Goal: Task Accomplishment & Management: Use online tool/utility

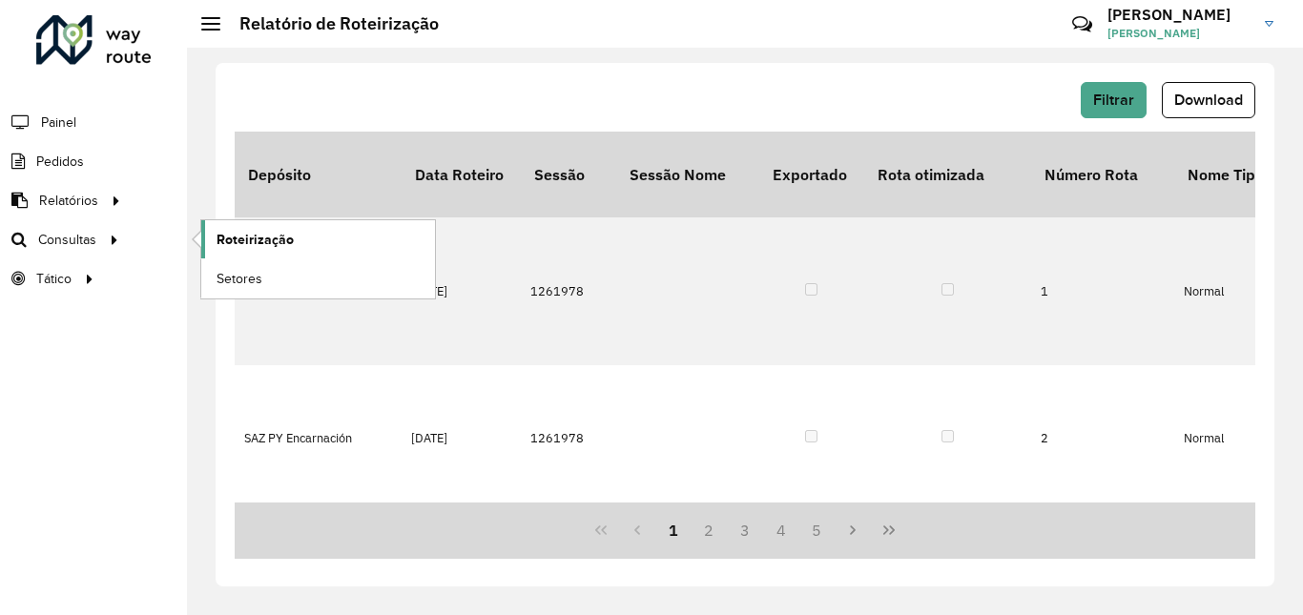
click at [228, 240] on span "Roteirização" at bounding box center [254, 240] width 77 height 20
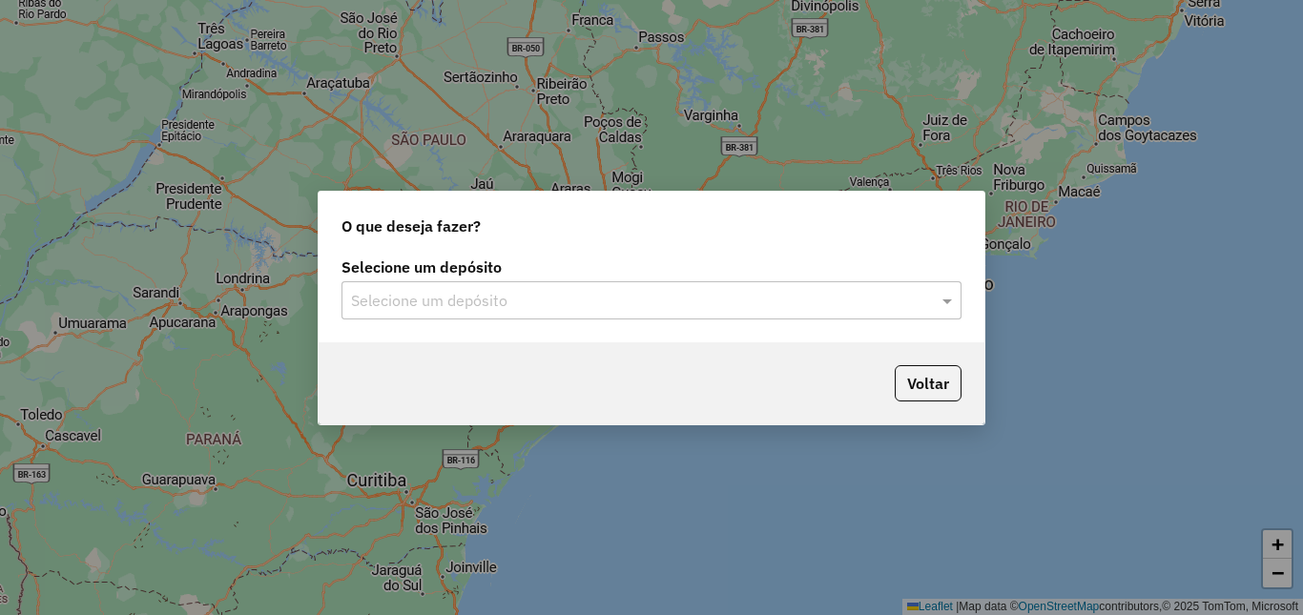
click at [732, 307] on input "text" at bounding box center [632, 301] width 563 height 23
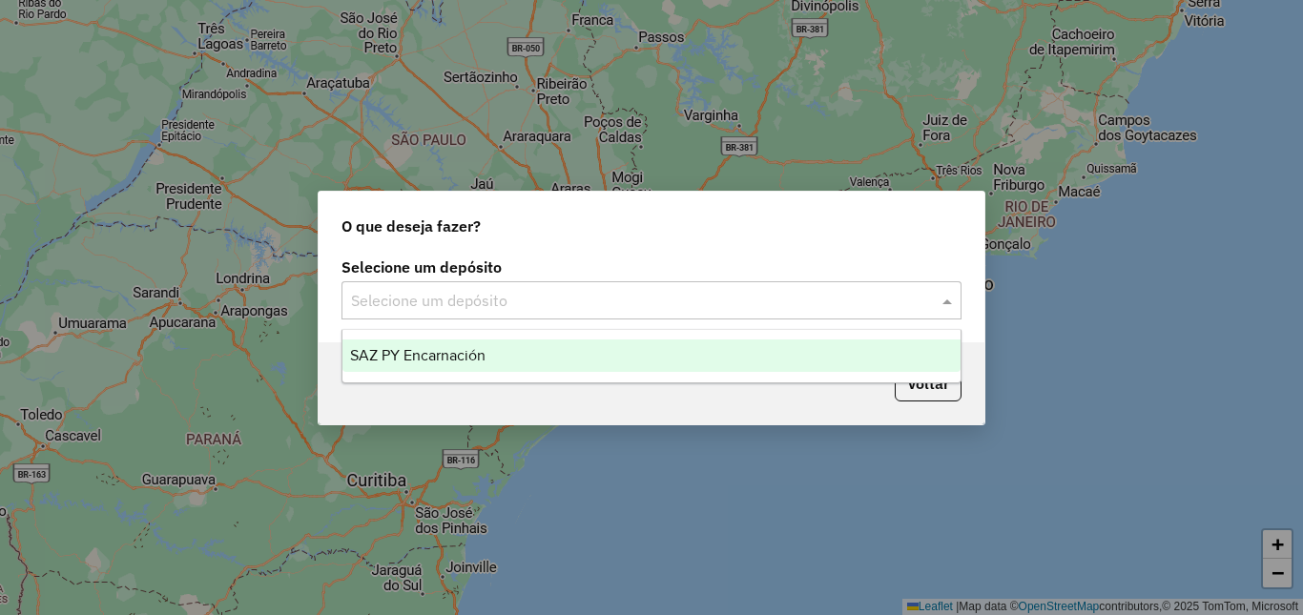
click at [499, 360] on div "SAZ PY Encarnación" at bounding box center [651, 356] width 618 height 32
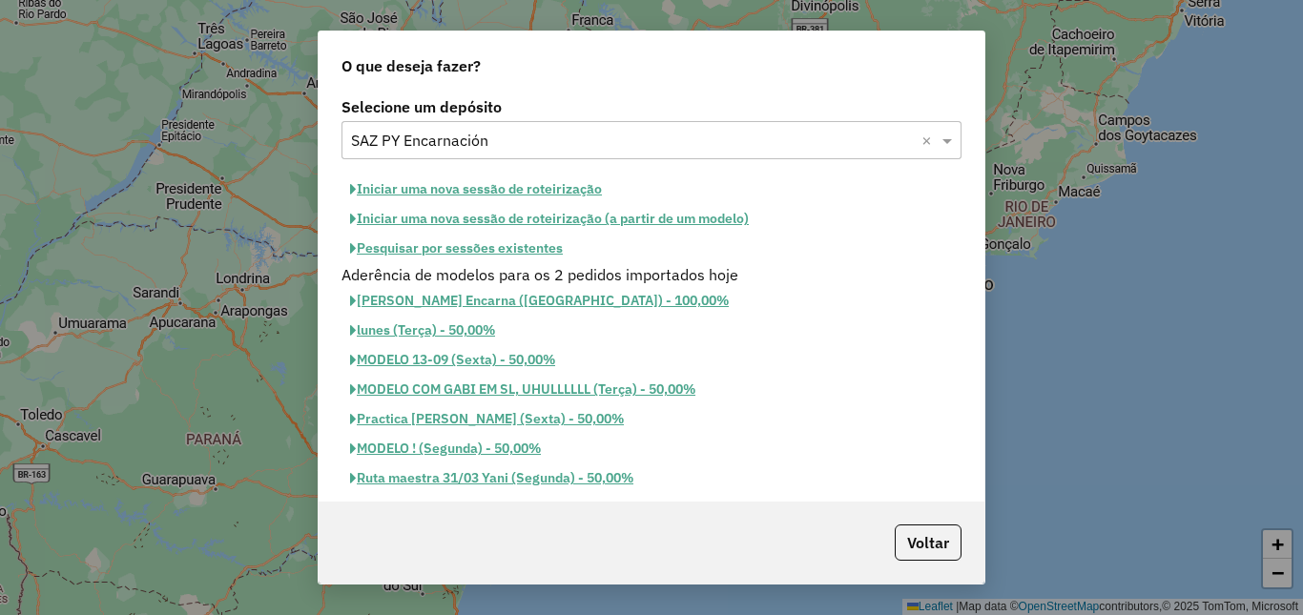
click at [473, 252] on button "Pesquisar por sessões existentes" at bounding box center [456, 249] width 230 height 30
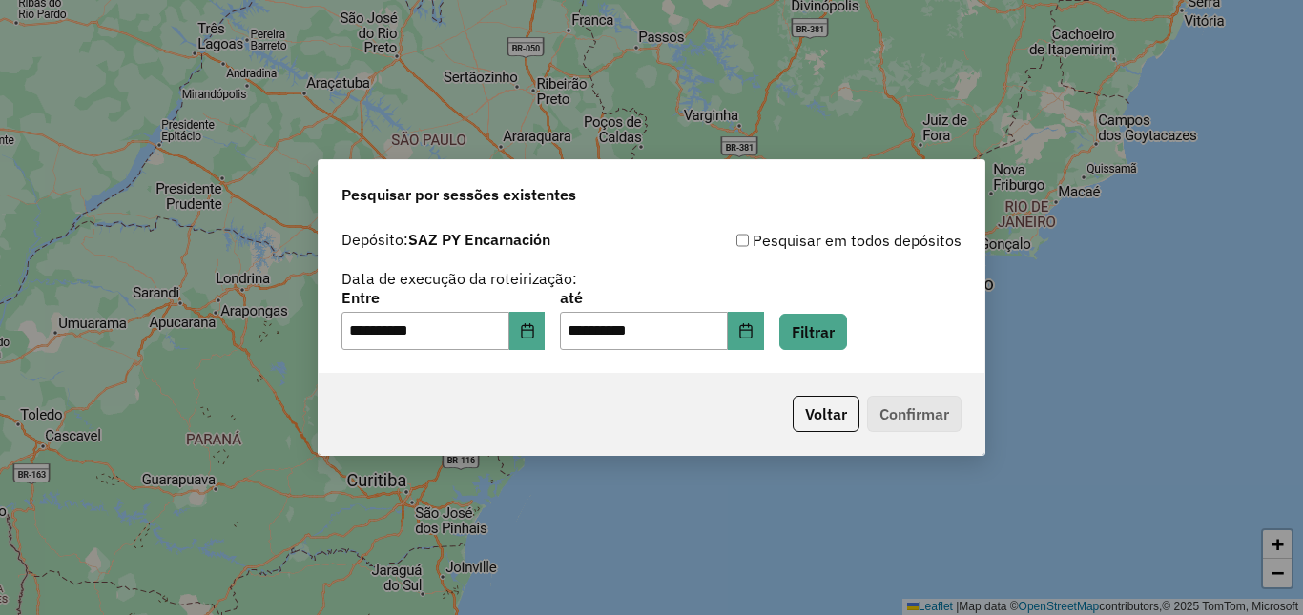
click at [798, 332] on div "**********" at bounding box center [651, 320] width 620 height 59
click at [752, 329] on icon "Choose Date" at bounding box center [745, 330] width 12 height 15
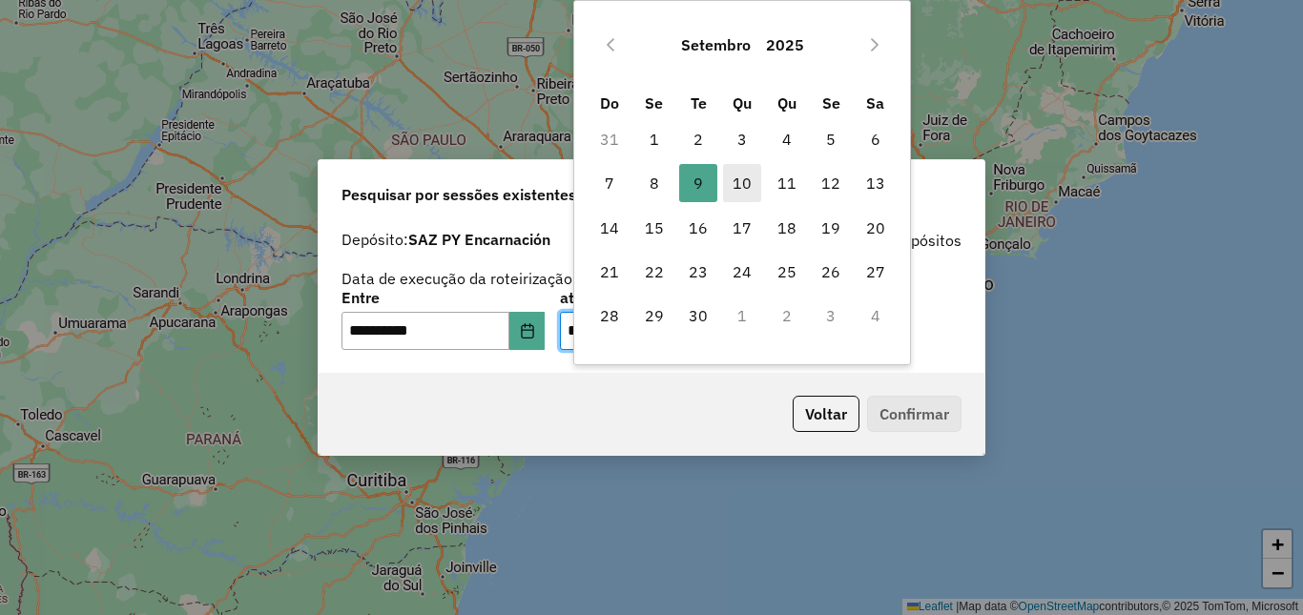
click at [736, 181] on span "10" at bounding box center [742, 183] width 38 height 38
type input "**********"
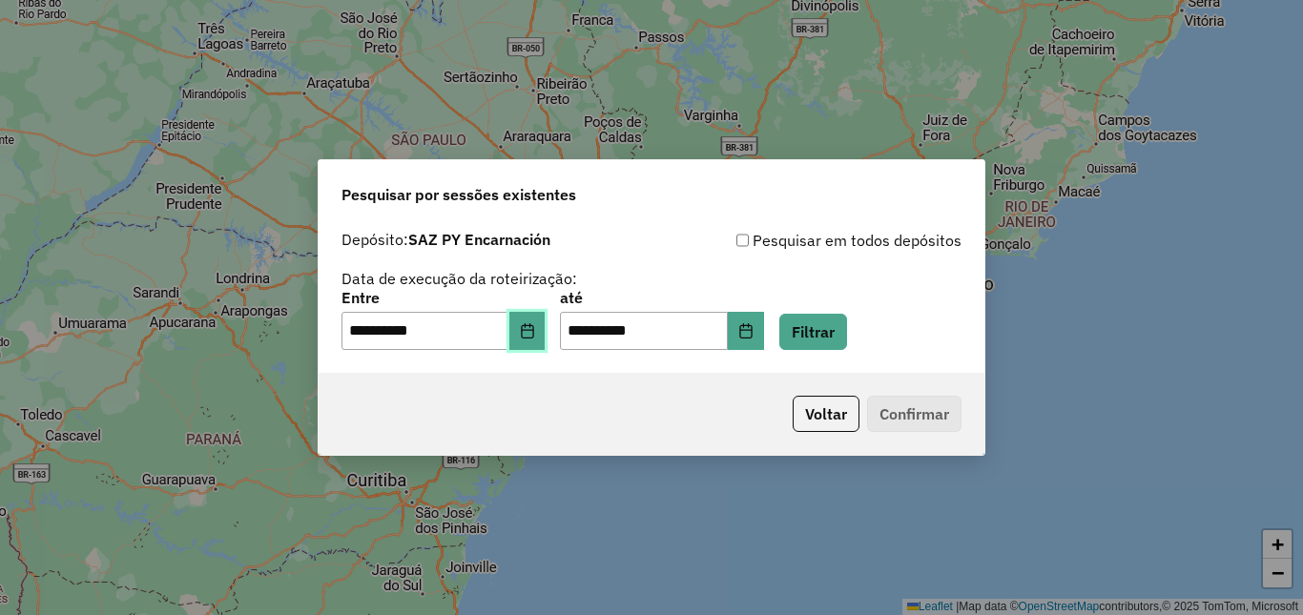
click at [545, 321] on button "Choose Date" at bounding box center [527, 331] width 36 height 38
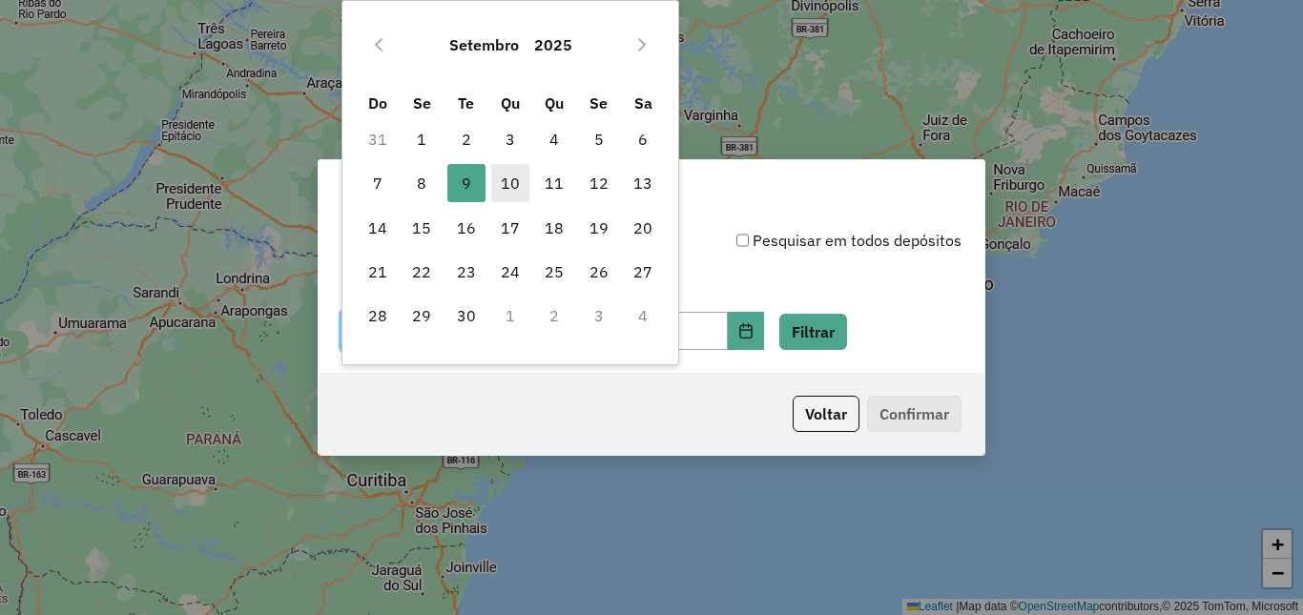
click at [504, 181] on span "10" at bounding box center [510, 183] width 38 height 38
type input "**********"
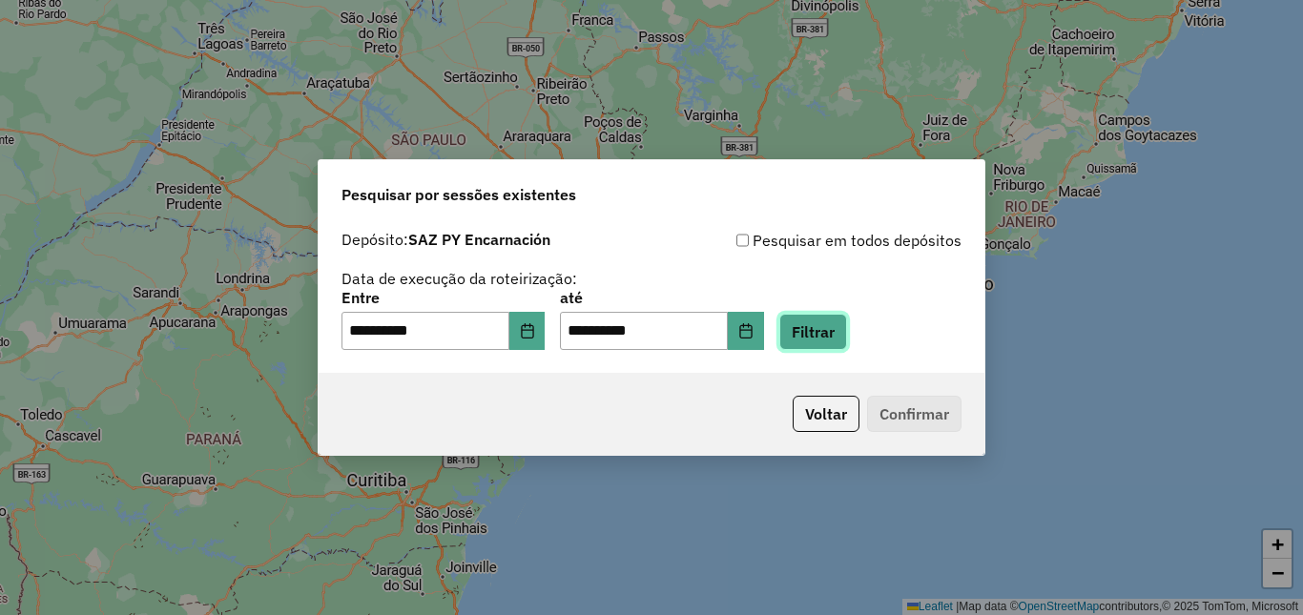
click at [847, 342] on button "Filtrar" at bounding box center [813, 332] width 68 height 36
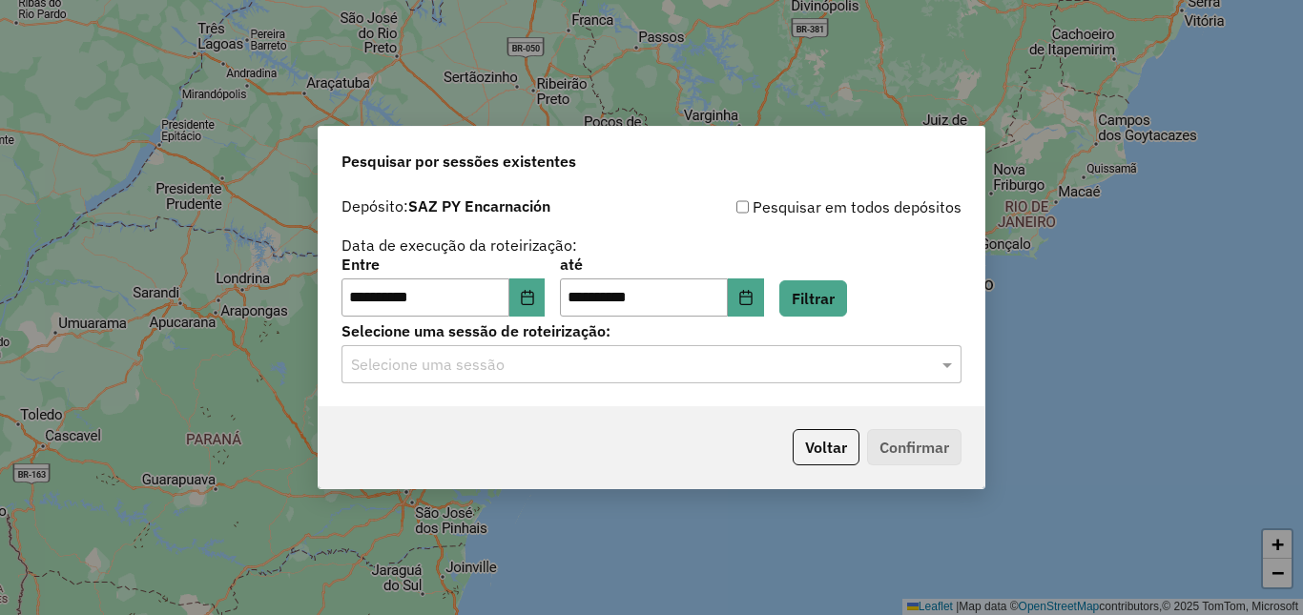
click at [463, 368] on input "text" at bounding box center [632, 365] width 563 height 23
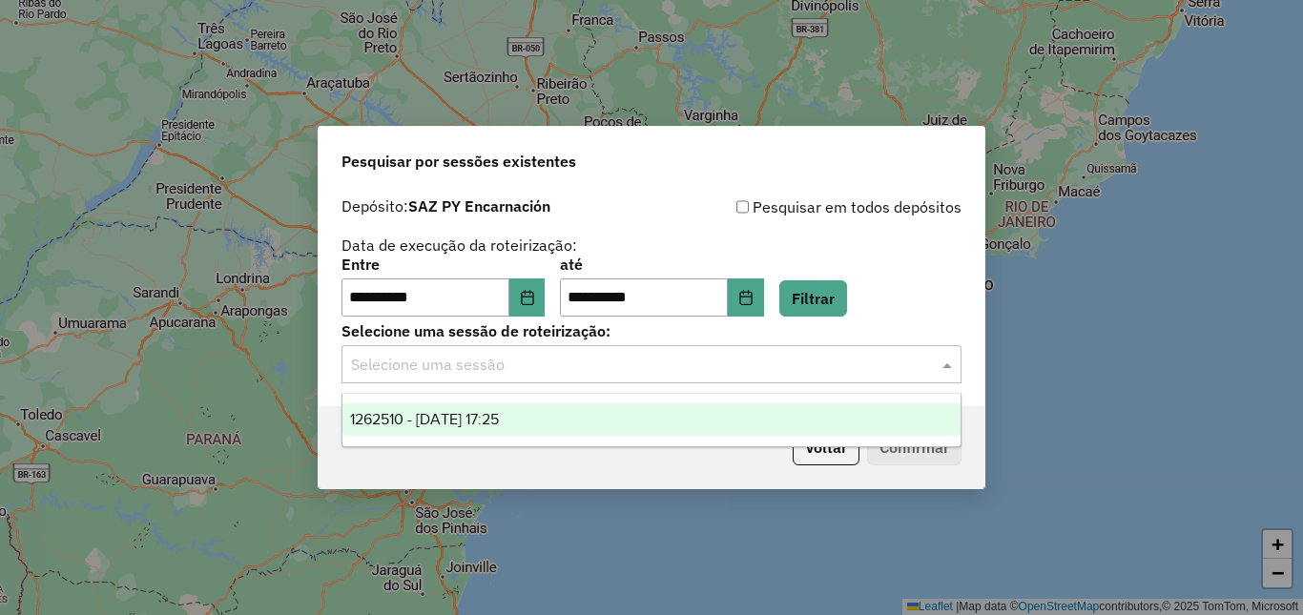
click at [491, 404] on div "1262510 - [DATE] 17:25" at bounding box center [651, 419] width 618 height 32
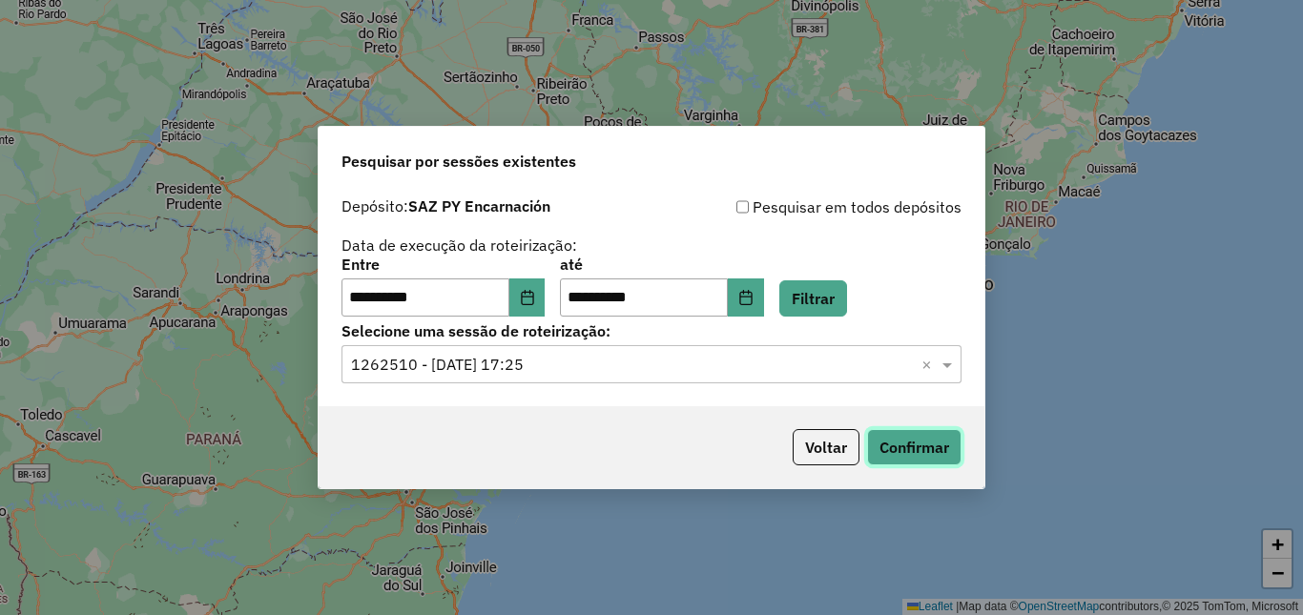
click at [882, 448] on button "Confirmar" at bounding box center [914, 447] width 94 height 36
click at [909, 441] on button "Confirmar" at bounding box center [914, 447] width 94 height 36
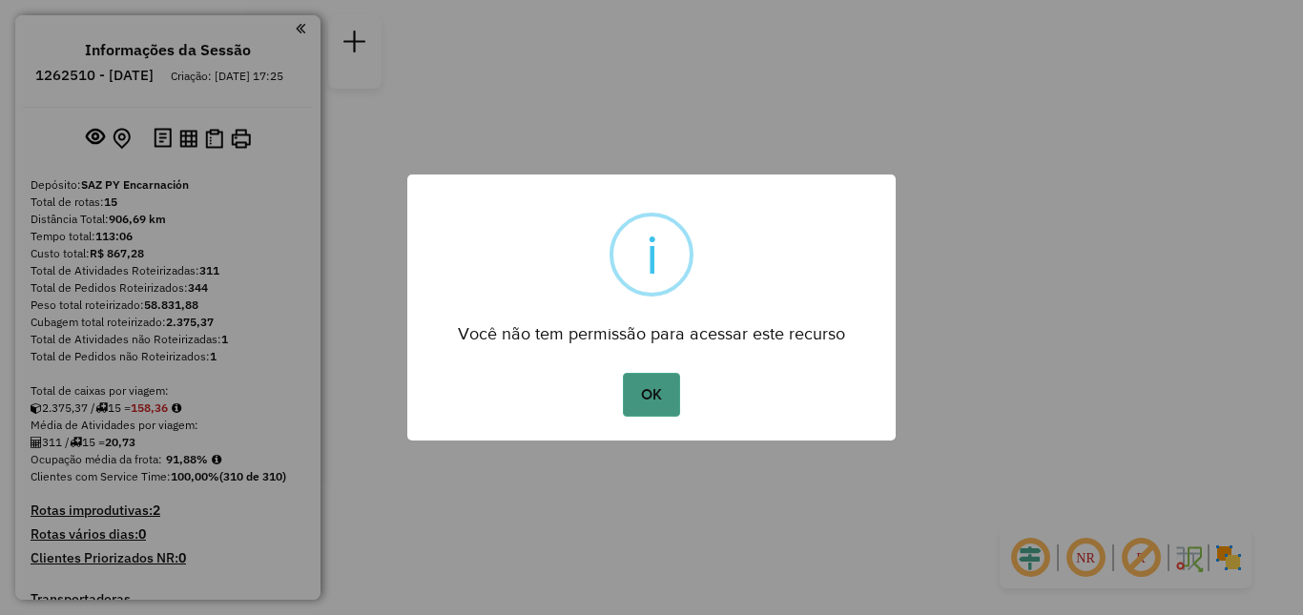
click at [633, 382] on button "OK" at bounding box center [651, 395] width 56 height 44
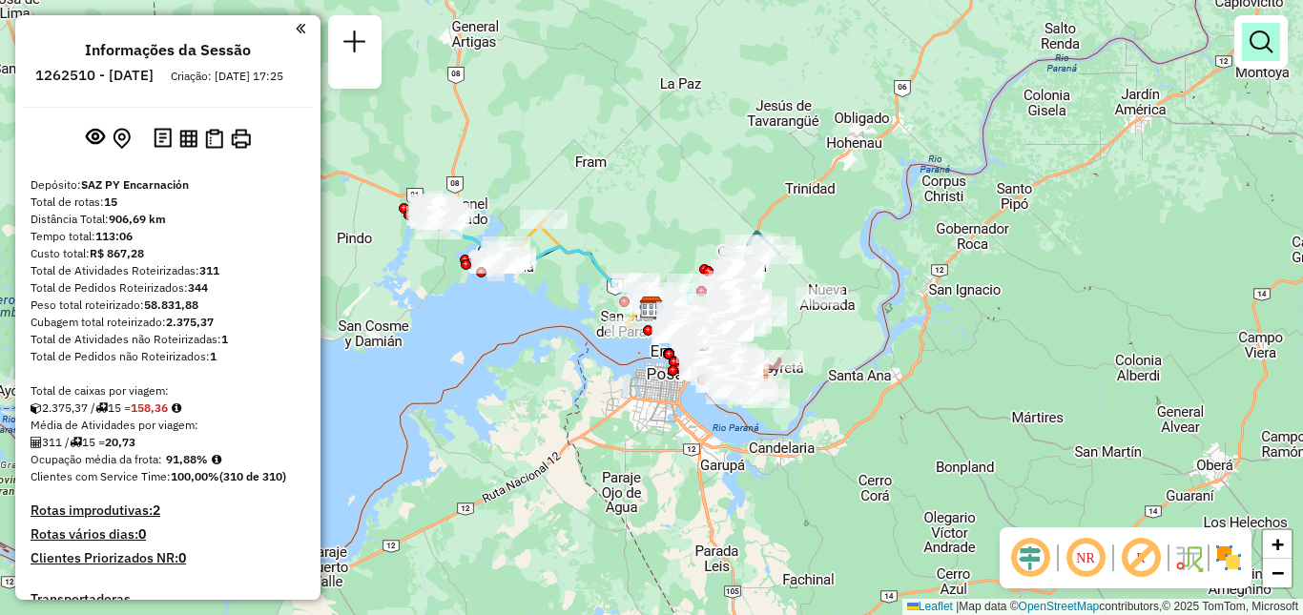
click at [1256, 59] on link at bounding box center [1261, 42] width 38 height 38
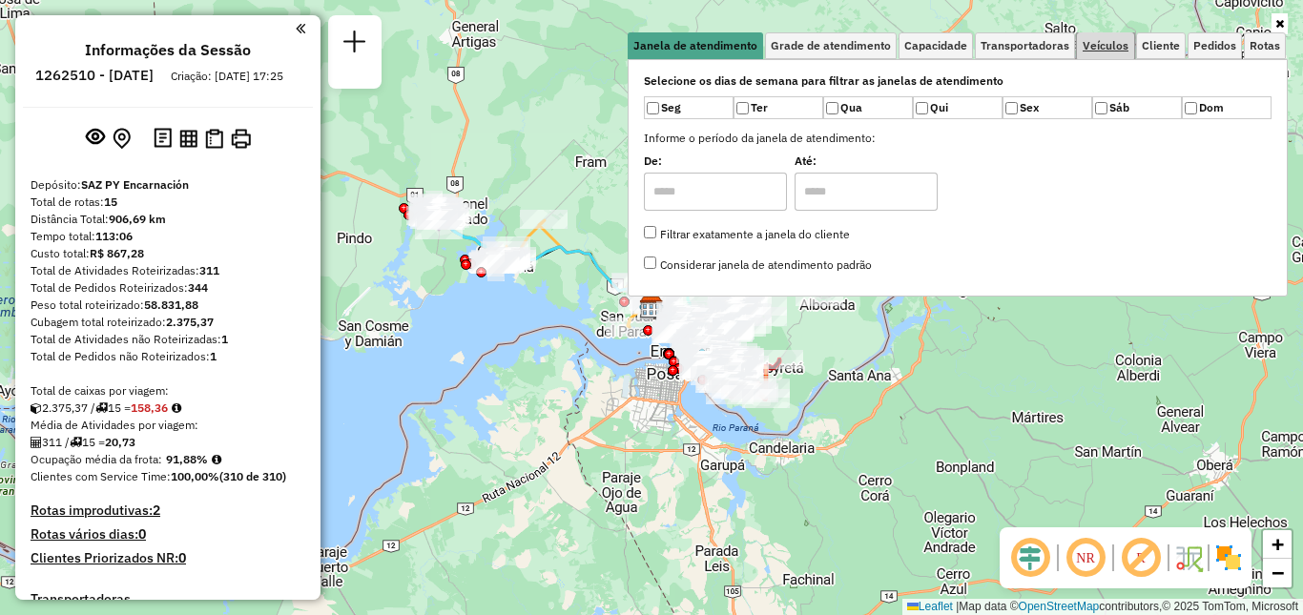
click at [1102, 45] on span "Veículos" at bounding box center [1105, 45] width 46 height 11
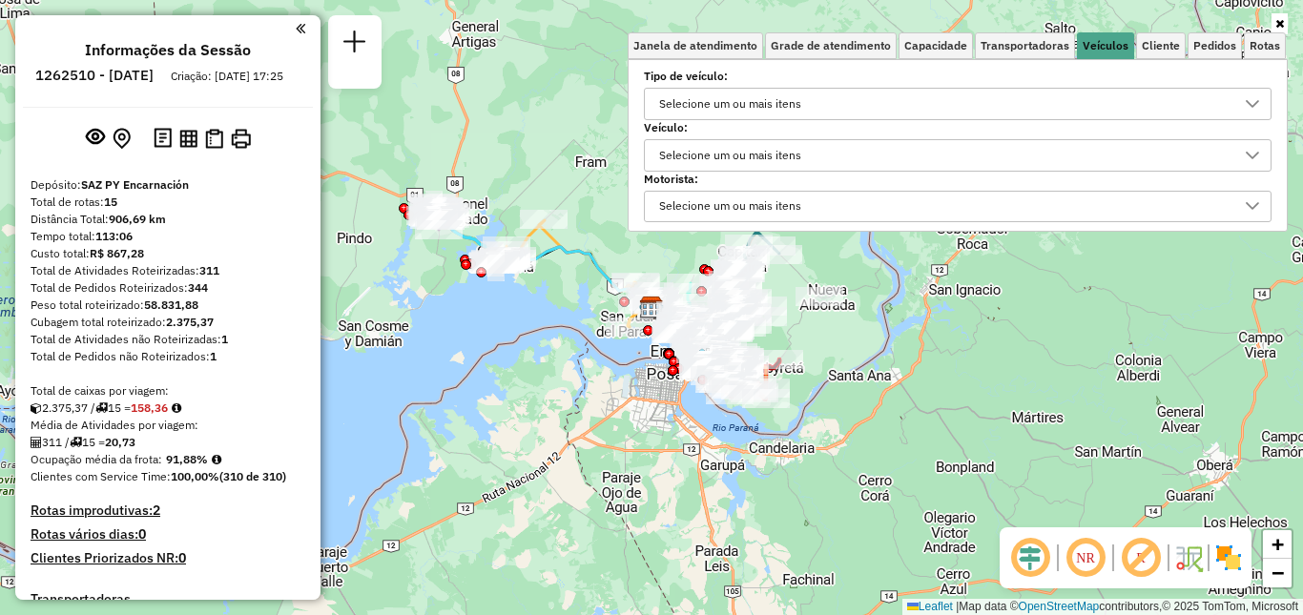
click at [1041, 102] on div "Selecione um ou mais itens" at bounding box center [943, 104] width 582 height 31
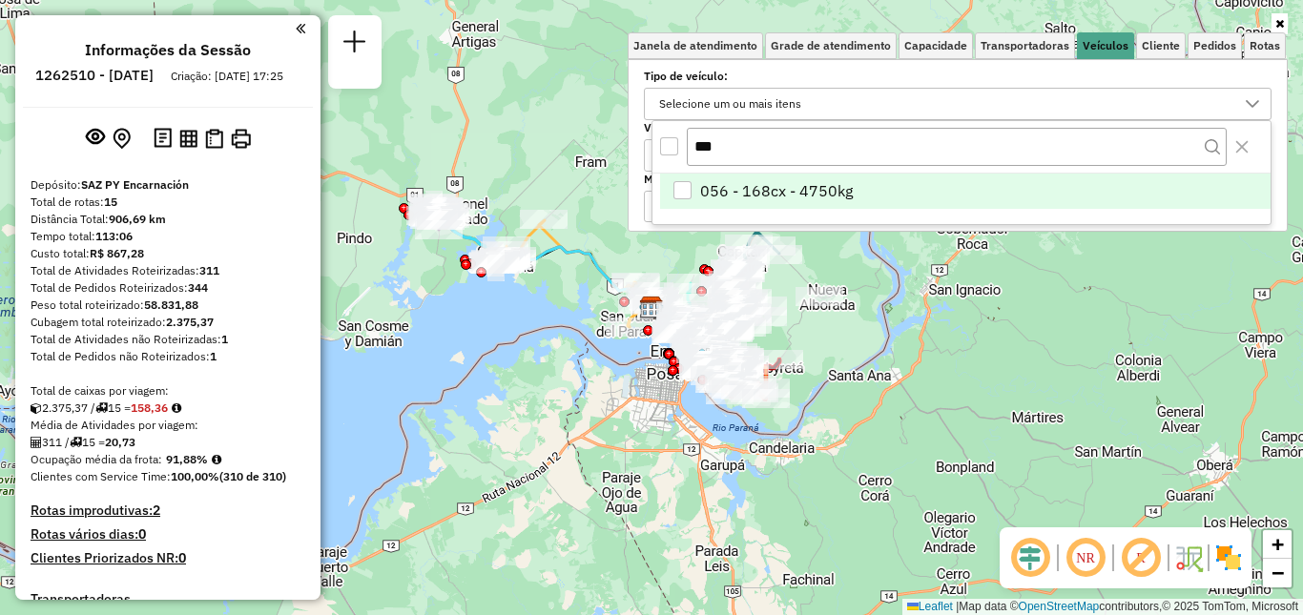
type input "***"
click at [957, 205] on li "056 - 168cx - 4750kg" at bounding box center [965, 192] width 610 height 36
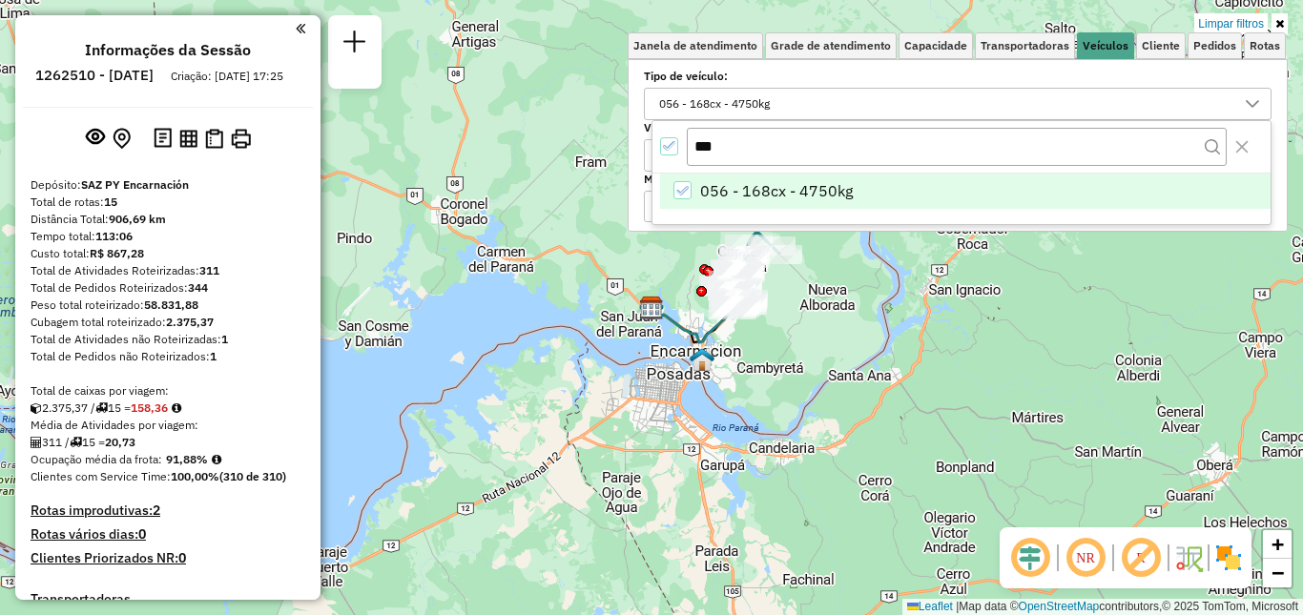
drag, startPoint x: 798, startPoint y: 329, endPoint x: 831, endPoint y: 380, distance: 60.1
click at [831, 380] on div "Limpar filtros Janela de atendimento Grade de atendimento Capacidade Transporta…" at bounding box center [651, 307] width 1303 height 615
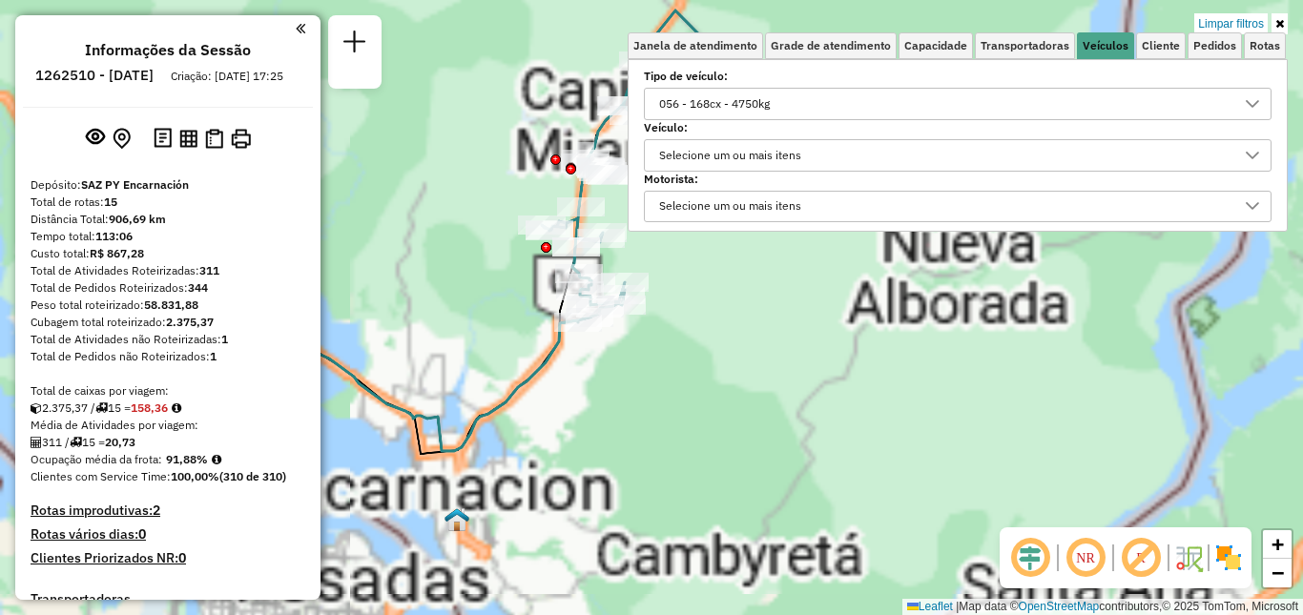
click at [791, 329] on div "Limpar filtros Janela de atendimento Grade de atendimento Capacidade Transporta…" at bounding box center [651, 307] width 1303 height 615
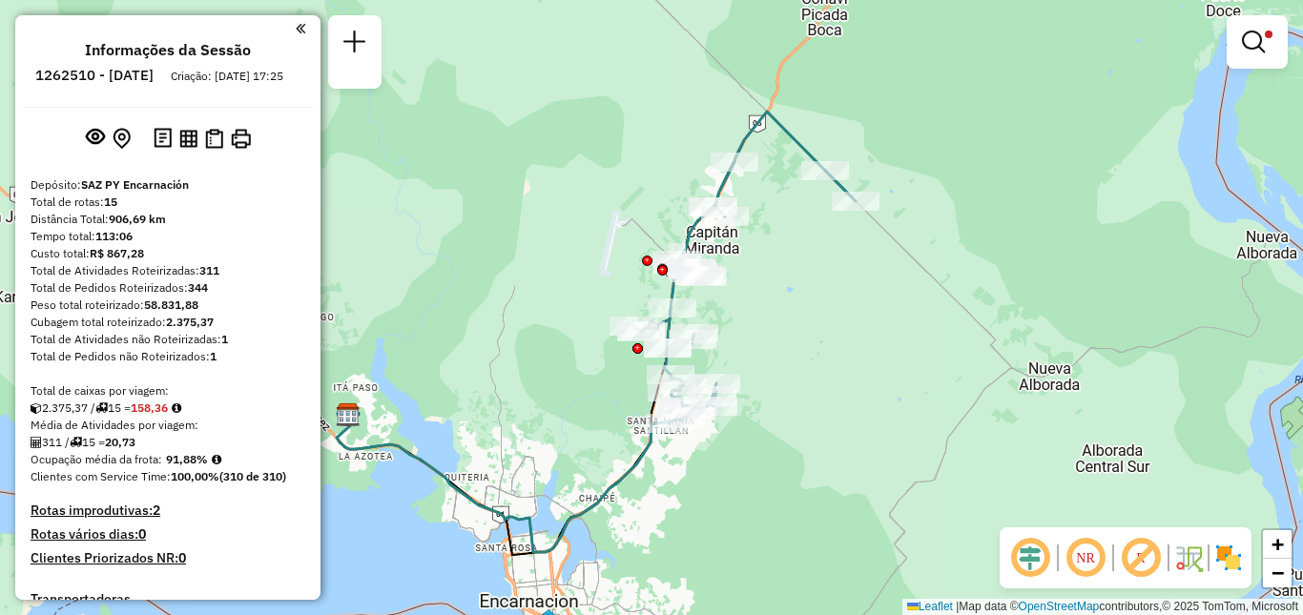
click at [821, 319] on div "Limpar filtros Janela de atendimento Grade de atendimento Capacidade Transporta…" at bounding box center [651, 307] width 1303 height 615
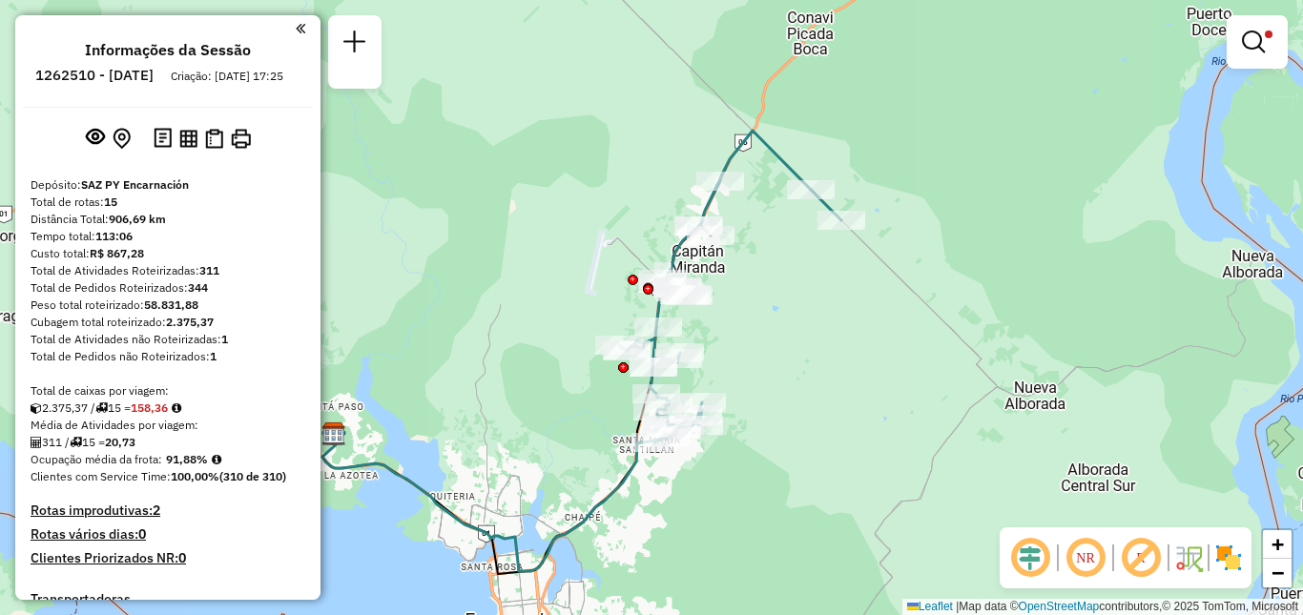
drag, startPoint x: 910, startPoint y: 326, endPoint x: 653, endPoint y: 207, distance: 282.9
click at [653, 207] on div "Limpar filtros Janela de atendimento Grade de atendimento Capacidade Transporta…" at bounding box center [651, 307] width 1303 height 615
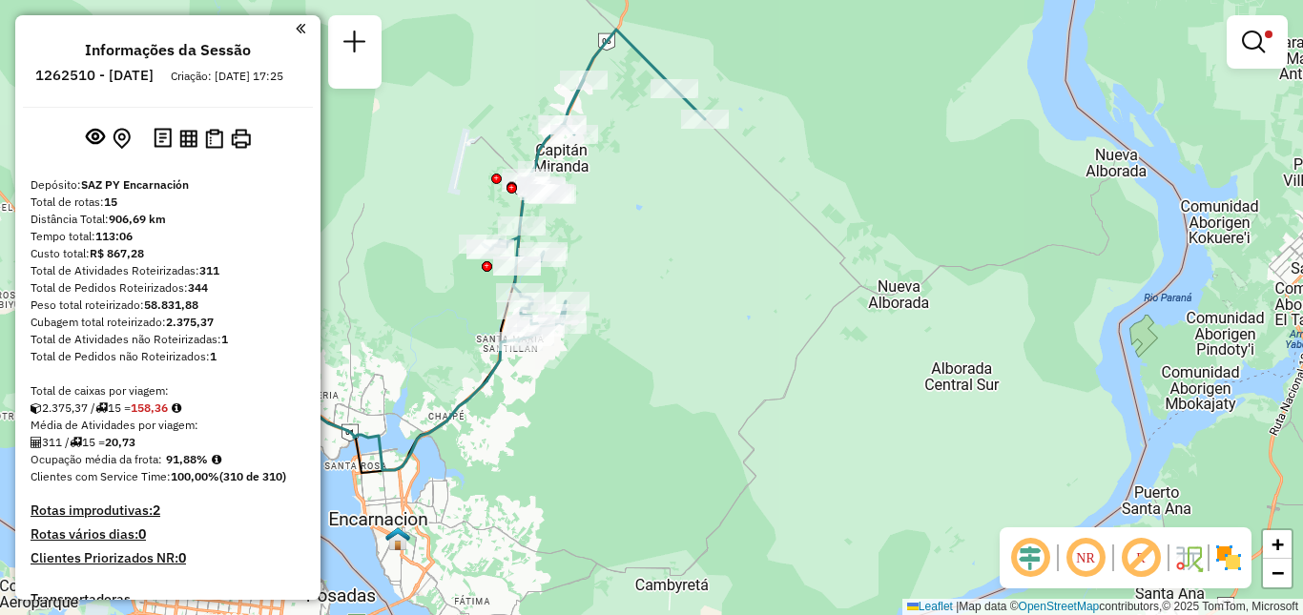
drag, startPoint x: 606, startPoint y: 259, endPoint x: 644, endPoint y: 279, distance: 43.1
click at [644, 279] on div "Limpar filtros Janela de atendimento Grade de atendimento Capacidade Transporta…" at bounding box center [651, 307] width 1303 height 615
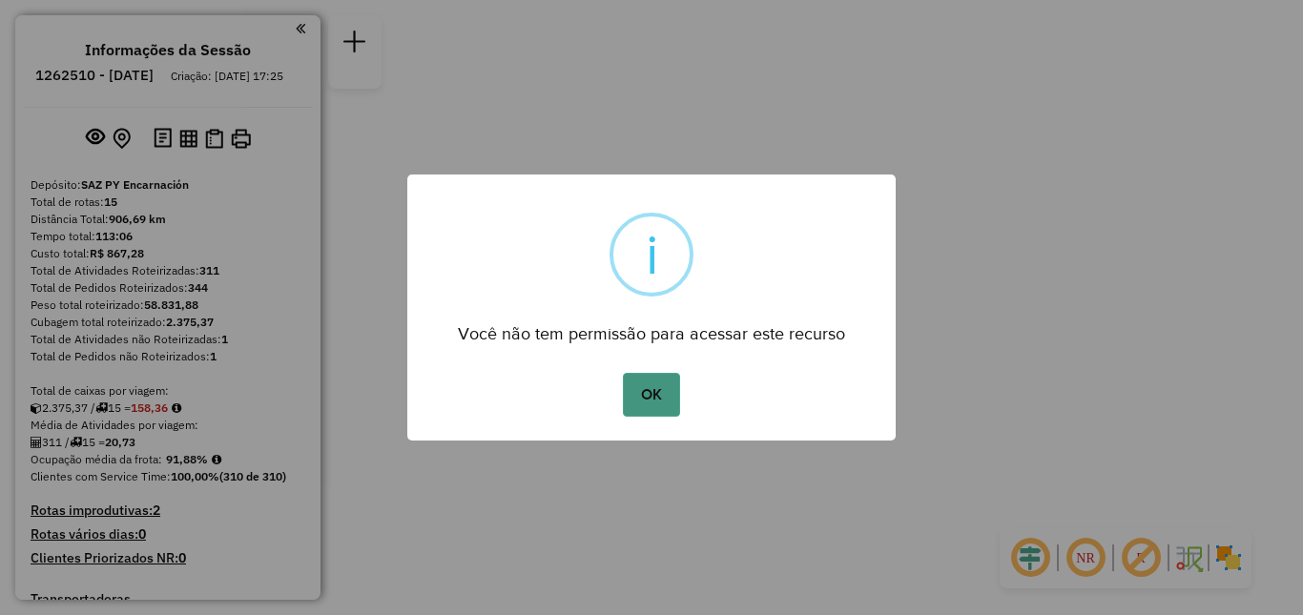
click at [654, 391] on button "OK" at bounding box center [651, 395] width 56 height 44
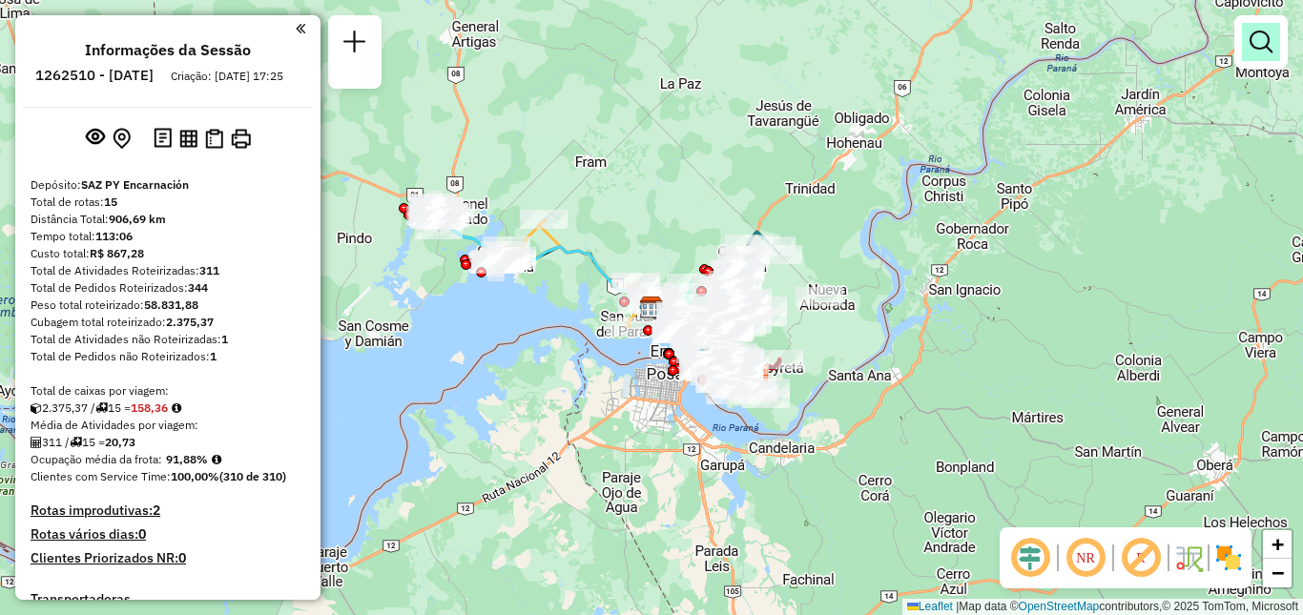
click at [1259, 43] on em at bounding box center [1260, 42] width 23 height 23
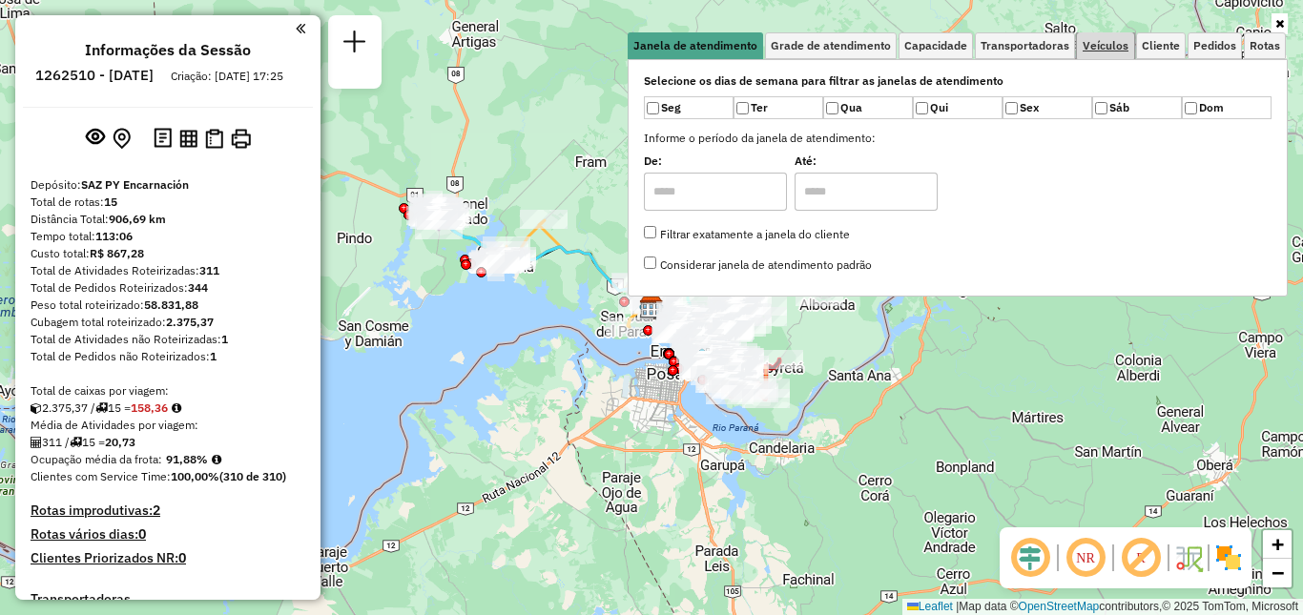
click at [1130, 41] on link "Veículos" at bounding box center [1105, 45] width 57 height 27
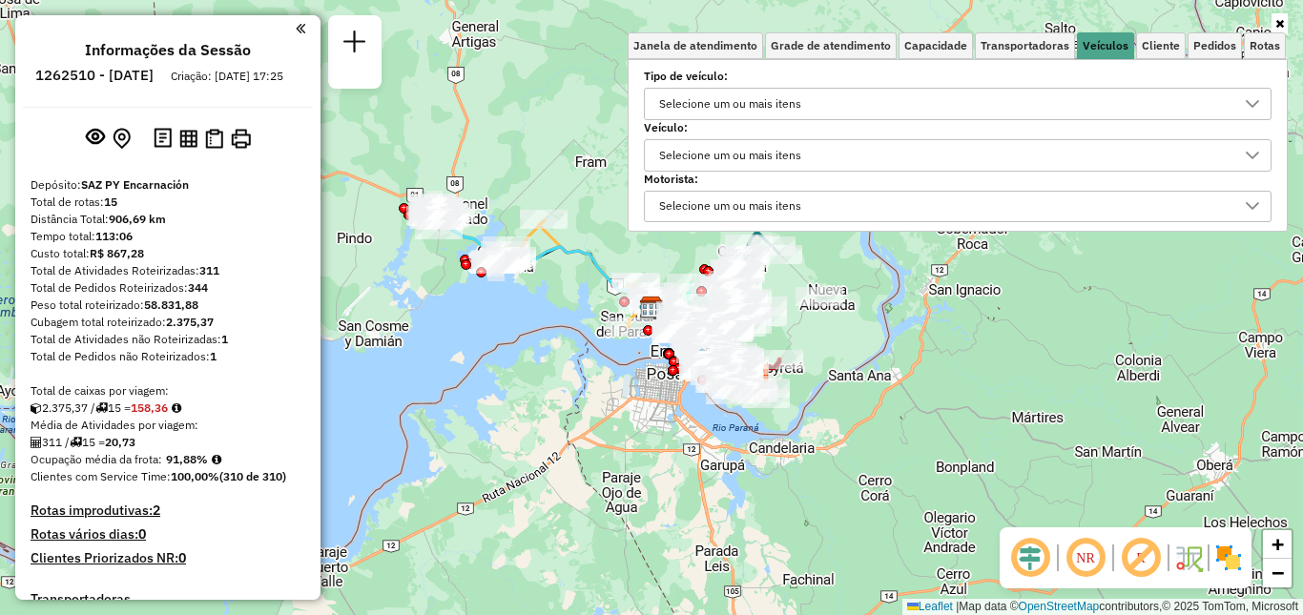
click at [901, 96] on div "Selecione um ou mais itens" at bounding box center [943, 104] width 582 height 31
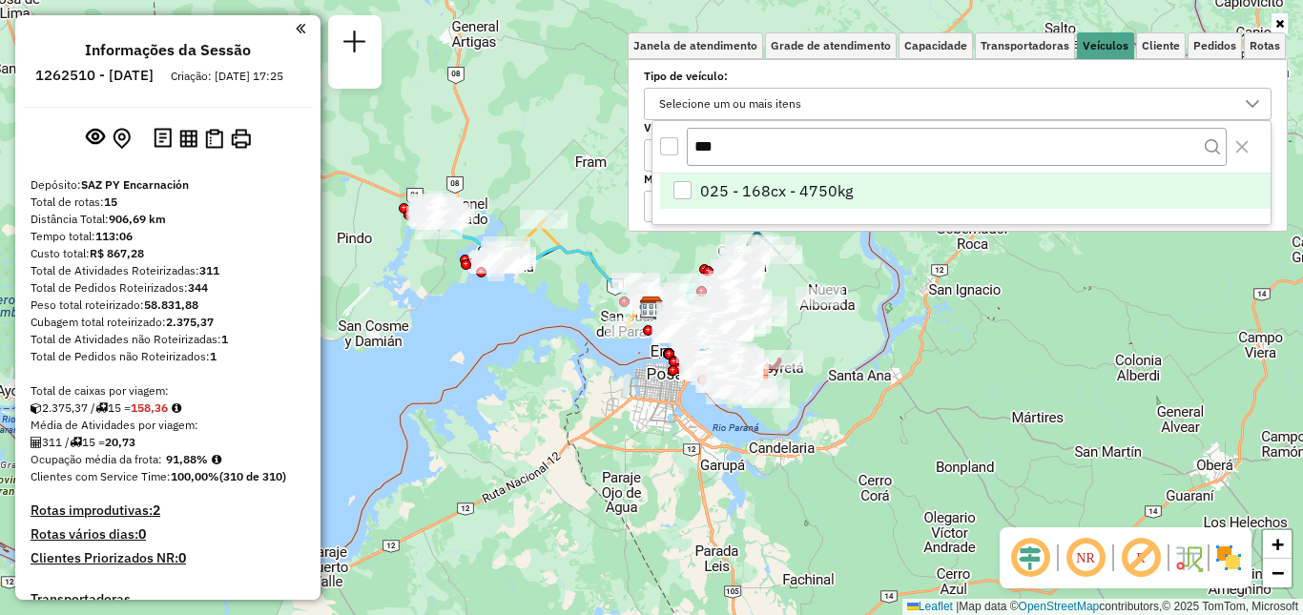
type input "***"
click at [879, 190] on li "025 - 168cx - 4750kg" at bounding box center [965, 192] width 610 height 36
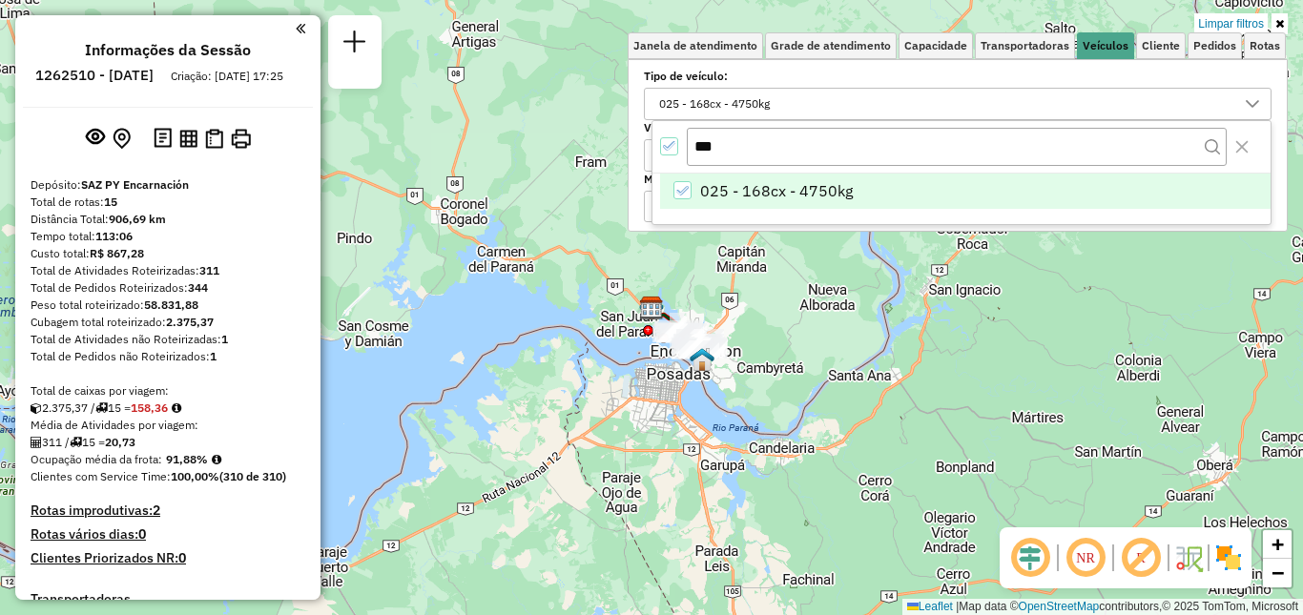
click at [778, 349] on div "Limpar filtros Janela de atendimento Grade de atendimento Capacidade Transporta…" at bounding box center [651, 307] width 1303 height 615
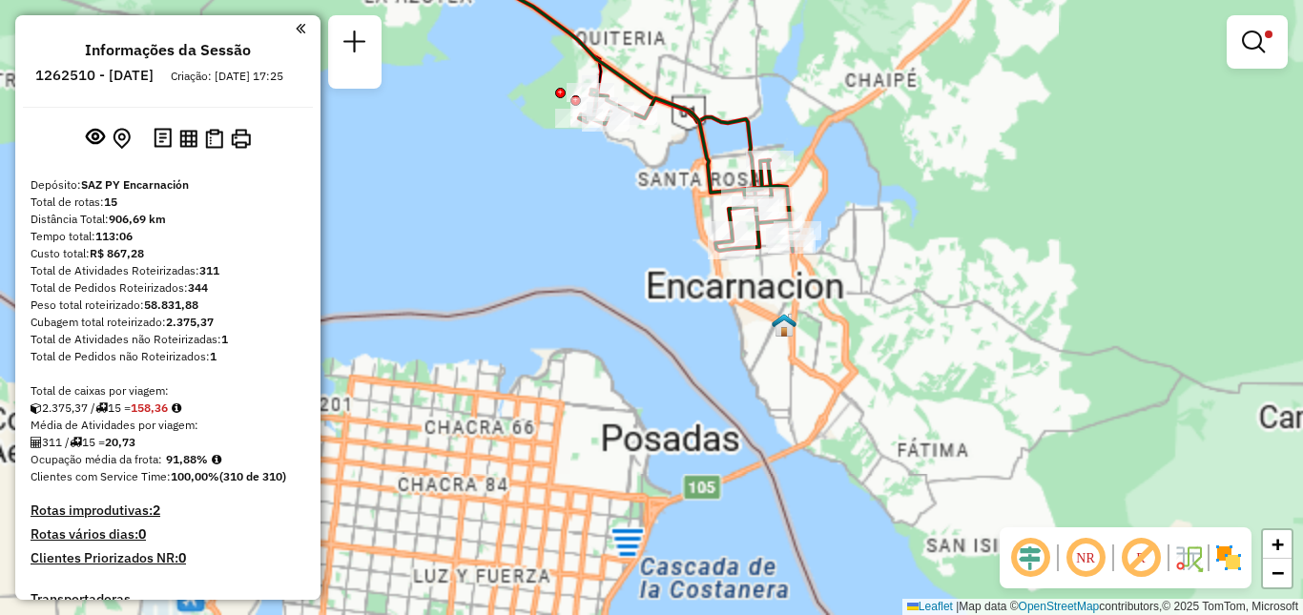
drag, startPoint x: 679, startPoint y: 272, endPoint x: 683, endPoint y: 346, distance: 74.5
click at [683, 346] on div "Limpar filtros Janela de atendimento Grade de atendimento Capacidade Transporta…" at bounding box center [651, 307] width 1303 height 615
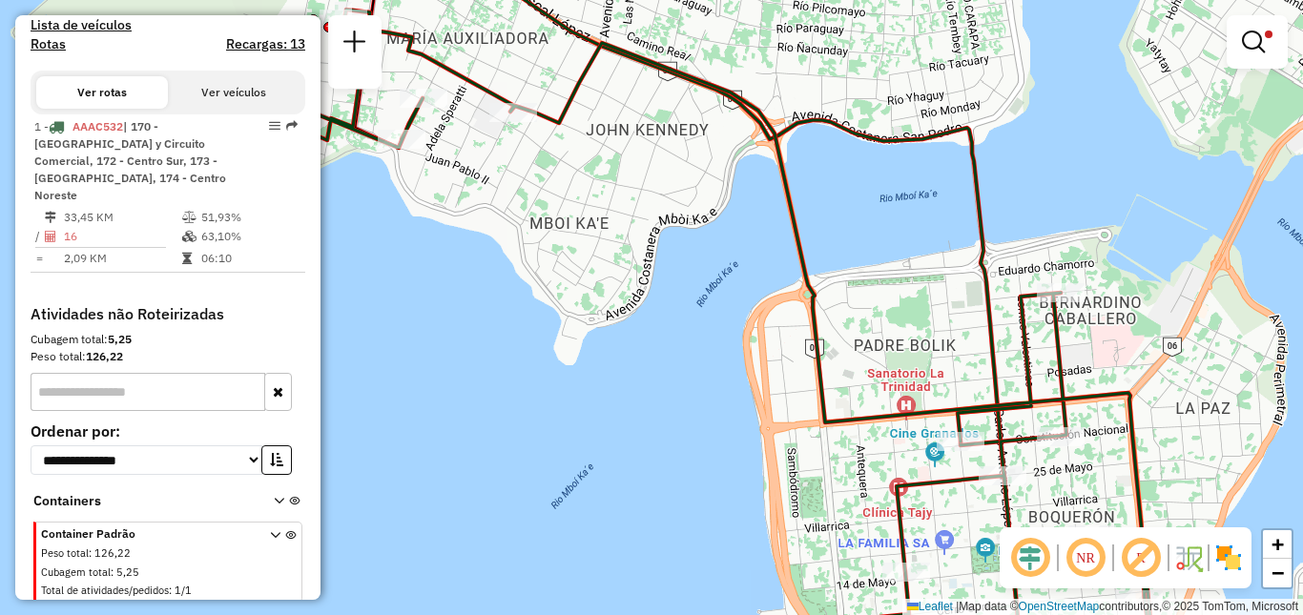
scroll to position [603, 0]
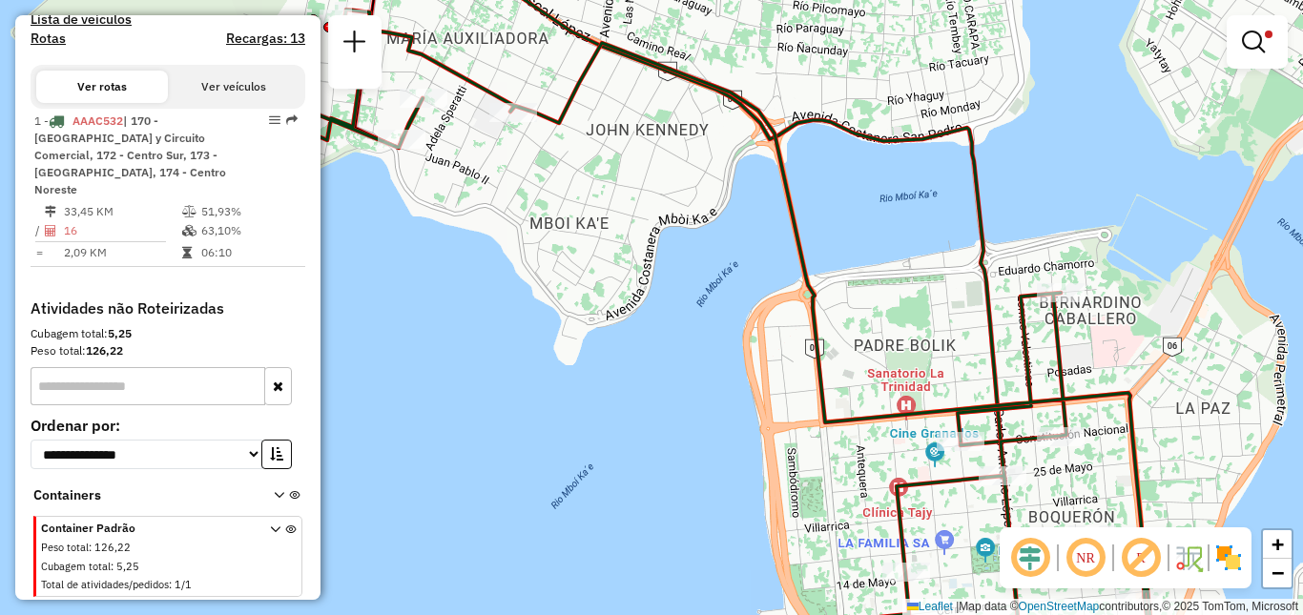
click at [769, 361] on div "Limpar filtros Janela de atendimento Grade de atendimento Capacidade Transporta…" at bounding box center [651, 307] width 1303 height 615
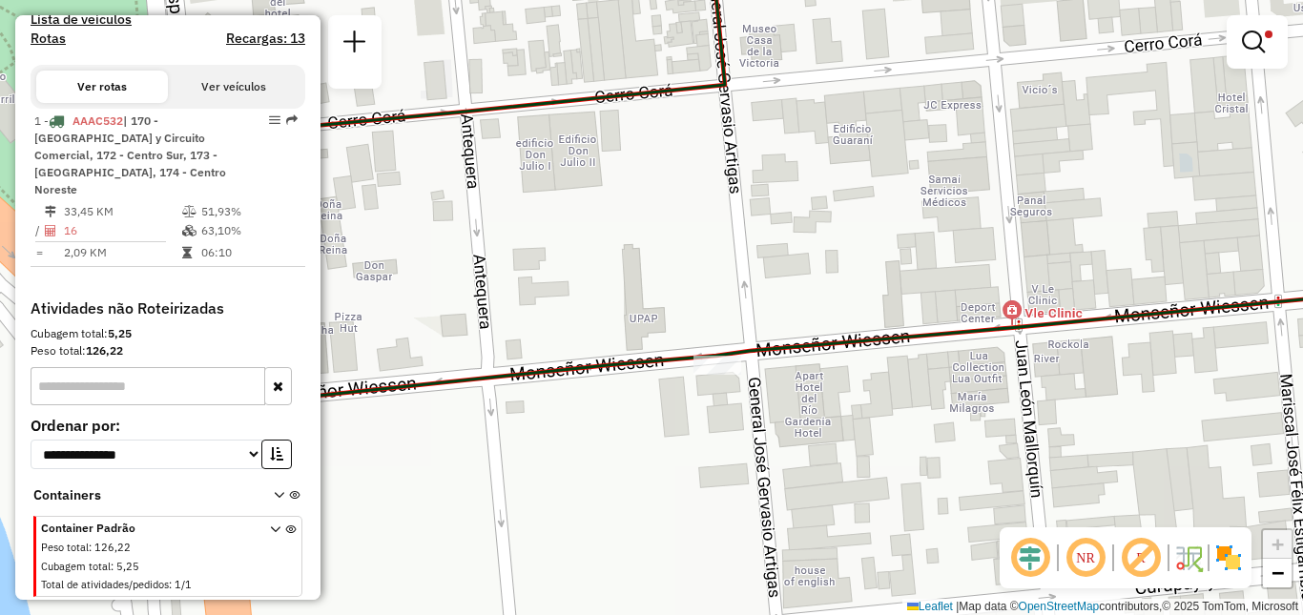
drag, startPoint x: 688, startPoint y: 452, endPoint x: 721, endPoint y: 420, distance: 46.5
click at [720, 420] on div "Limpar filtros Janela de atendimento Grade de atendimento Capacidade Transporta…" at bounding box center [651, 307] width 1303 height 615
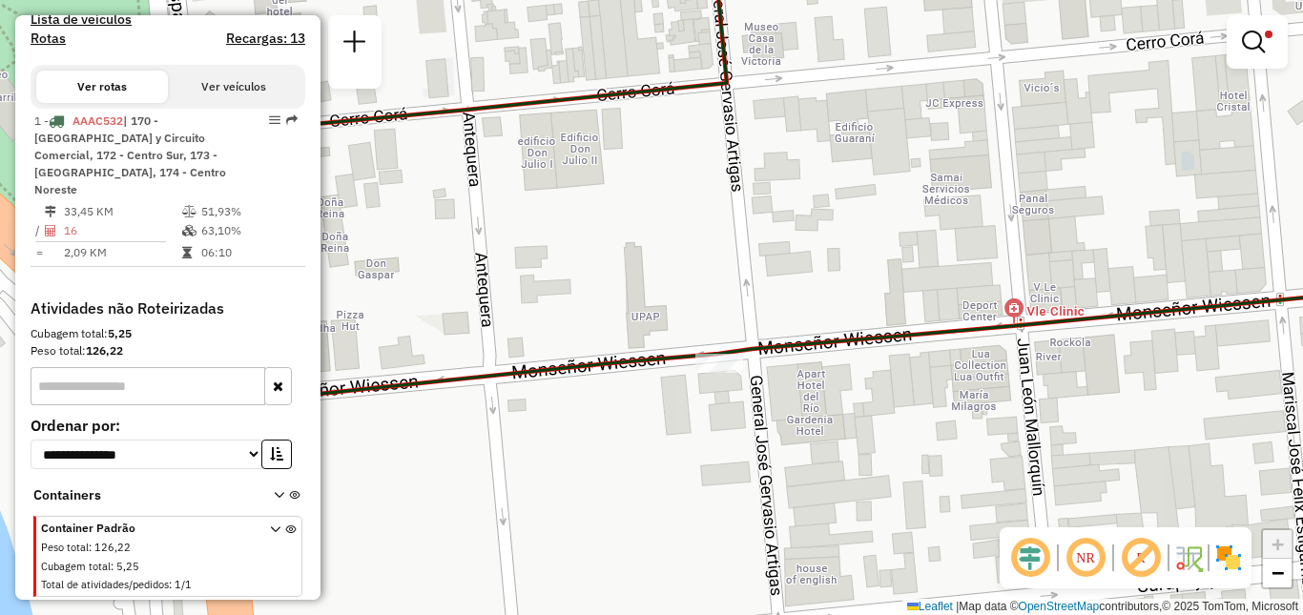
drag, startPoint x: 687, startPoint y: 422, endPoint x: 865, endPoint y: 391, distance: 180.9
click at [865, 391] on div "Limpar filtros Janela de atendimento Grade de atendimento Capacidade Transporta…" at bounding box center [651, 307] width 1303 height 615
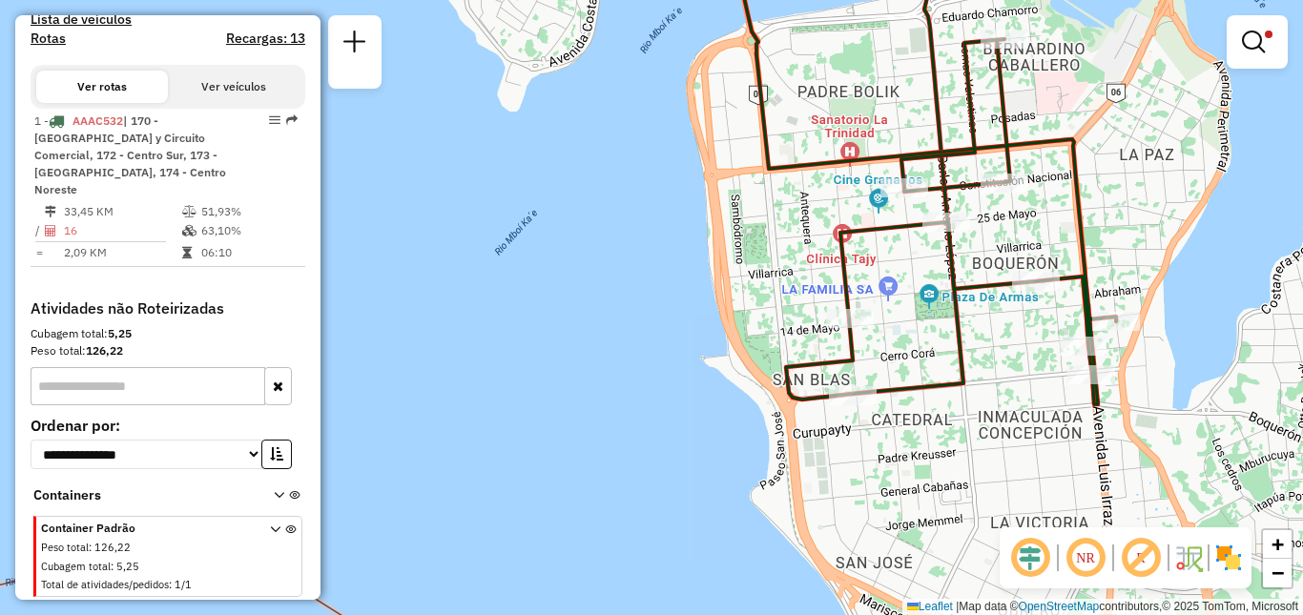
drag, startPoint x: 987, startPoint y: 415, endPoint x: 926, endPoint y: 422, distance: 61.4
click at [928, 422] on div "Limpar filtros Janela de atendimento Grade de atendimento Capacidade Transporta…" at bounding box center [651, 307] width 1303 height 615
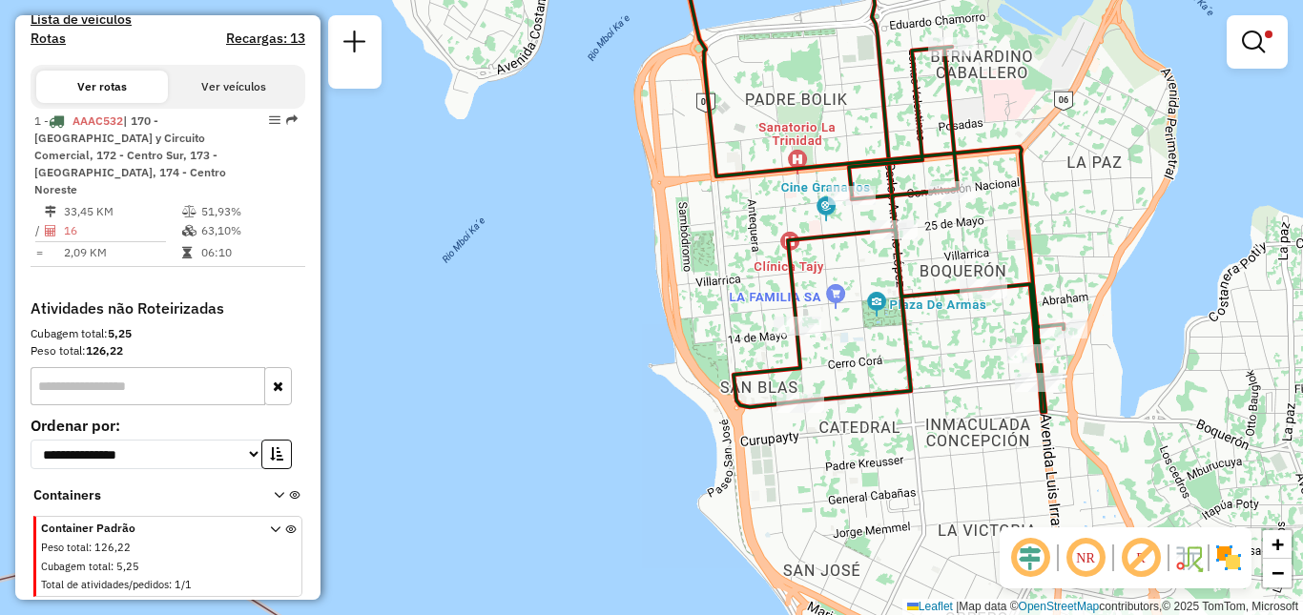
drag, startPoint x: 880, startPoint y: 365, endPoint x: 832, endPoint y: 380, distance: 50.7
click at [832, 380] on div "Limpar filtros Janela de atendimento Grade de atendimento Capacidade Transporta…" at bounding box center [651, 307] width 1303 height 615
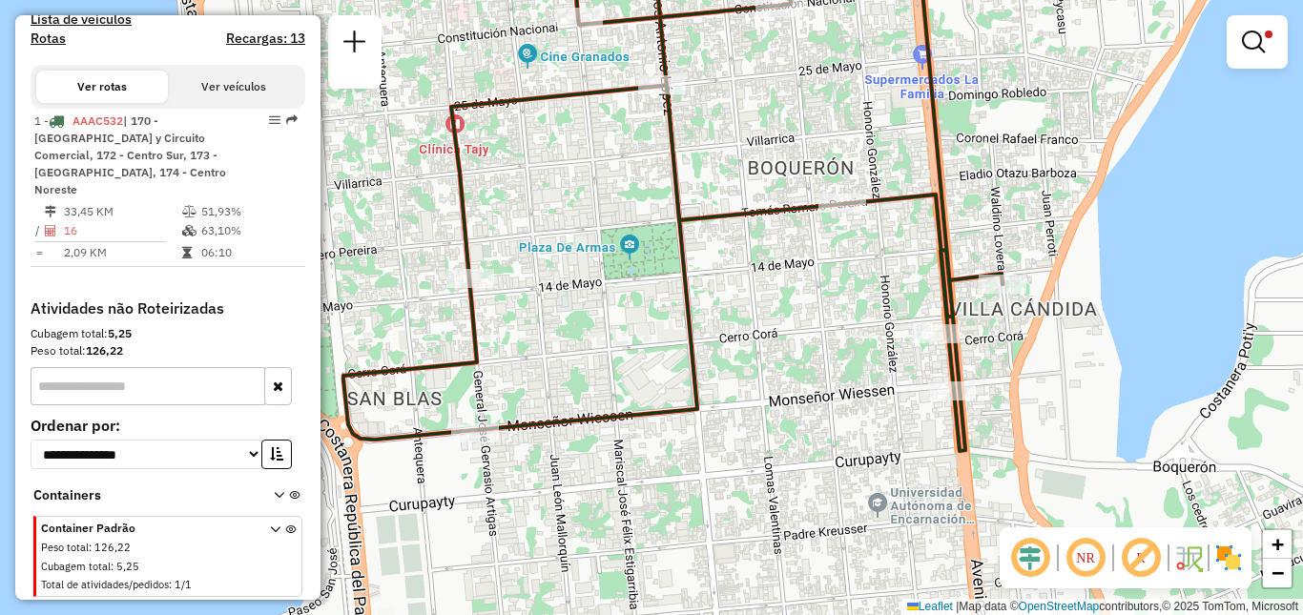
click at [837, 366] on div "Rota 1 - Placa AAAC532 0000030995 - DESPENSA NATI Limpar filtros Janela de aten…" at bounding box center [651, 307] width 1303 height 615
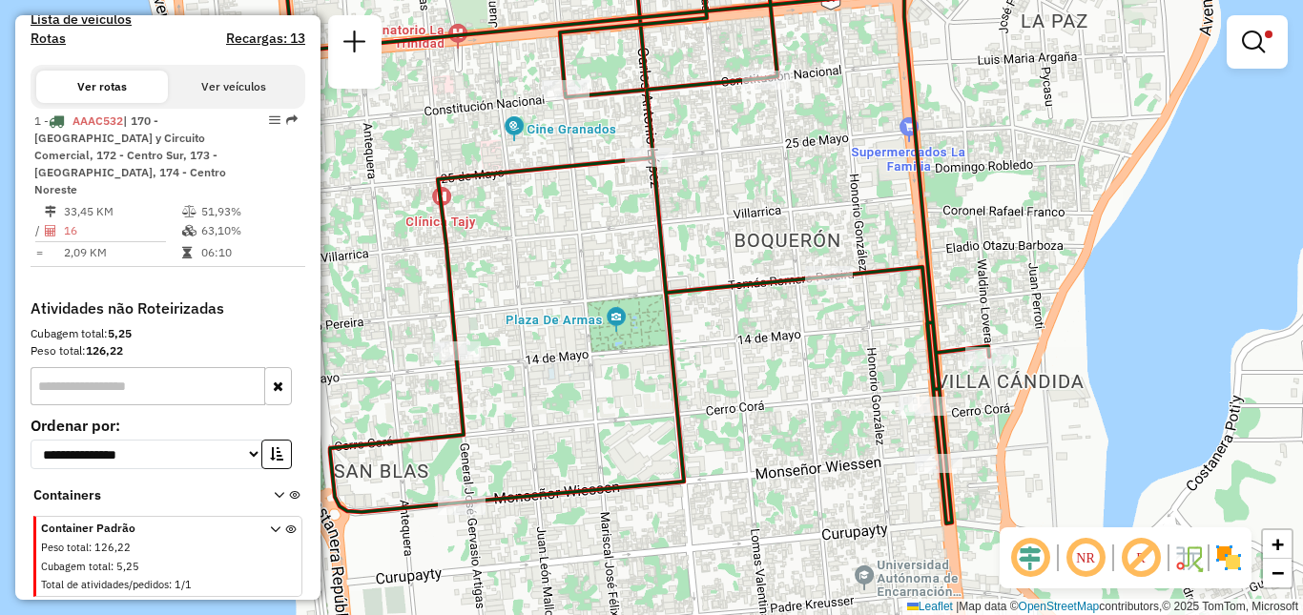
drag, startPoint x: 800, startPoint y: 289, endPoint x: 855, endPoint y: 344, distance: 77.6
click at [855, 344] on div "Limpar filtros Janela de atendimento Grade de atendimento Capacidade Transporta…" at bounding box center [651, 307] width 1303 height 615
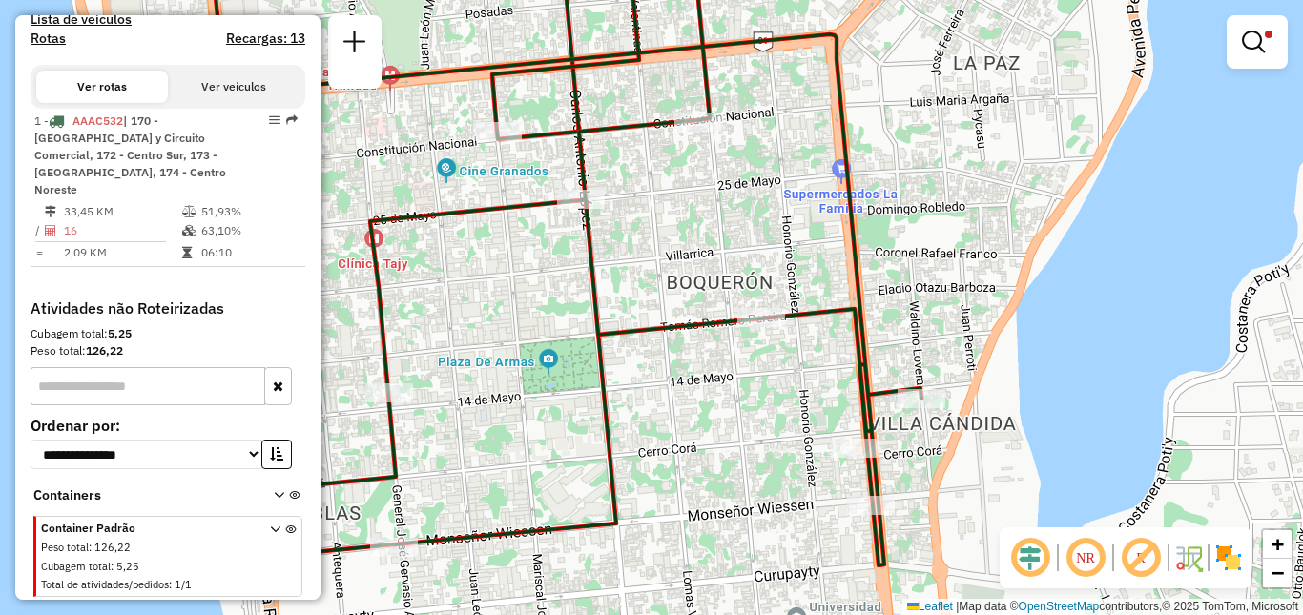
click at [646, 328] on div "Rota 1 - Placa AAAC532 0000060718 - GARCIA FARIAS JULIO ORLANDO Limpar filtros …" at bounding box center [651, 307] width 1303 height 615
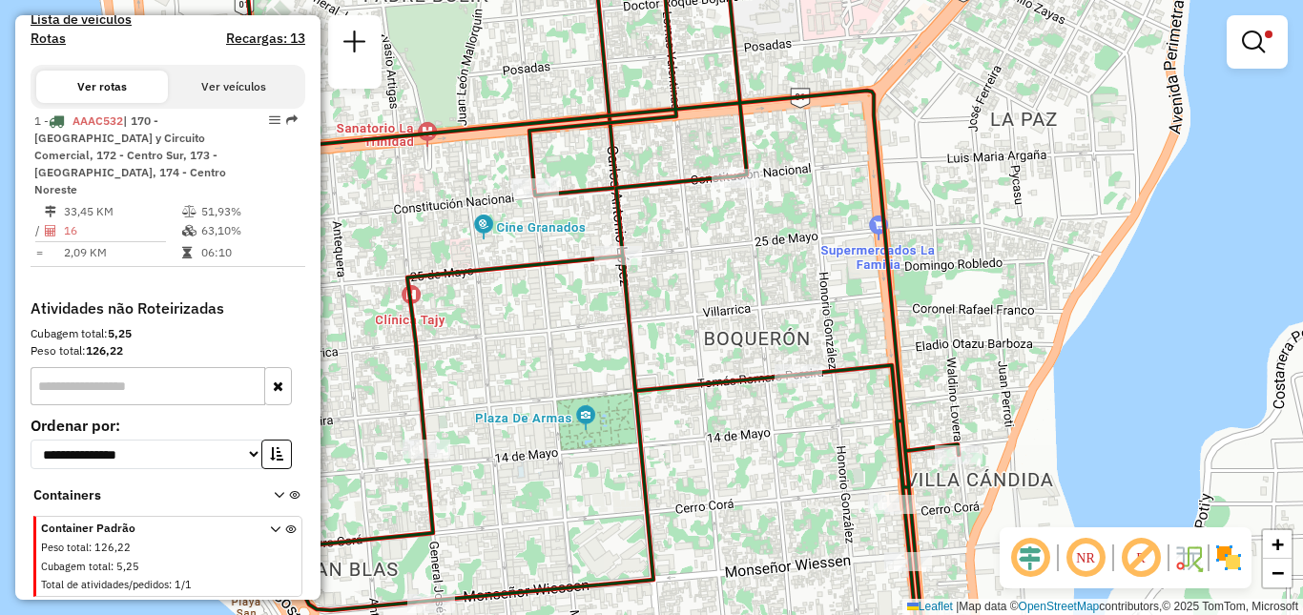
drag, startPoint x: 662, startPoint y: 239, endPoint x: 667, endPoint y: 262, distance: 23.4
click at [667, 262] on div "Limpar filtros Janela de atendimento Grade de atendimento Capacidade Transporta…" at bounding box center [651, 307] width 1303 height 615
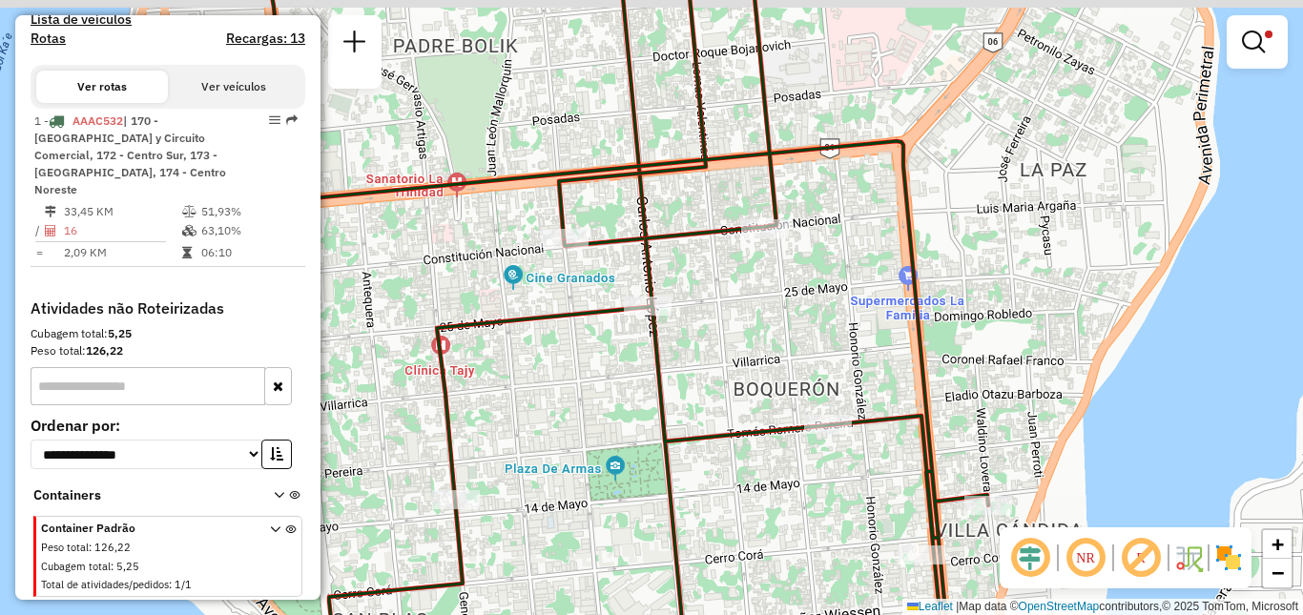
drag, startPoint x: 763, startPoint y: 288, endPoint x: 774, endPoint y: 299, distance: 16.2
click at [773, 299] on div "Limpar filtros Janela de atendimento Grade de atendimento Capacidade Transporta…" at bounding box center [651, 307] width 1303 height 615
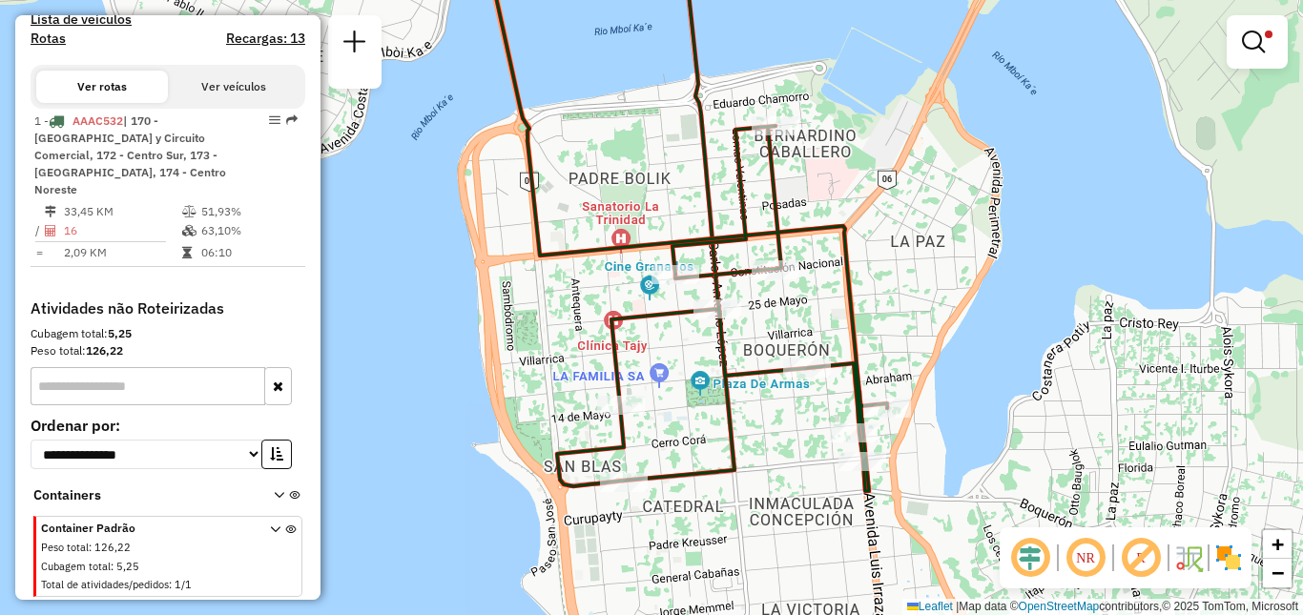
drag, startPoint x: 804, startPoint y: 180, endPoint x: 881, endPoint y: 301, distance: 143.7
click at [879, 299] on div "Limpar filtros Janela de atendimento Grade de atendimento Capacidade Transporta…" at bounding box center [651, 307] width 1303 height 615
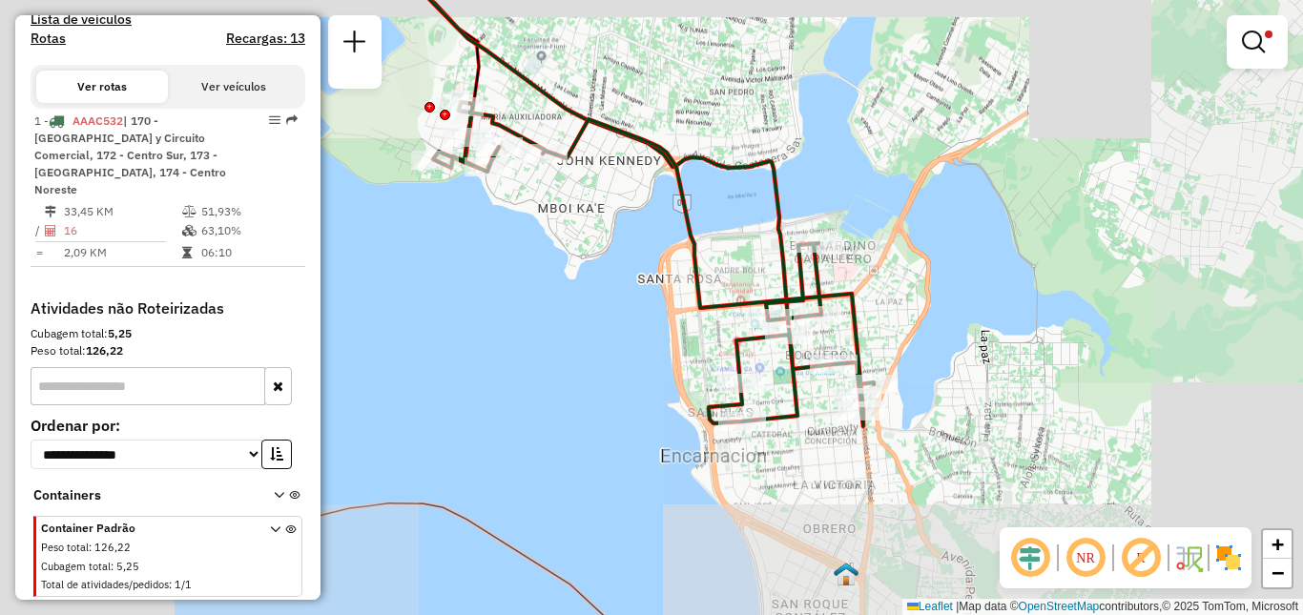
drag, startPoint x: 717, startPoint y: 220, endPoint x: 786, endPoint y: 323, distance: 123.8
click at [786, 323] on div "Limpar filtros Janela de atendimento Grade de atendimento Capacidade Transporta…" at bounding box center [651, 307] width 1303 height 615
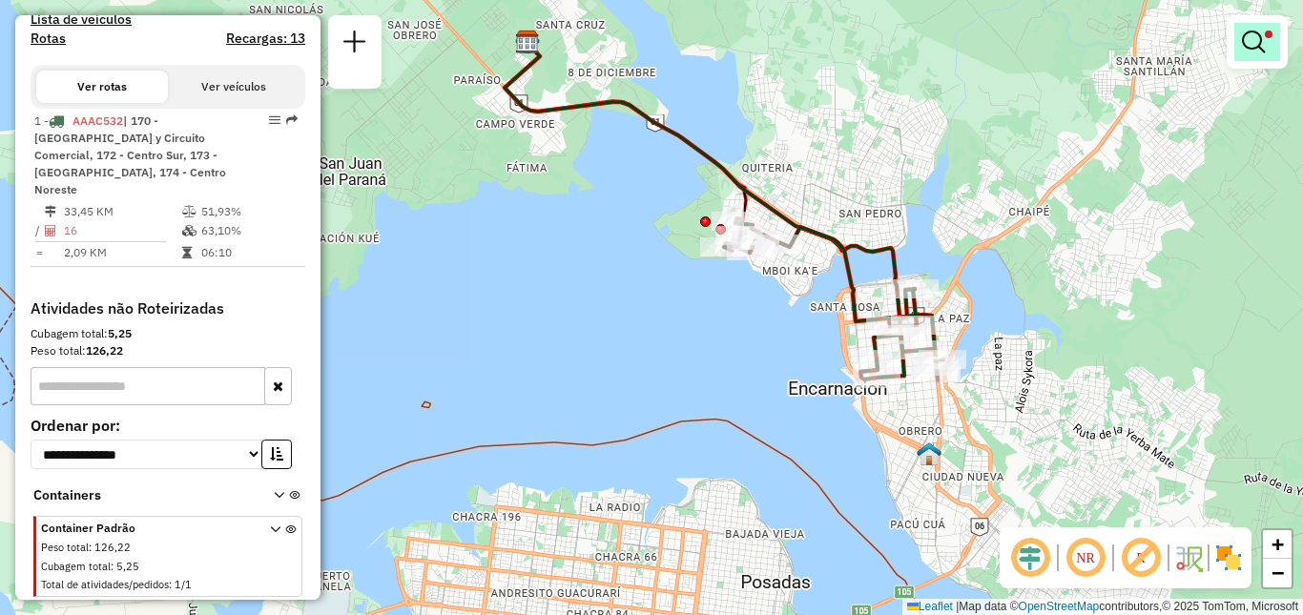
click at [1246, 41] on em at bounding box center [1253, 42] width 23 height 23
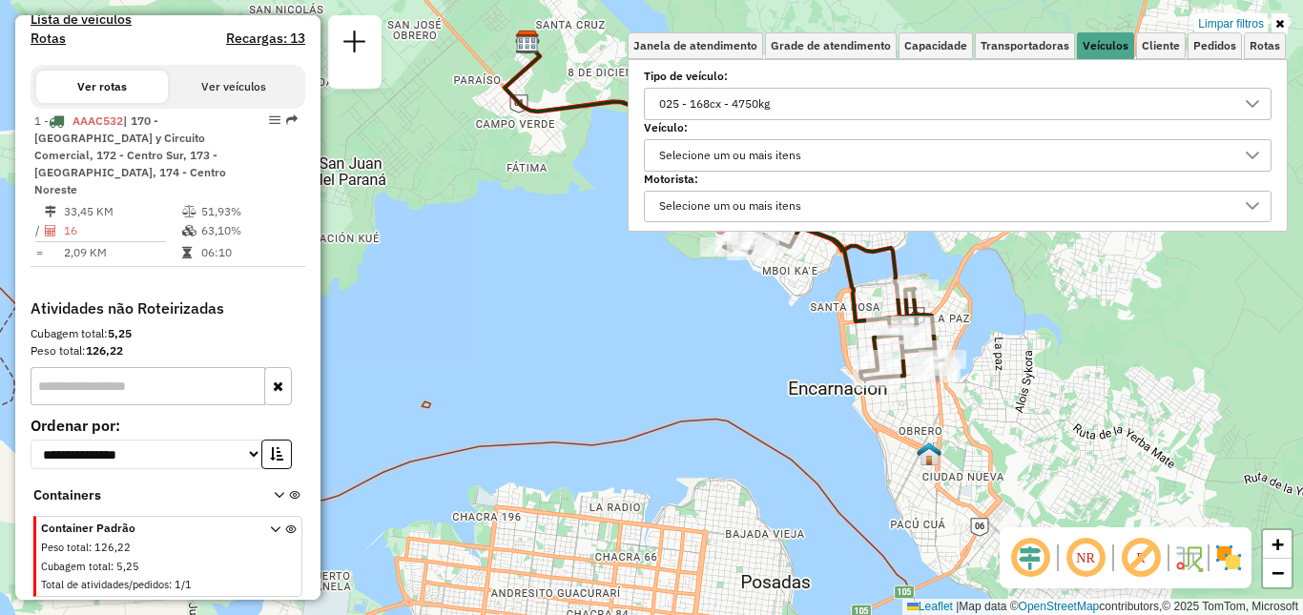
click at [1201, 97] on div "025 - 168cx - 4750kg" at bounding box center [943, 104] width 582 height 31
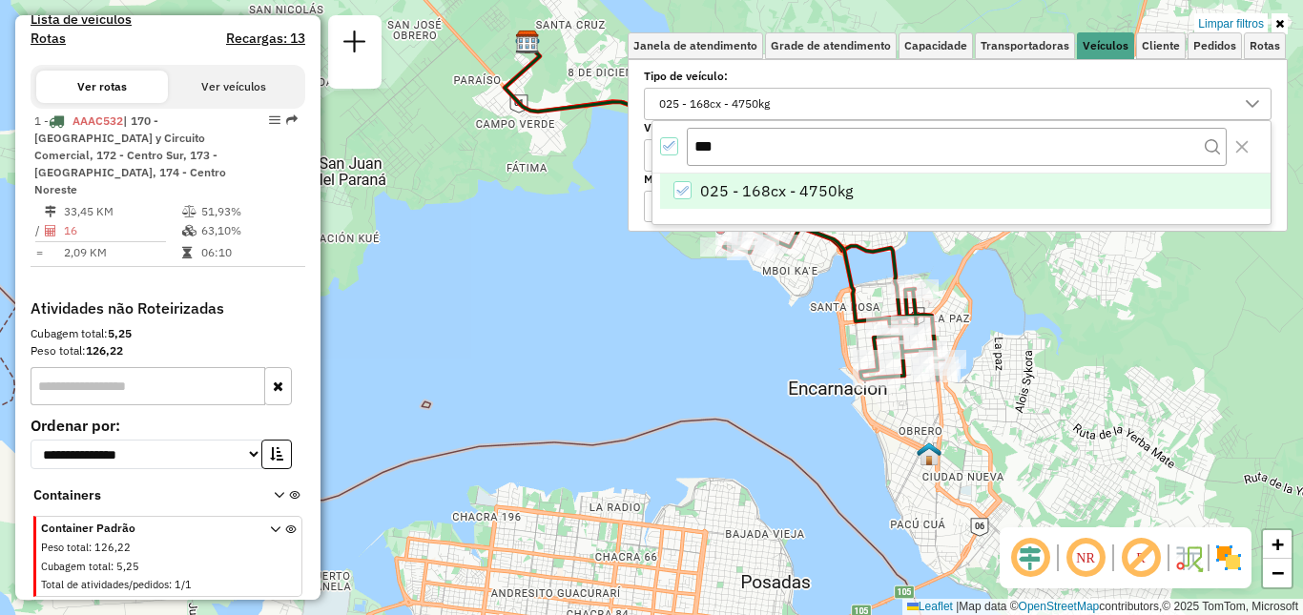
click at [855, 191] on li "025 - 168cx - 4750kg" at bounding box center [965, 192] width 610 height 36
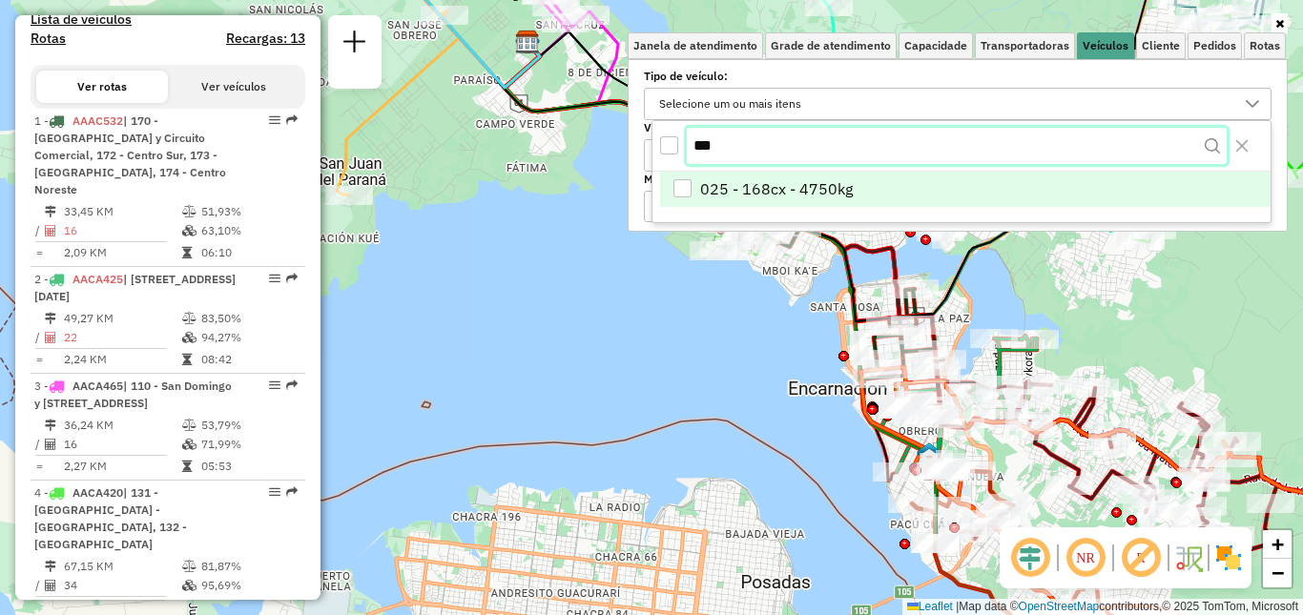
drag, startPoint x: 750, startPoint y: 158, endPoint x: 616, endPoint y: 146, distance: 134.1
click at [616, 146] on body "Aplicando filtros Pop-up bloqueado! Seu navegador bloqueou automáticamente a ab…" at bounding box center [651, 307] width 1303 height 615
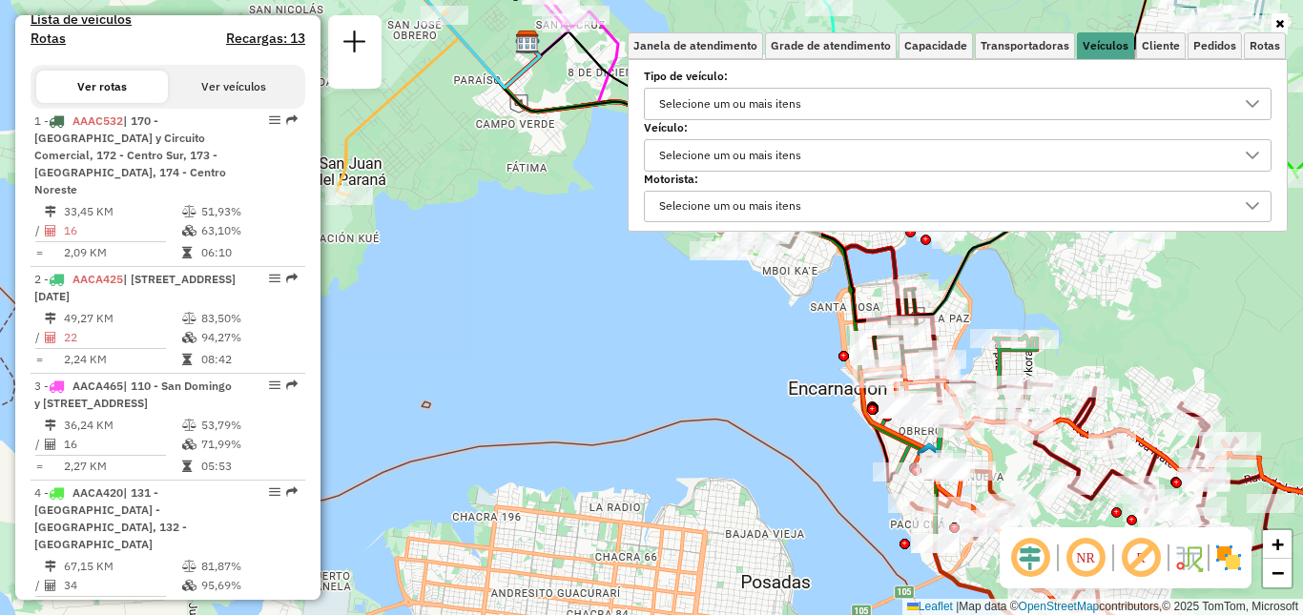
click at [1121, 101] on div "Selecione um ou mais itens" at bounding box center [943, 104] width 582 height 31
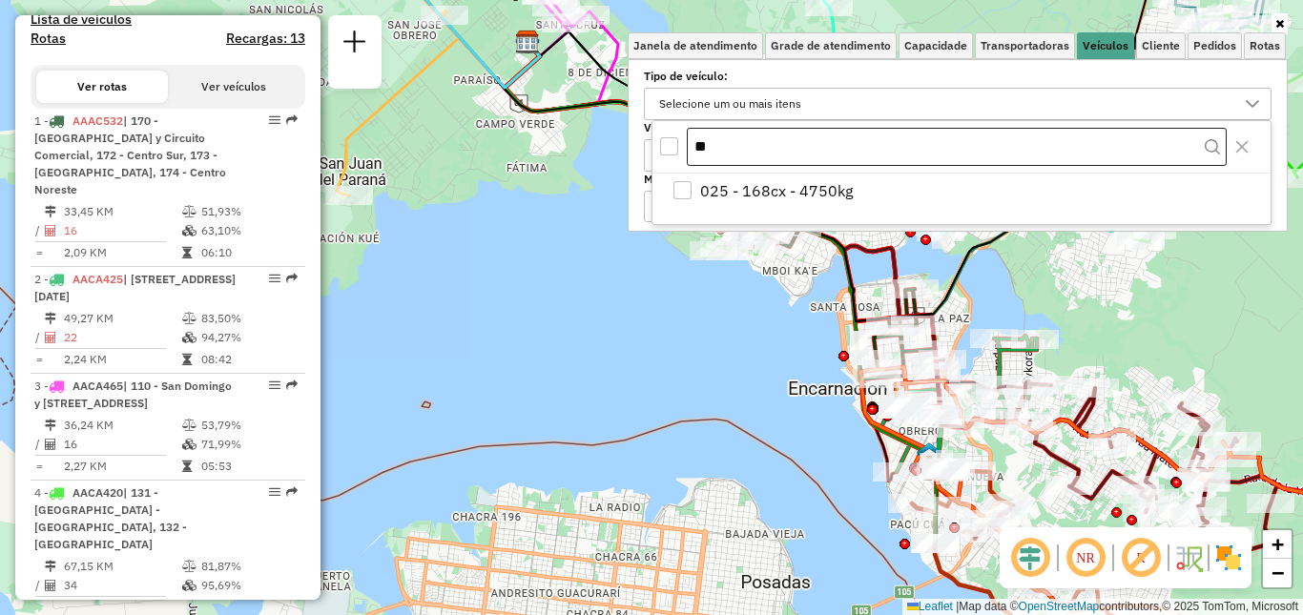
type input "*"
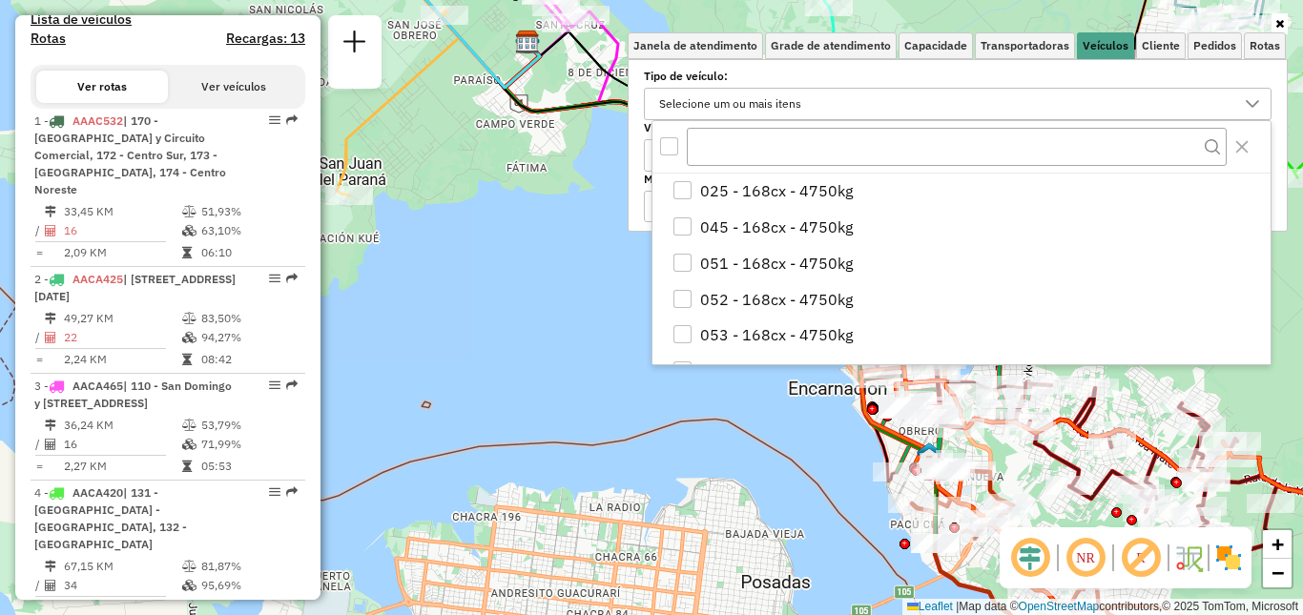
click at [911, 17] on div at bounding box center [958, 23] width 660 height 17
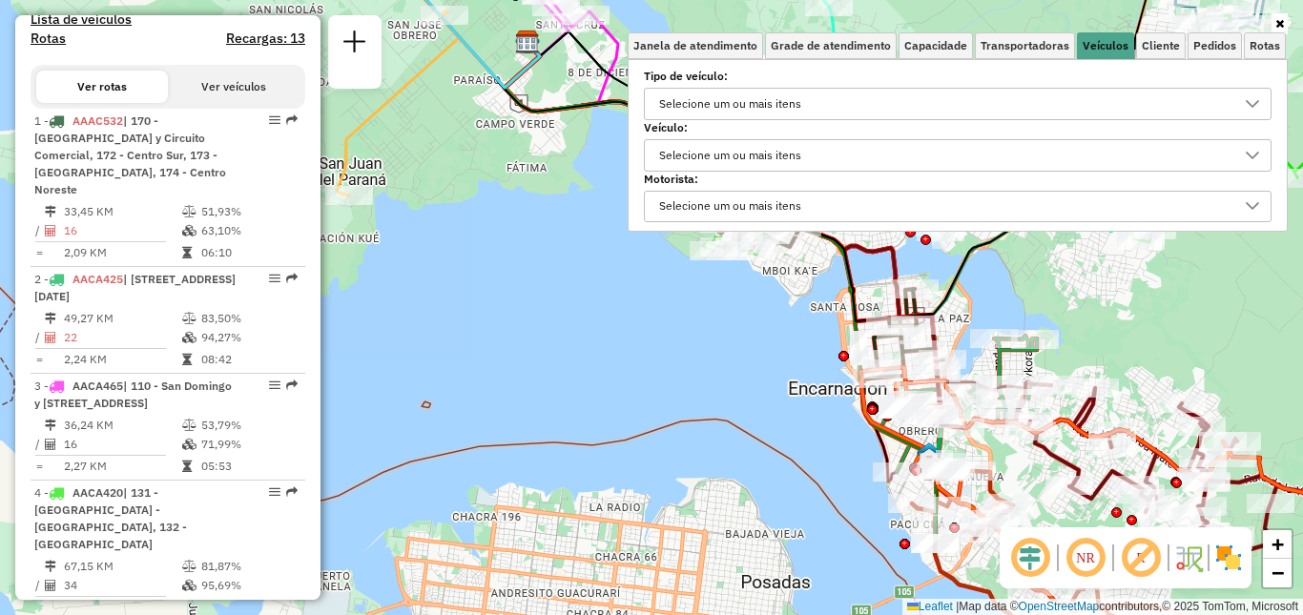
click at [1109, 110] on div "Selecione um ou mais itens" at bounding box center [943, 104] width 582 height 31
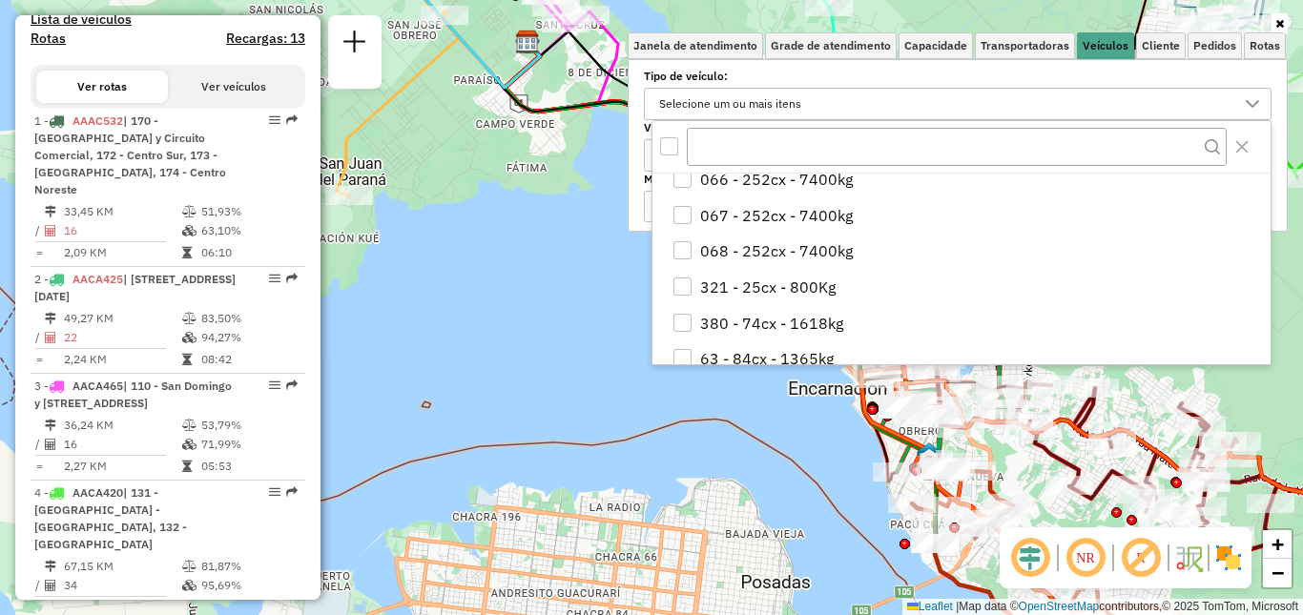
scroll to position [363, 0]
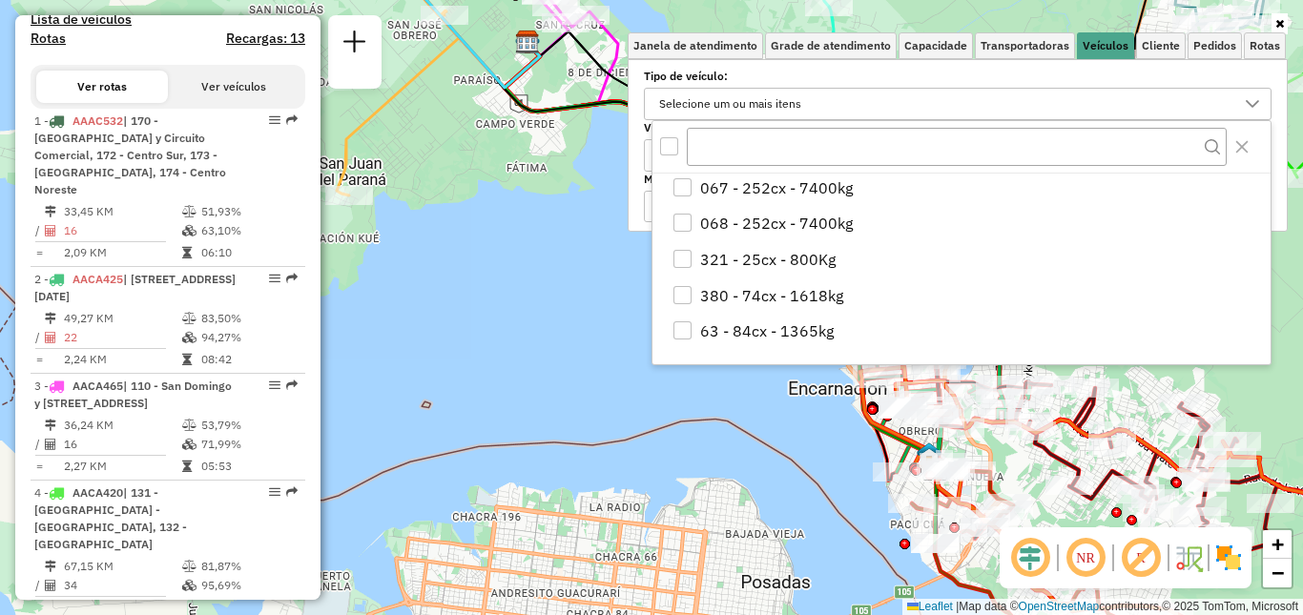
click at [487, 251] on div "Janela de atendimento Grade de atendimento Capacidade Transportadoras Veículos …" at bounding box center [651, 307] width 1303 height 615
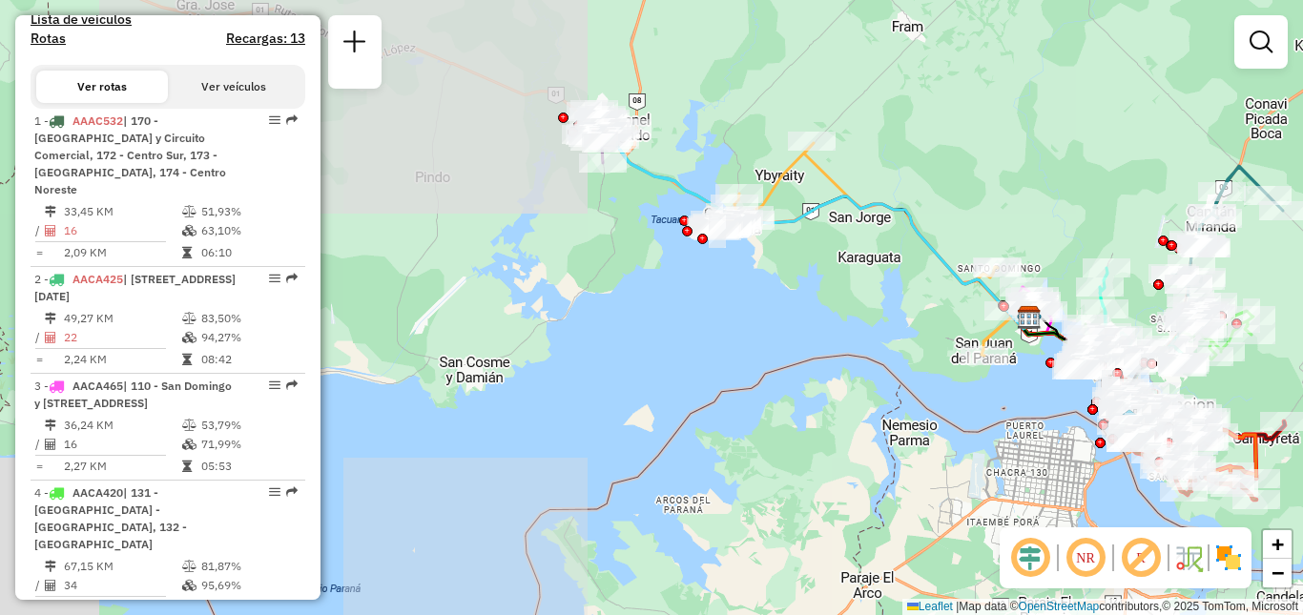
drag, startPoint x: 953, startPoint y: 218, endPoint x: 990, endPoint y: 376, distance: 161.7
click at [990, 376] on div "Janela de atendimento Grade de atendimento Capacidade Transportadoras Veículos …" at bounding box center [651, 307] width 1303 height 615
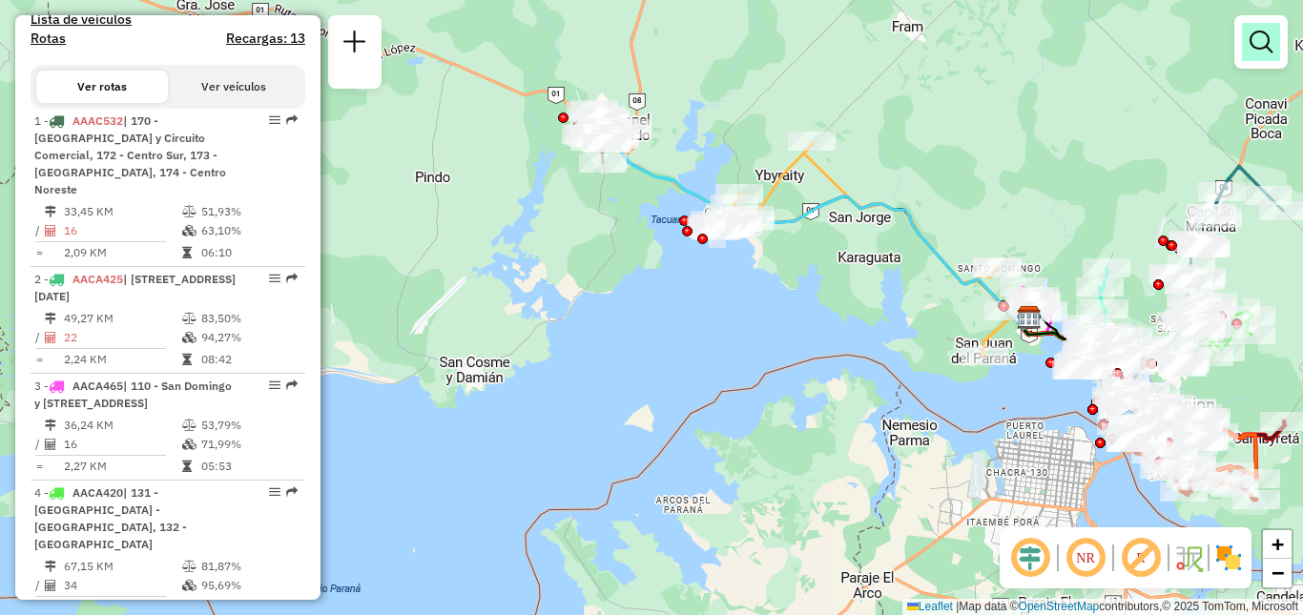
click at [1255, 47] on em at bounding box center [1260, 42] width 23 height 23
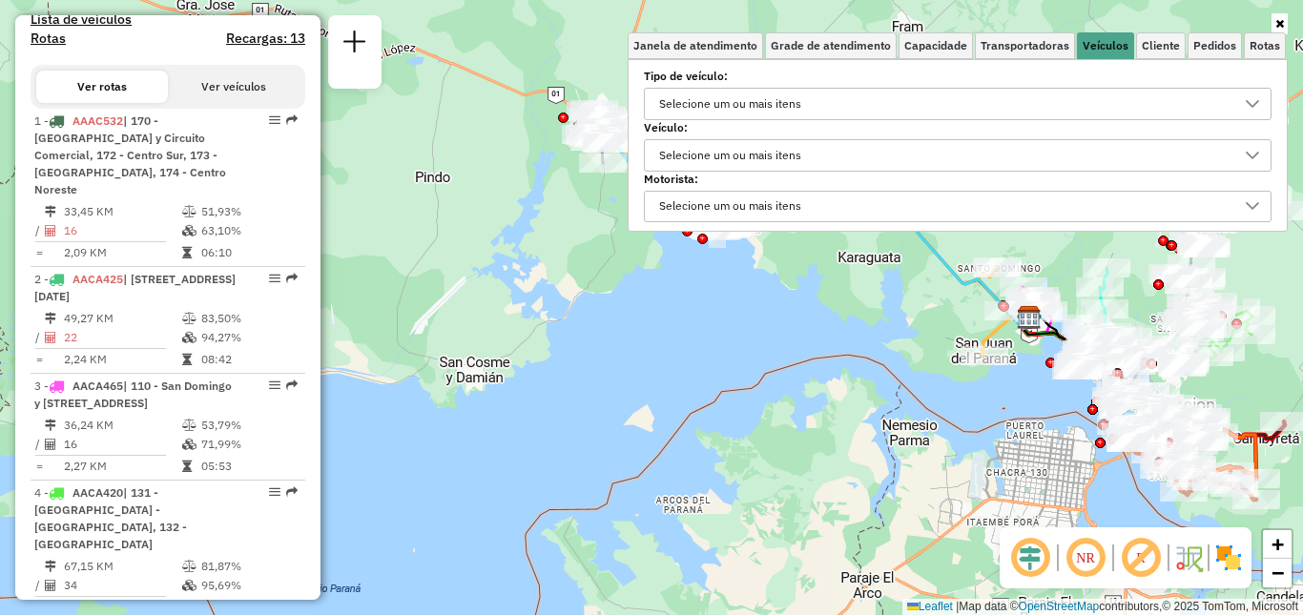
click at [884, 100] on div "Selecione um ou mais itens" at bounding box center [943, 104] width 582 height 31
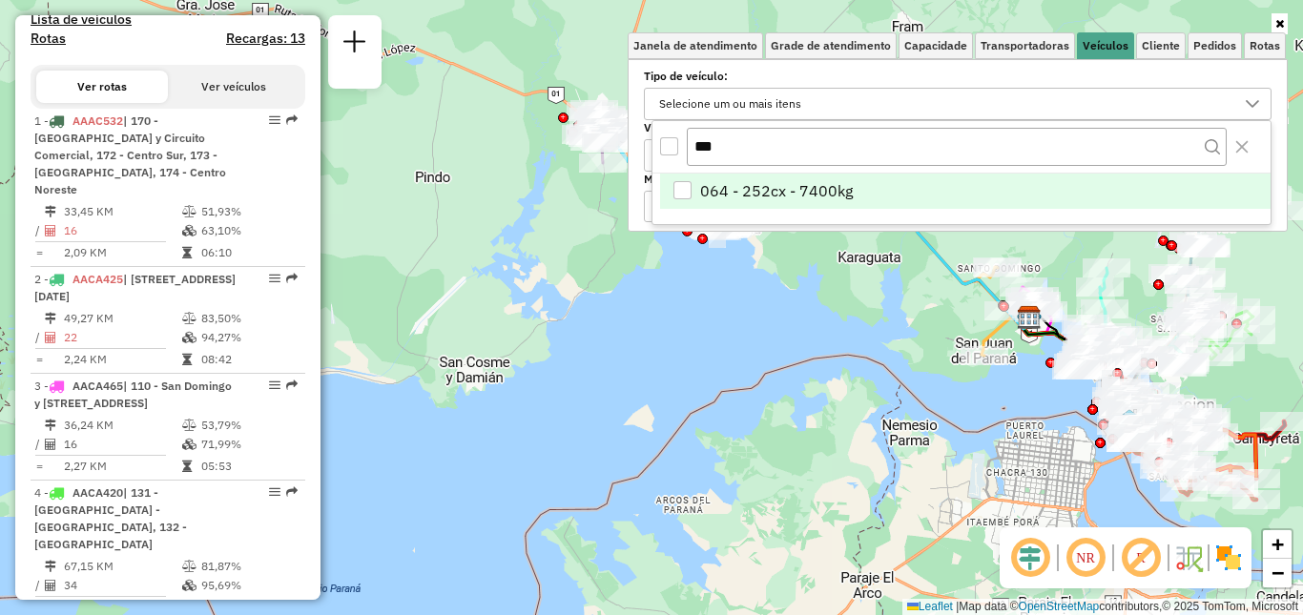
type input "***"
click at [814, 186] on span "064 - 252cx - 7400kg" at bounding box center [776, 190] width 153 height 23
drag, startPoint x: 725, startPoint y: 140, endPoint x: 622, endPoint y: 140, distance: 103.0
click at [622, 140] on body "Aplicando filtros Pop-up bloqueado! Seu navegador bloqueou automáticamente a ab…" at bounding box center [651, 307] width 1303 height 615
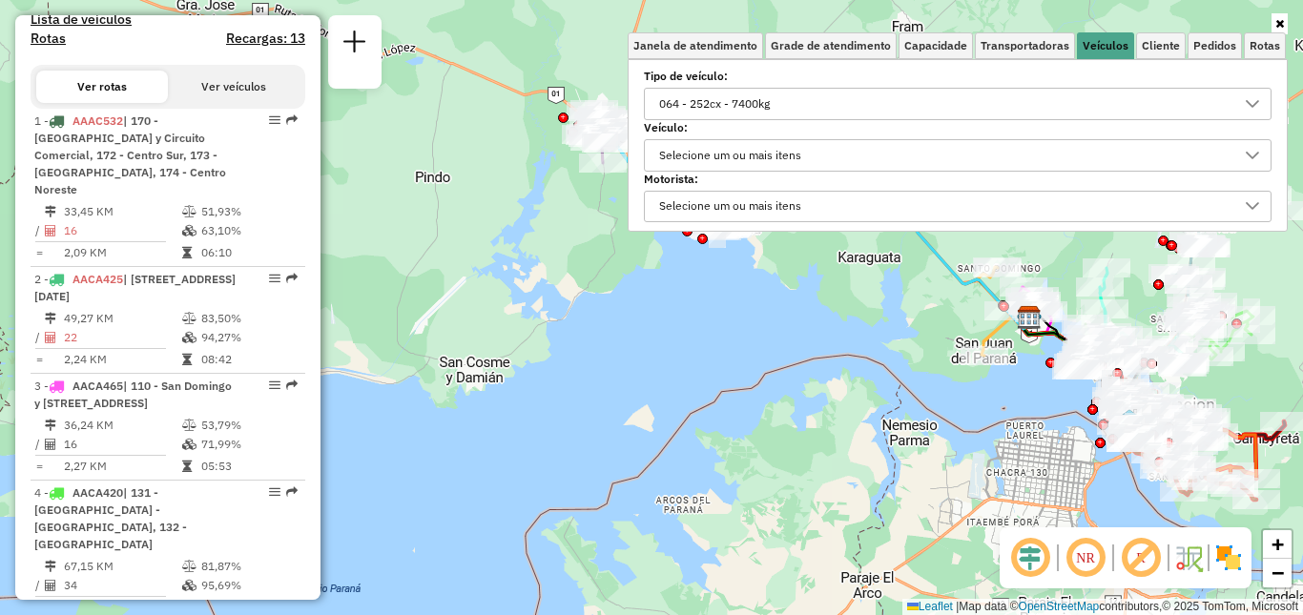
scroll to position [568, 0]
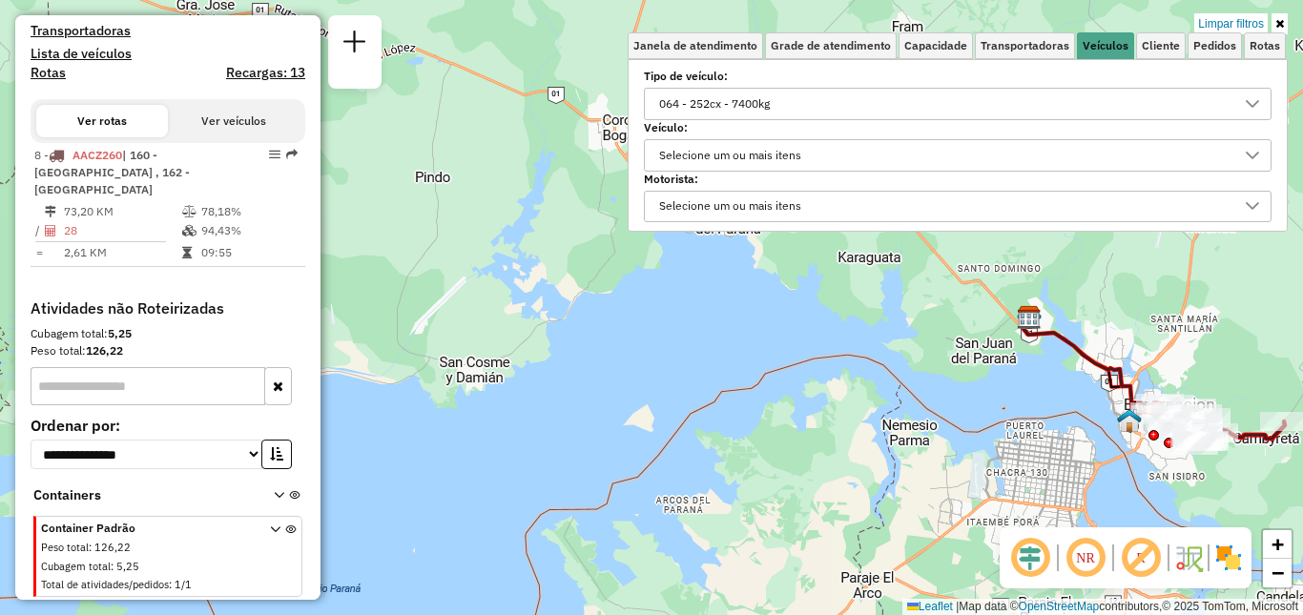
click at [776, 99] on div "064 - 252cx - 7400kg" at bounding box center [714, 104] width 124 height 31
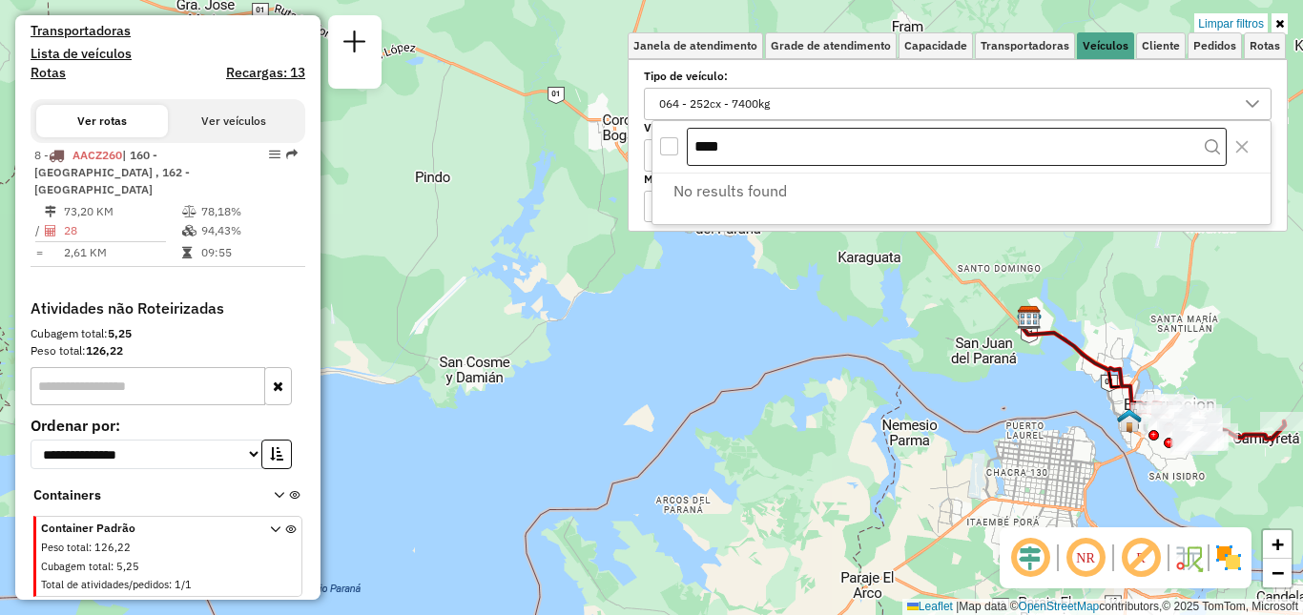
drag, startPoint x: 752, startPoint y: 147, endPoint x: 712, endPoint y: 149, distance: 40.1
click at [712, 149] on input "****" at bounding box center [957, 147] width 540 height 38
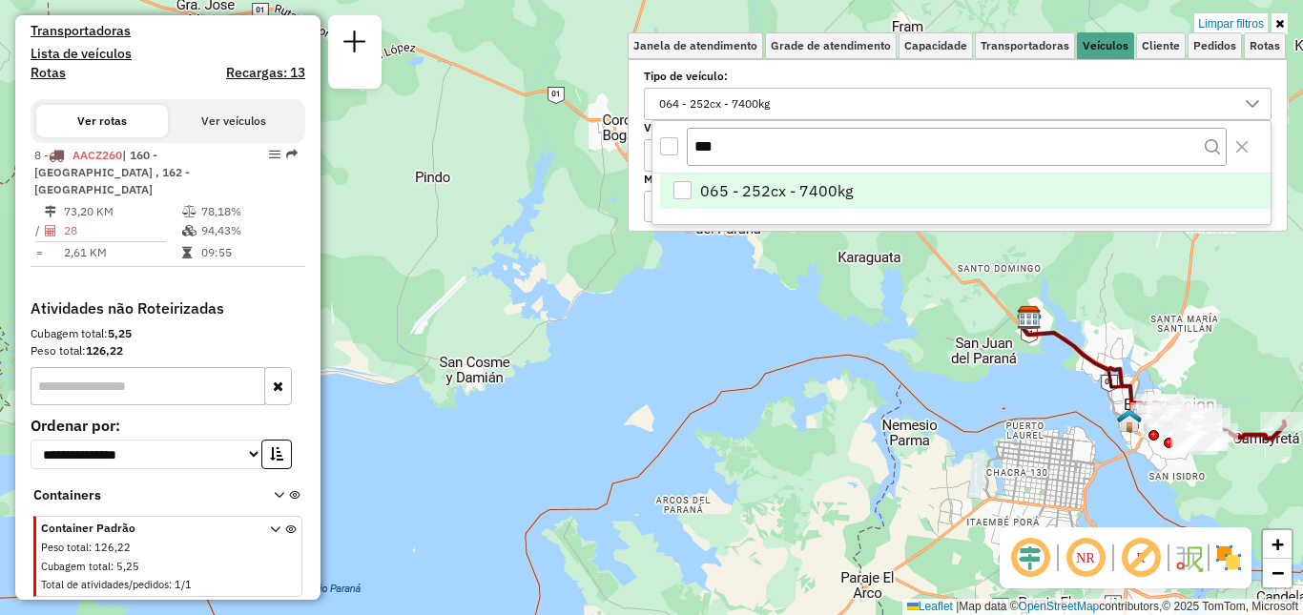
click at [751, 188] on span "065 - 252cx - 7400kg" at bounding box center [776, 190] width 153 height 23
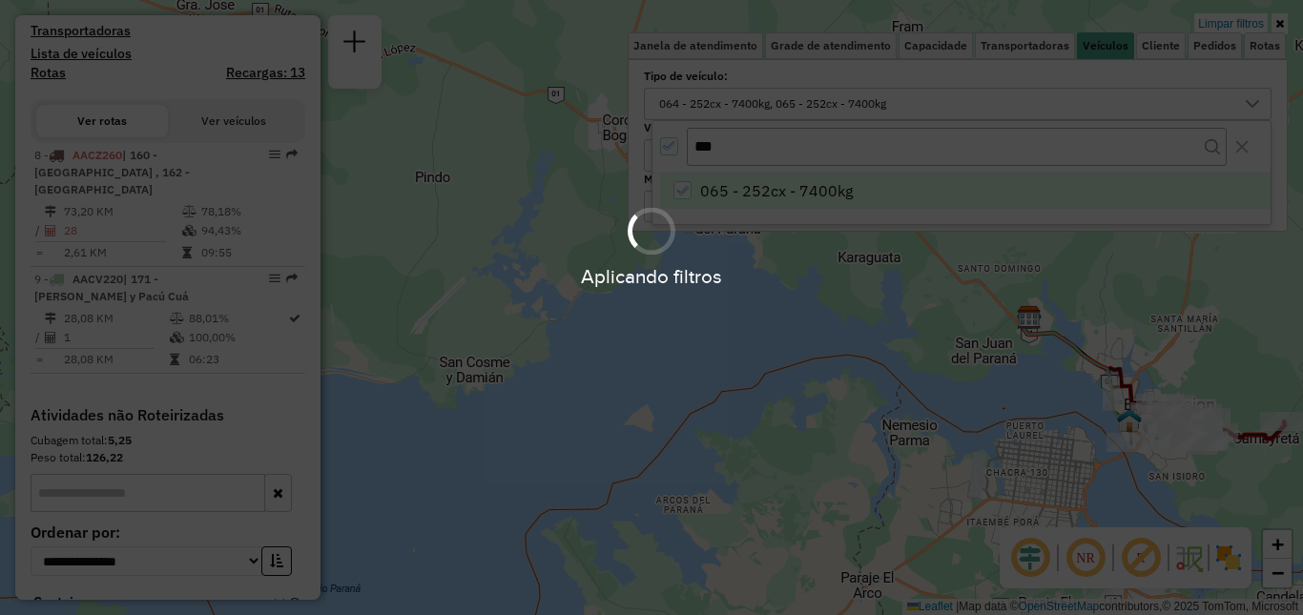
scroll to position [603, 0]
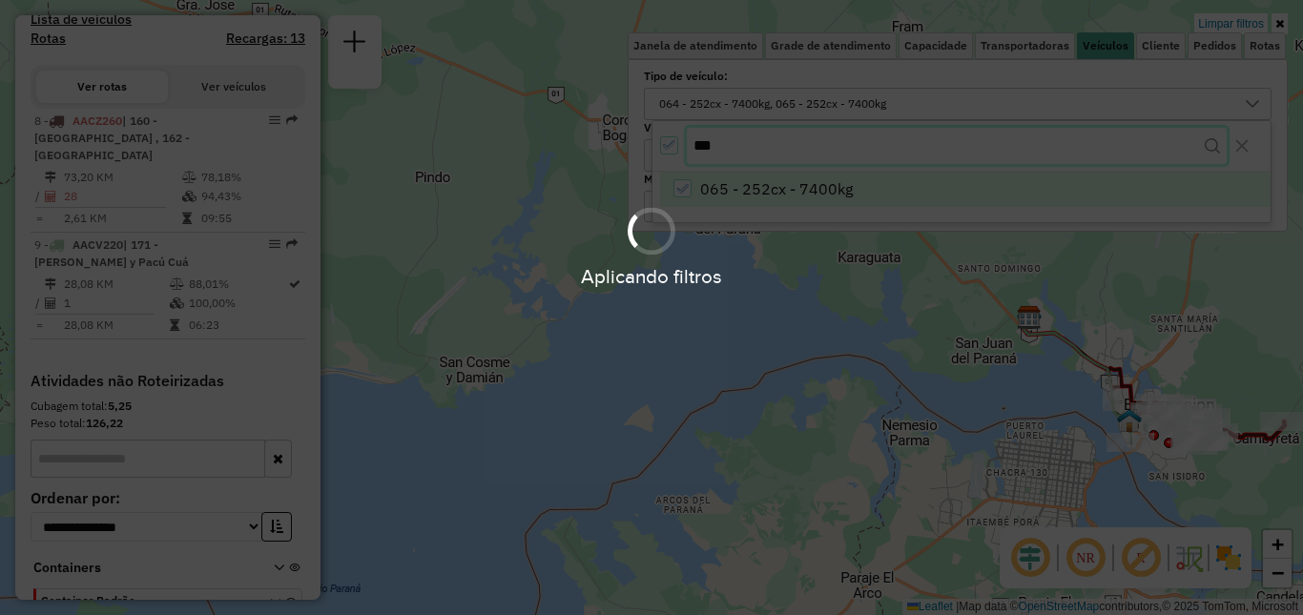
click at [763, 145] on input "***" at bounding box center [957, 146] width 540 height 36
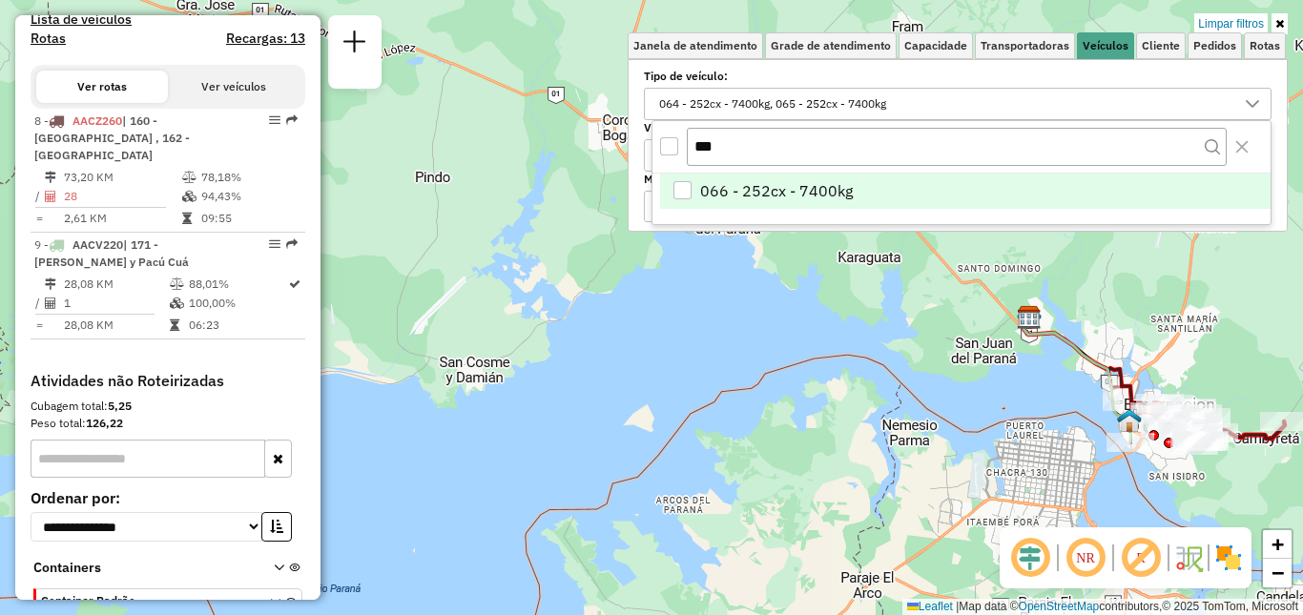
click at [763, 181] on span "066 - 252cx - 7400kg" at bounding box center [776, 190] width 153 height 23
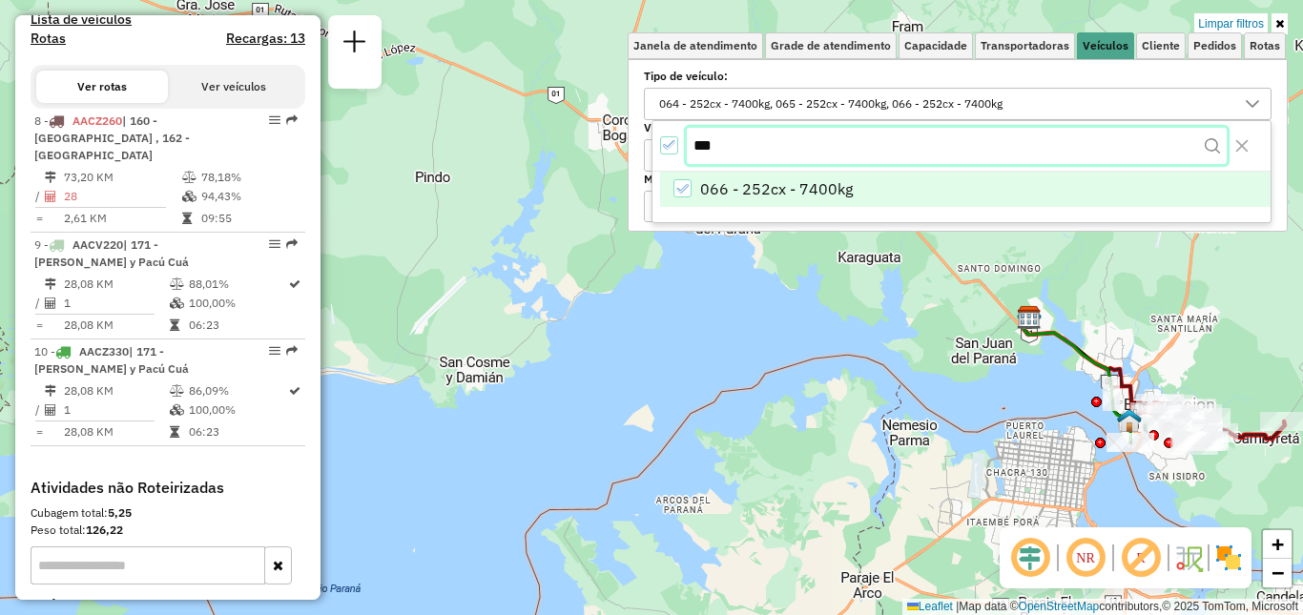
click at [772, 148] on input "***" at bounding box center [957, 146] width 540 height 36
click at [781, 175] on li "067 - 252cx - 7400kg" at bounding box center [965, 192] width 610 height 36
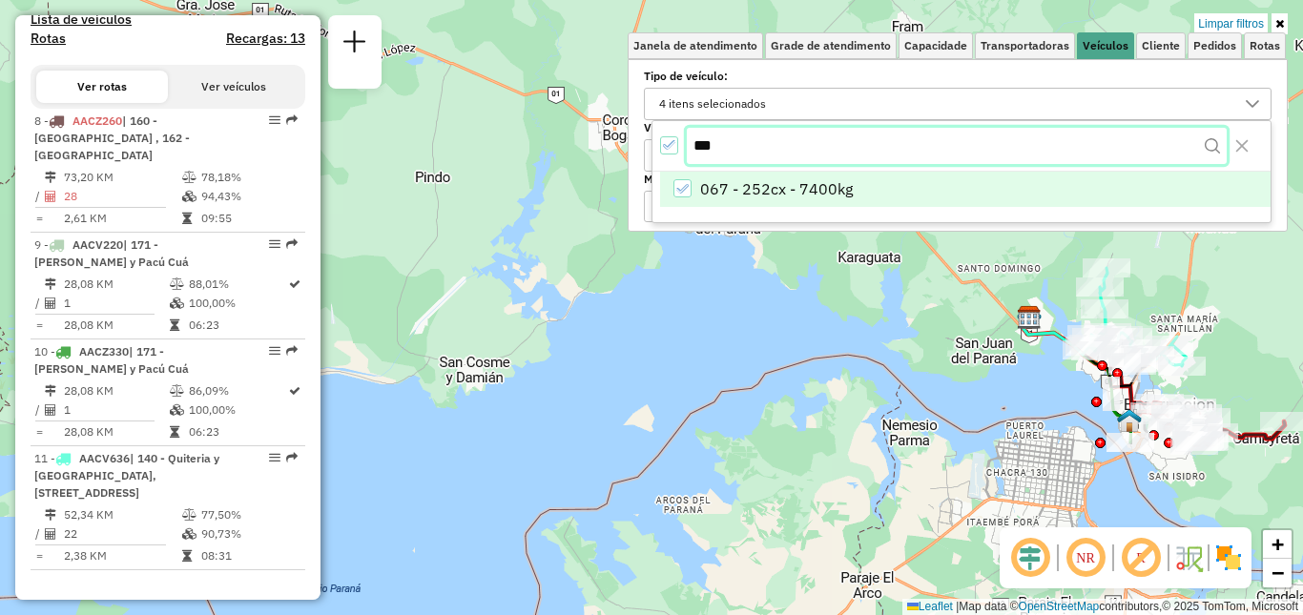
click at [797, 143] on input "***" at bounding box center [957, 146] width 540 height 36
type input "***"
click at [792, 186] on span "068 - 252cx - 7400kg" at bounding box center [776, 190] width 153 height 23
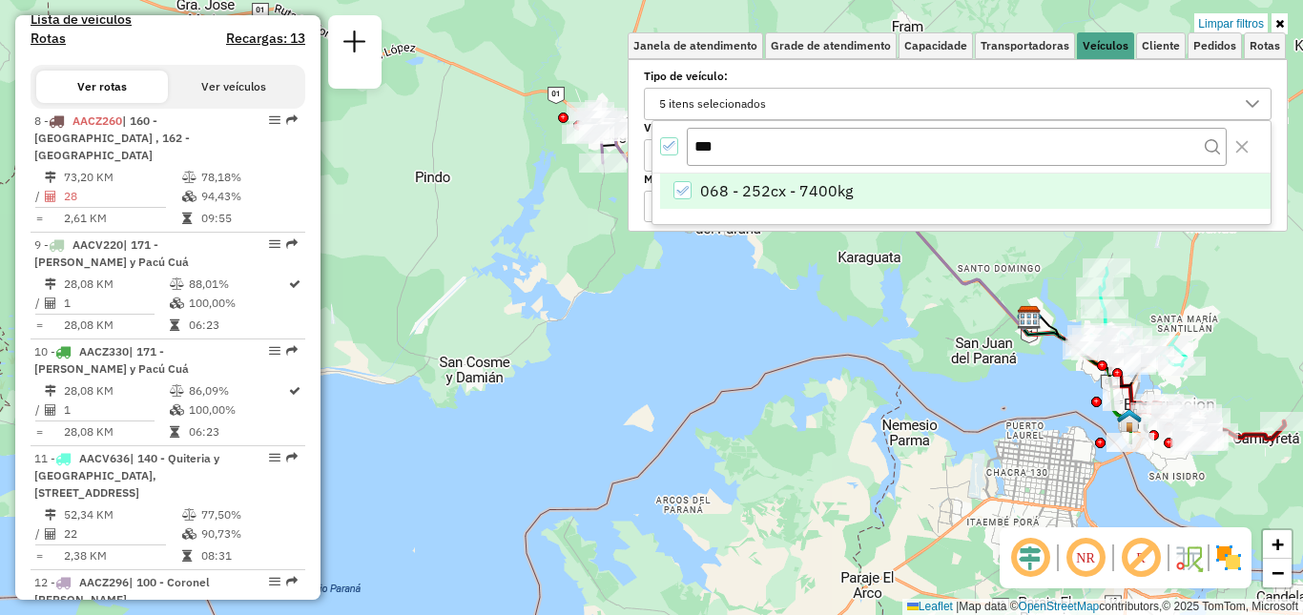
click at [548, 234] on div "Limpar filtros Janela de atendimento Grade de atendimento Capacidade Transporta…" at bounding box center [651, 307] width 1303 height 615
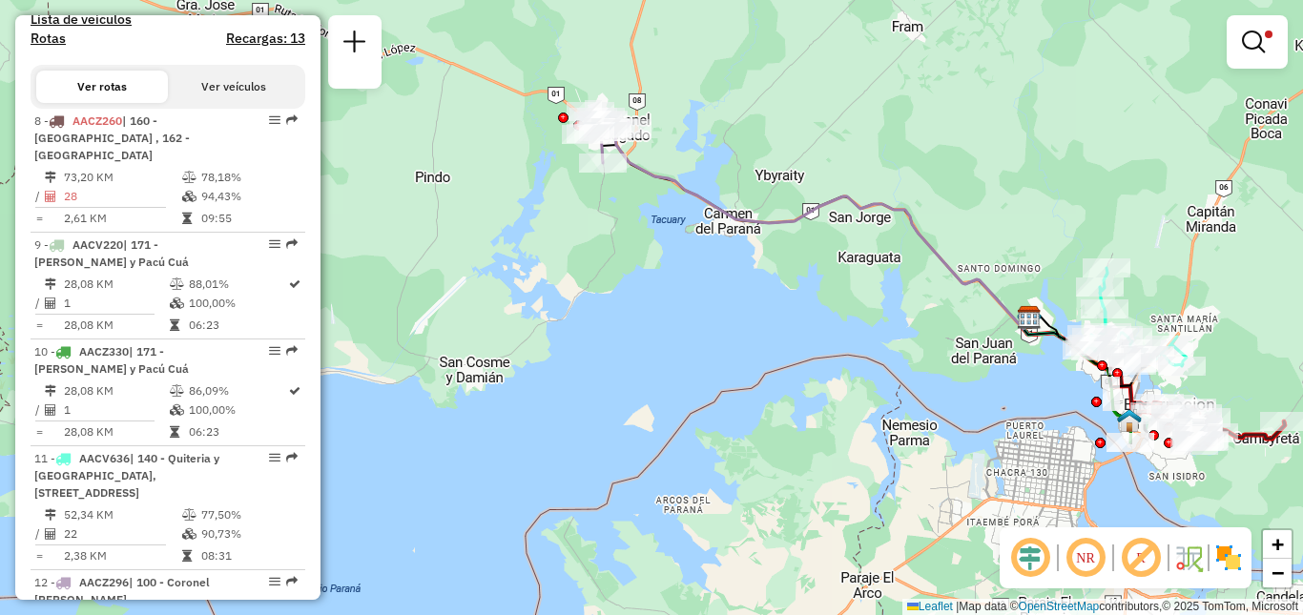
click at [653, 175] on icon at bounding box center [823, 228] width 418 height 201
select select "**********"
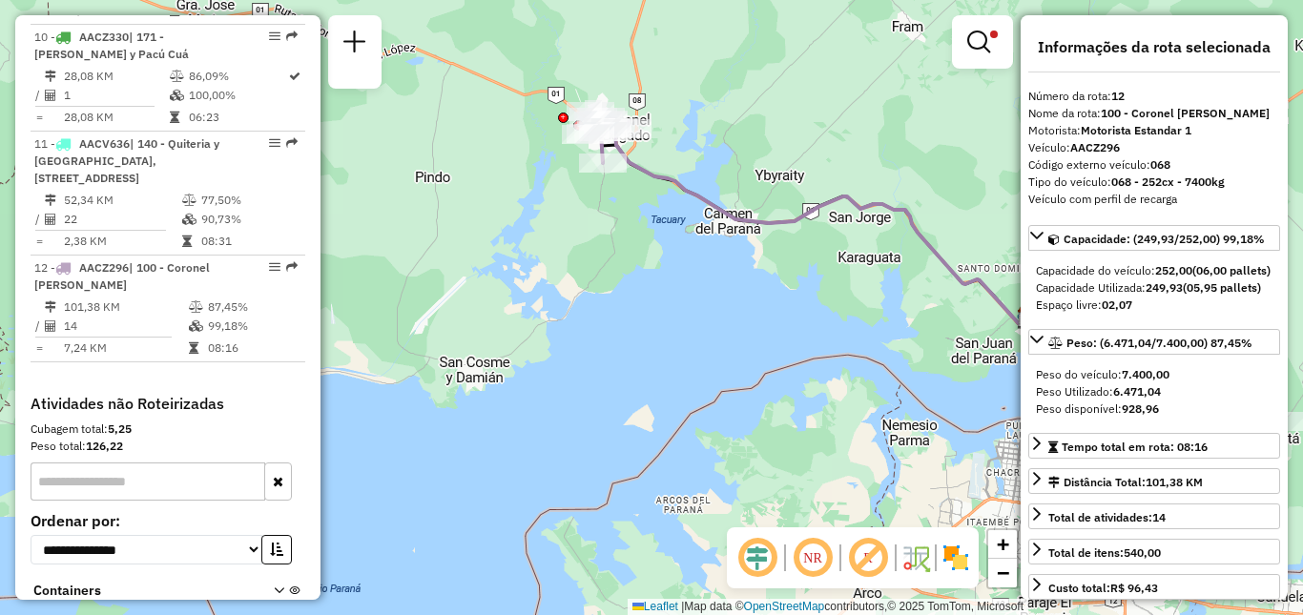
scroll to position [1030, 0]
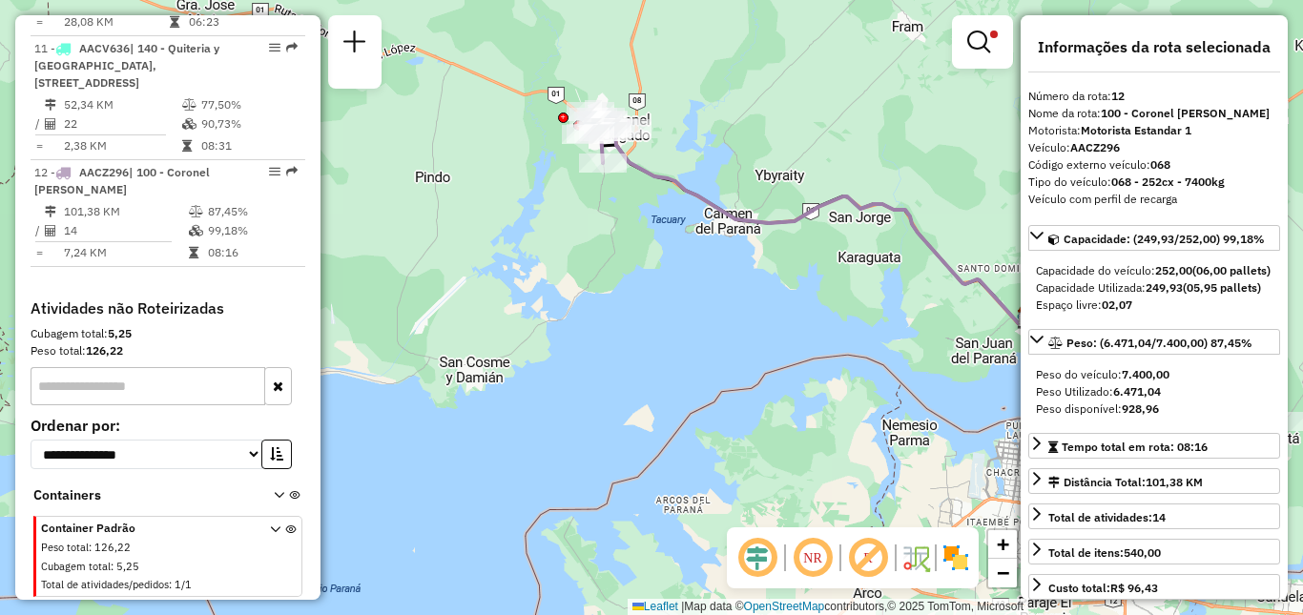
click at [776, 318] on div "Limpar filtros Janela de atendimento Grade de atendimento Capacidade Transporta…" at bounding box center [651, 307] width 1303 height 615
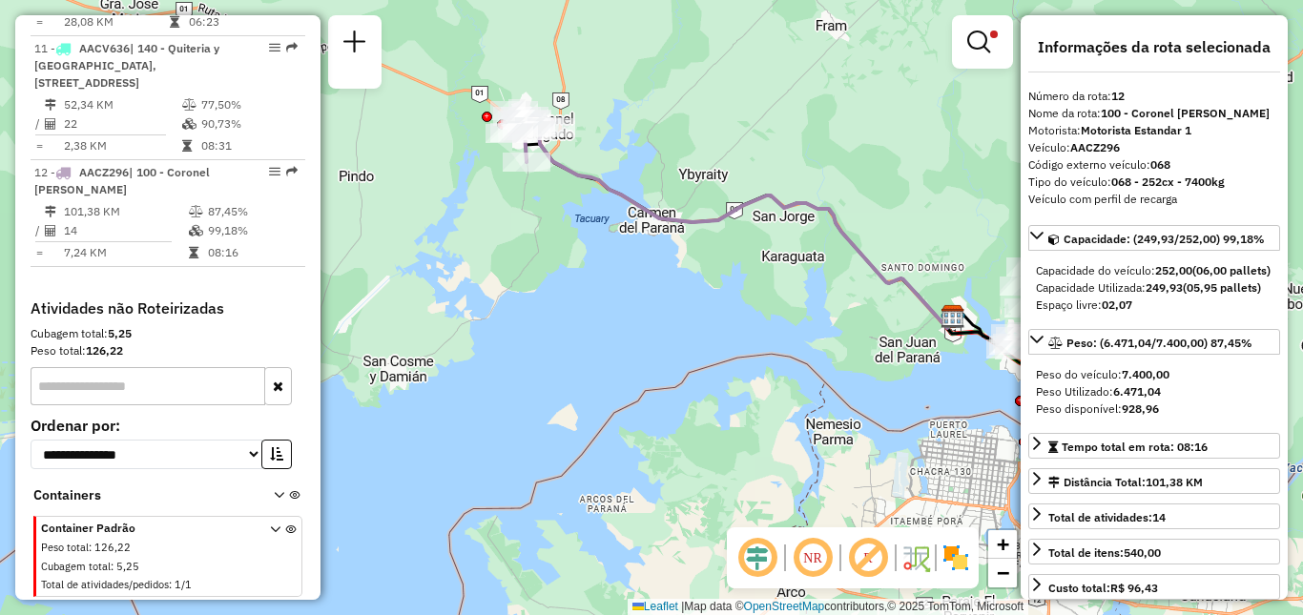
drag, startPoint x: 766, startPoint y: 300, endPoint x: 589, endPoint y: 258, distance: 181.6
click at [589, 258] on div "Limpar filtros Janela de atendimento Grade de atendimento Capacidade Transporta…" at bounding box center [651, 307] width 1303 height 615
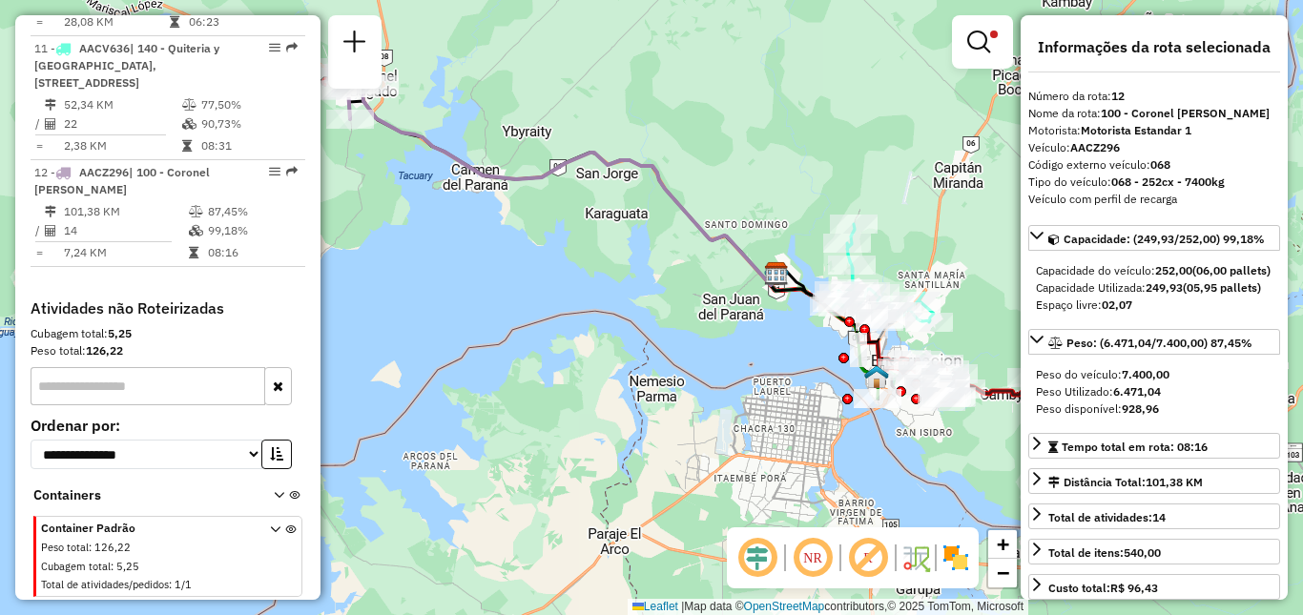
drag, startPoint x: 894, startPoint y: 200, endPoint x: 893, endPoint y: 211, distance: 10.5
click at [893, 200] on div "Limpar filtros Janela de atendimento Grade de atendimento Capacidade Transporta…" at bounding box center [651, 307] width 1303 height 615
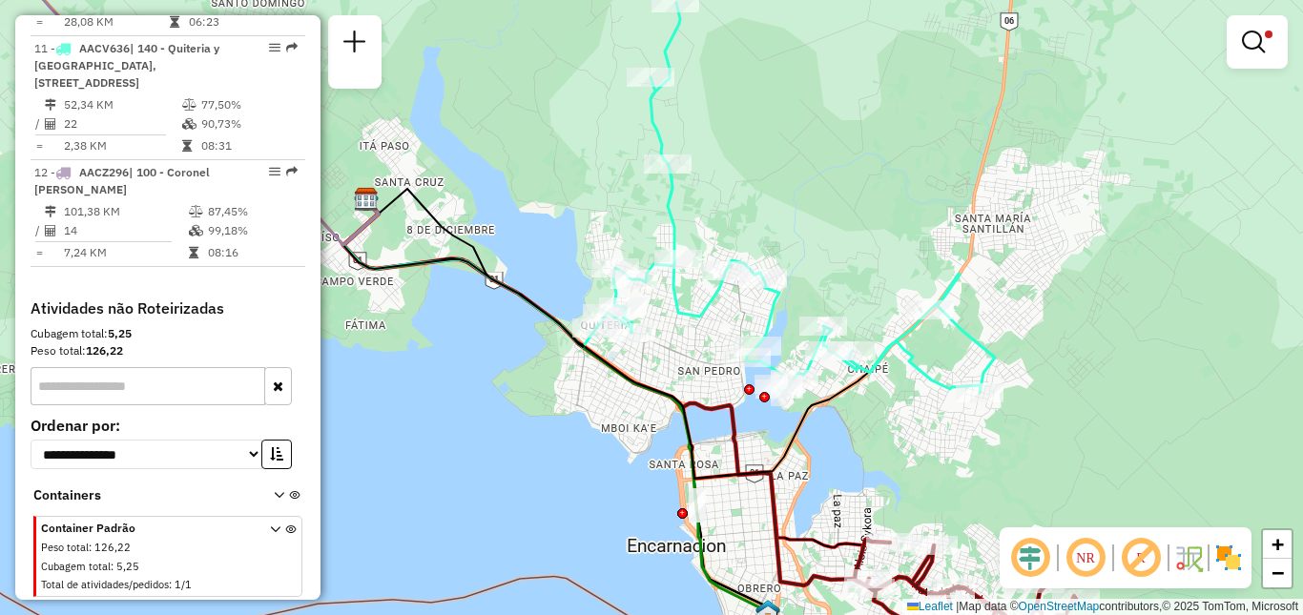
click at [699, 313] on icon at bounding box center [795, 198] width 399 height 390
select select "**********"
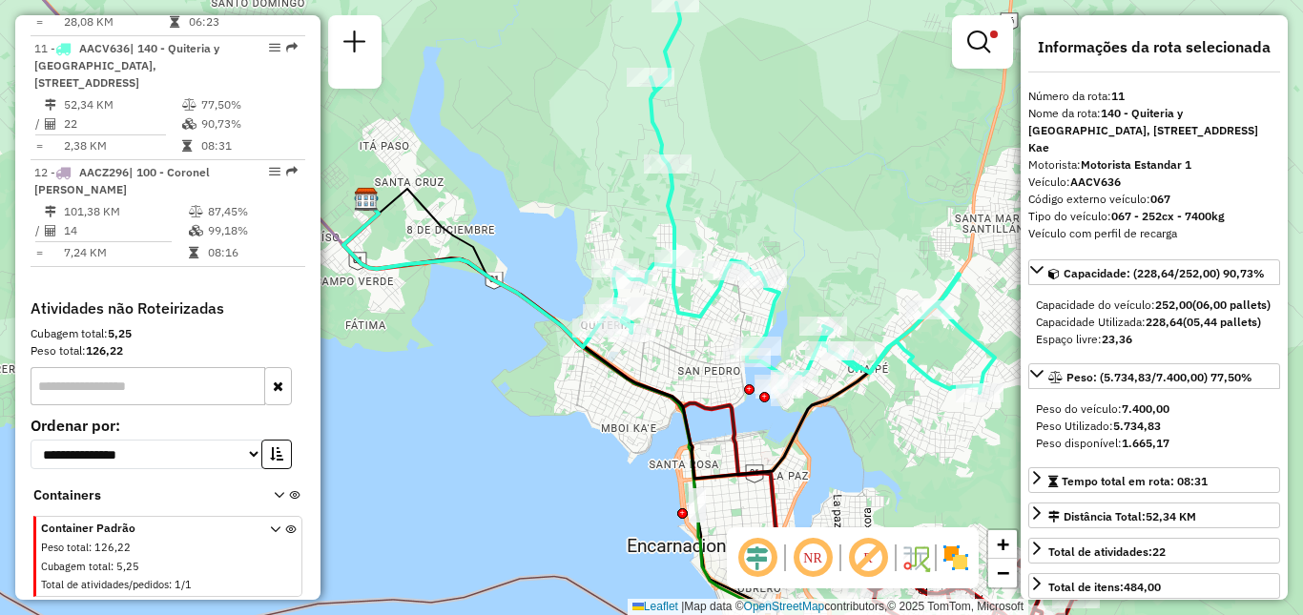
click at [831, 214] on div "Limpar filtros Janela de atendimento Grade de atendimento Capacidade Transporta…" at bounding box center [651, 307] width 1303 height 615
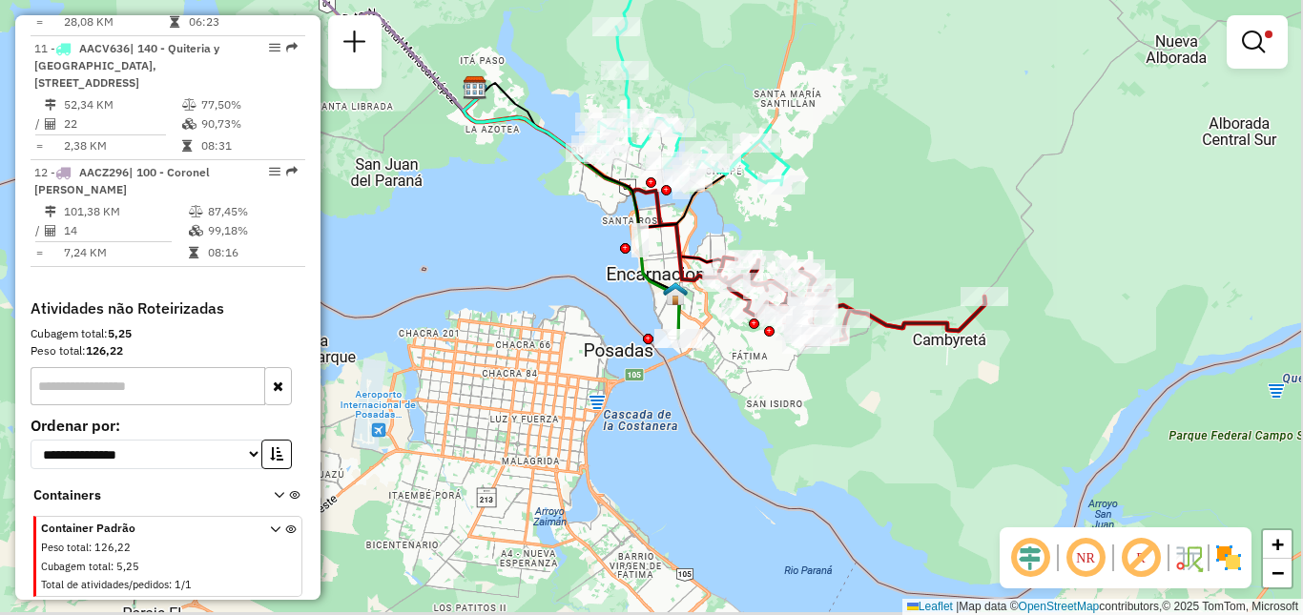
drag, startPoint x: 917, startPoint y: 339, endPoint x: 814, endPoint y: 236, distance: 145.7
click at [782, 224] on div "Limpar filtros Janela de atendimento Grade de atendimento Capacidade Transporta…" at bounding box center [651, 307] width 1303 height 615
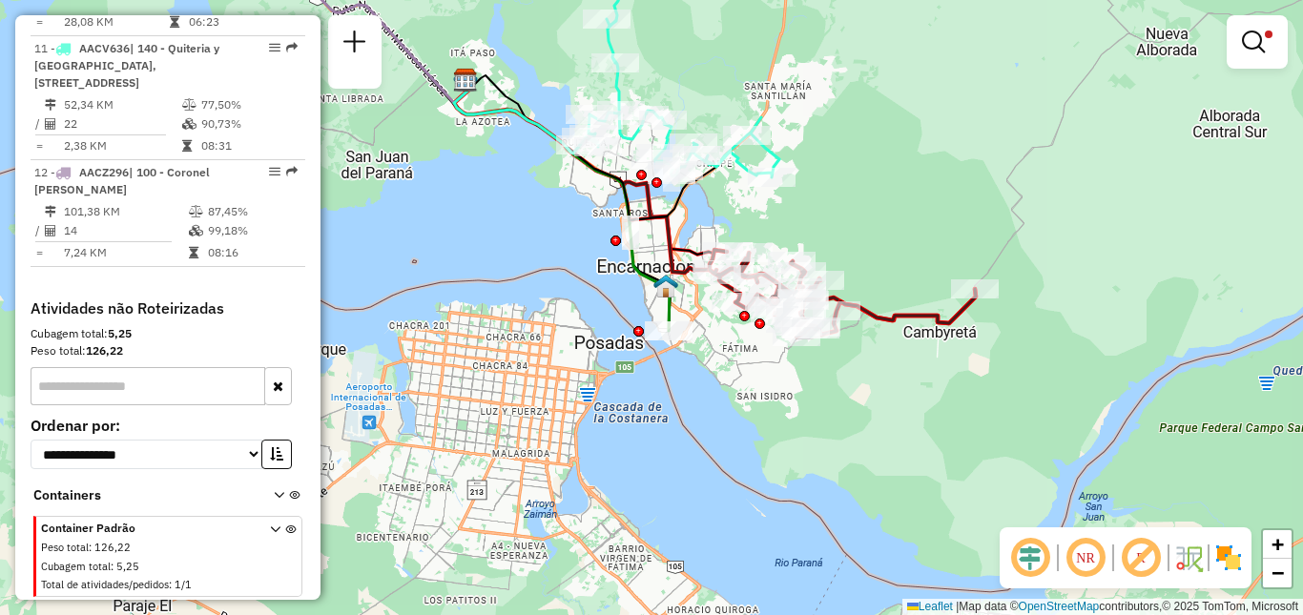
click at [916, 319] on icon at bounding box center [843, 293] width 266 height 87
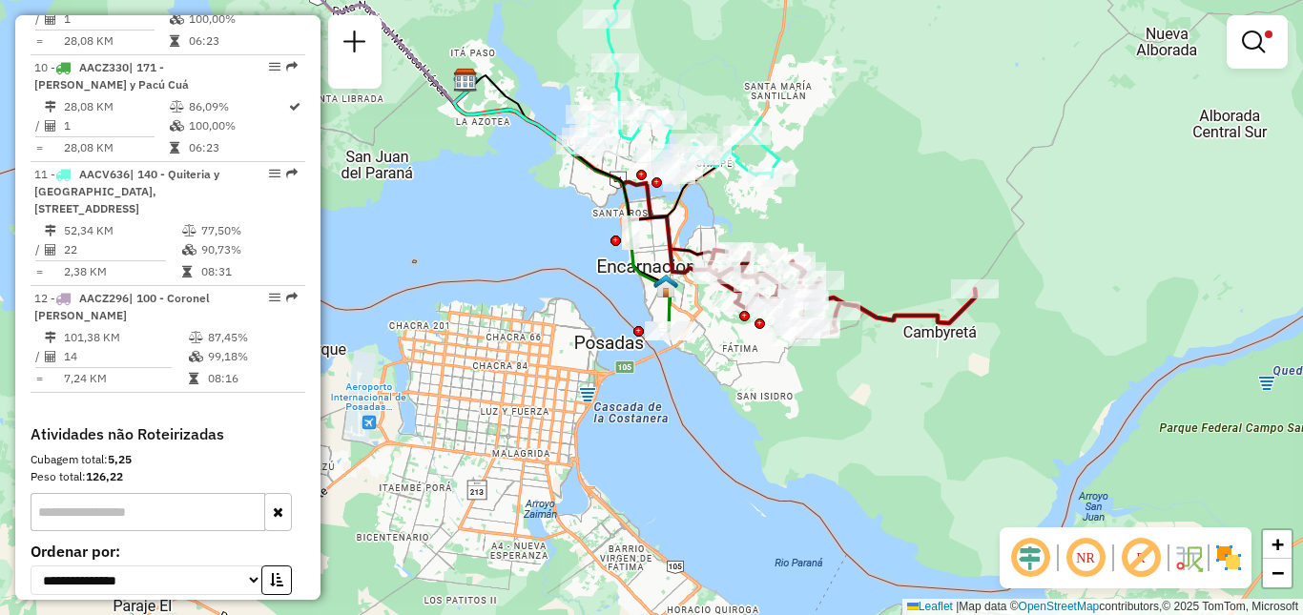
select select "**********"
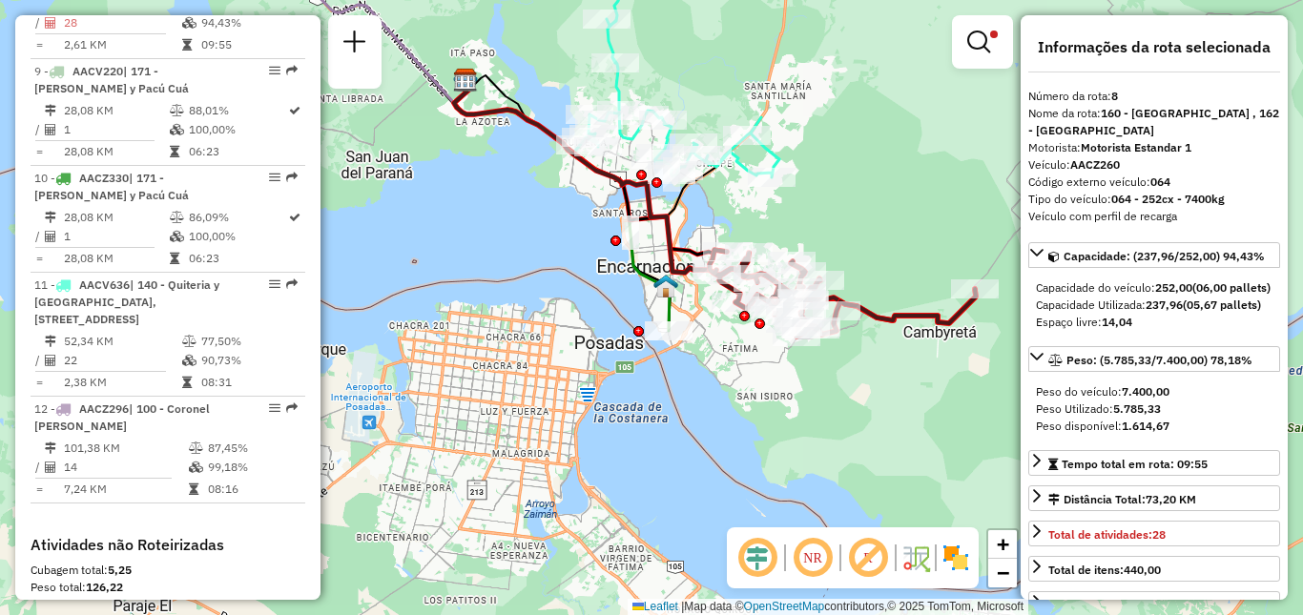
scroll to position [713, 0]
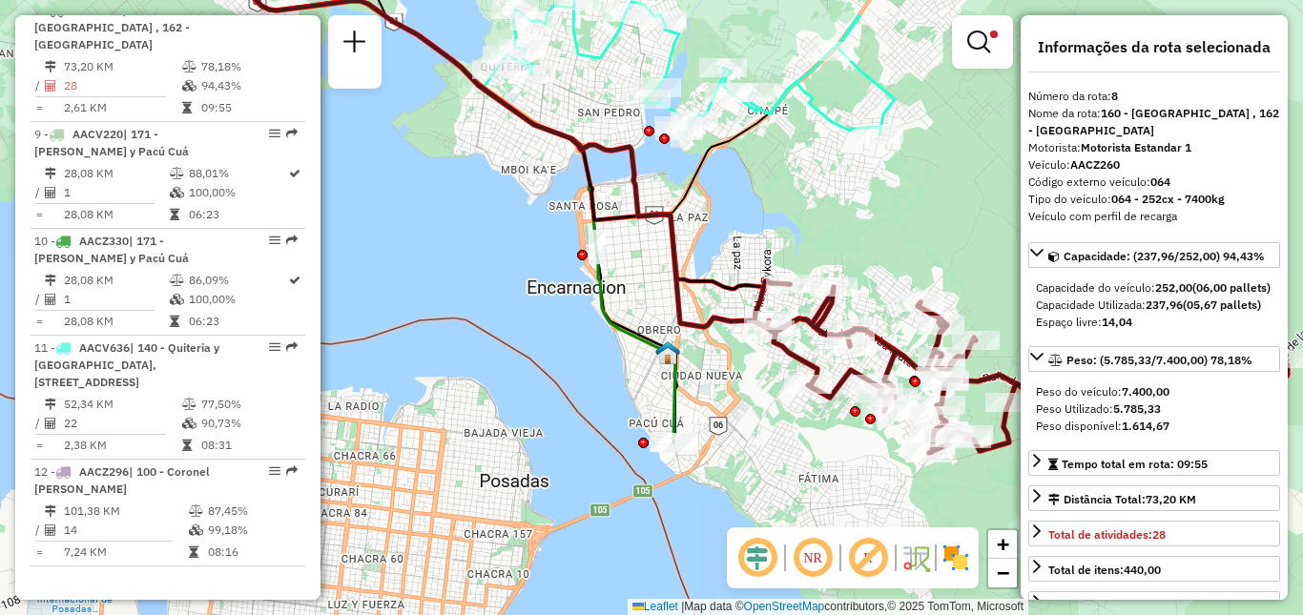
click at [615, 325] on icon at bounding box center [459, 195] width 432 height 493
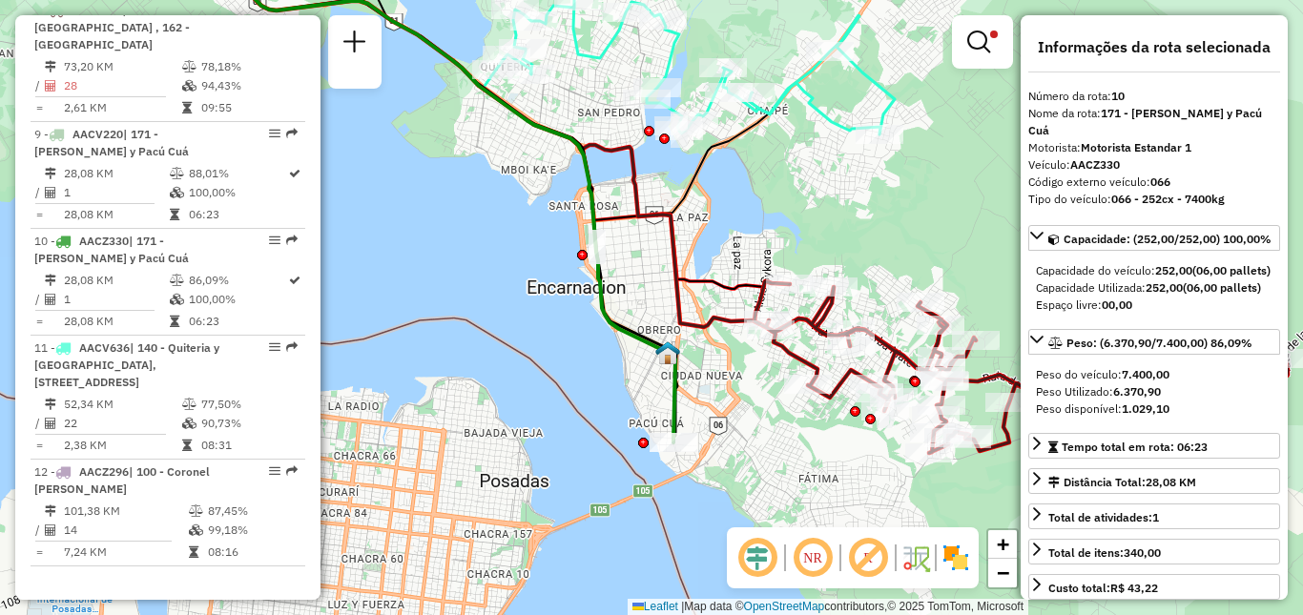
scroll to position [927, 0]
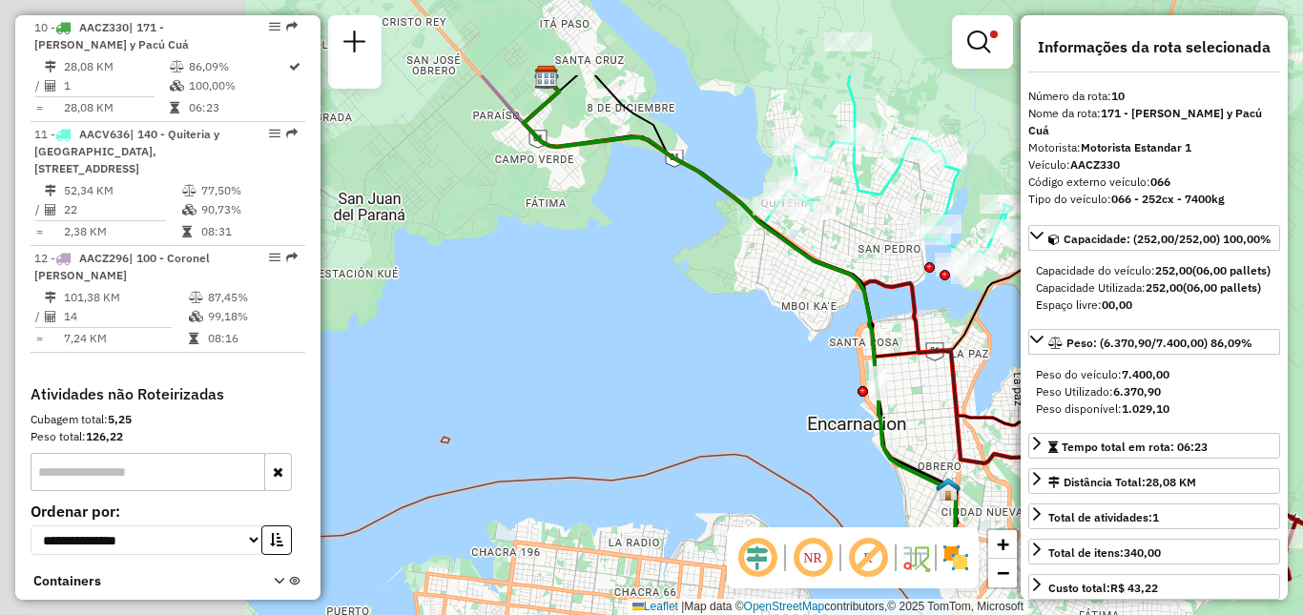
drag, startPoint x: 582, startPoint y: 347, endPoint x: 843, endPoint y: 444, distance: 278.8
click at [842, 455] on div "Limpar filtros Janela de atendimento Grade de atendimento Capacidade Transporta…" at bounding box center [651, 307] width 1303 height 615
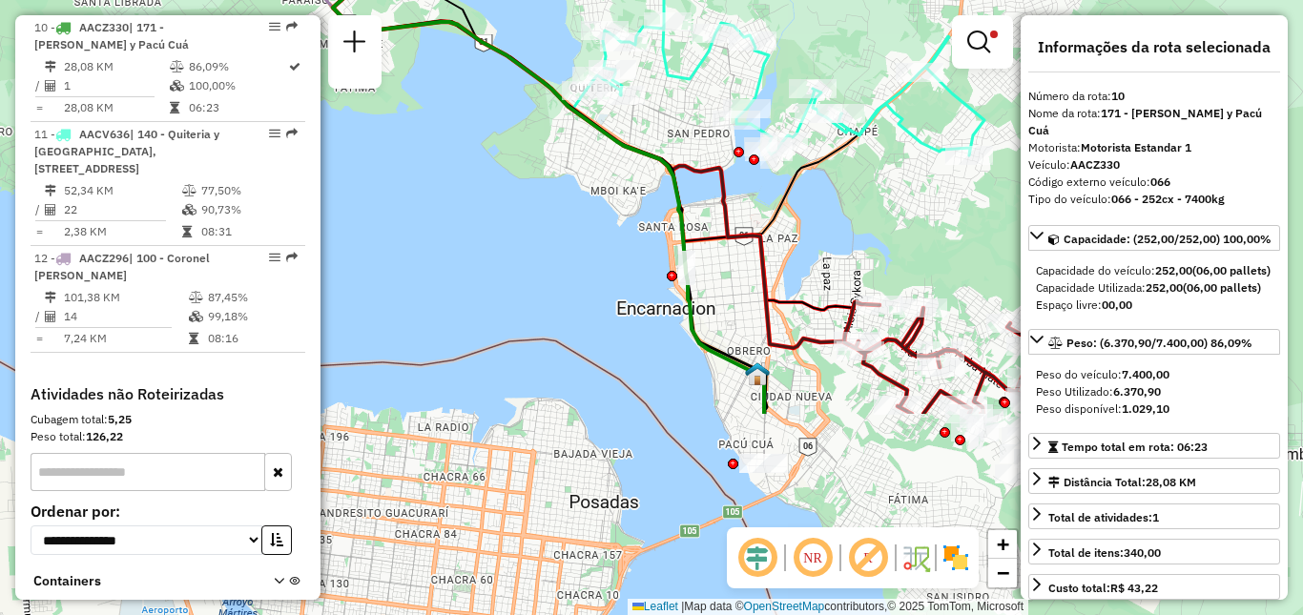
drag, startPoint x: 822, startPoint y: 406, endPoint x: 483, endPoint y: 109, distance: 451.5
click at [483, 109] on div "Limpar filtros Janela de atendimento Grade de atendimento Capacidade Transporta…" at bounding box center [651, 307] width 1303 height 615
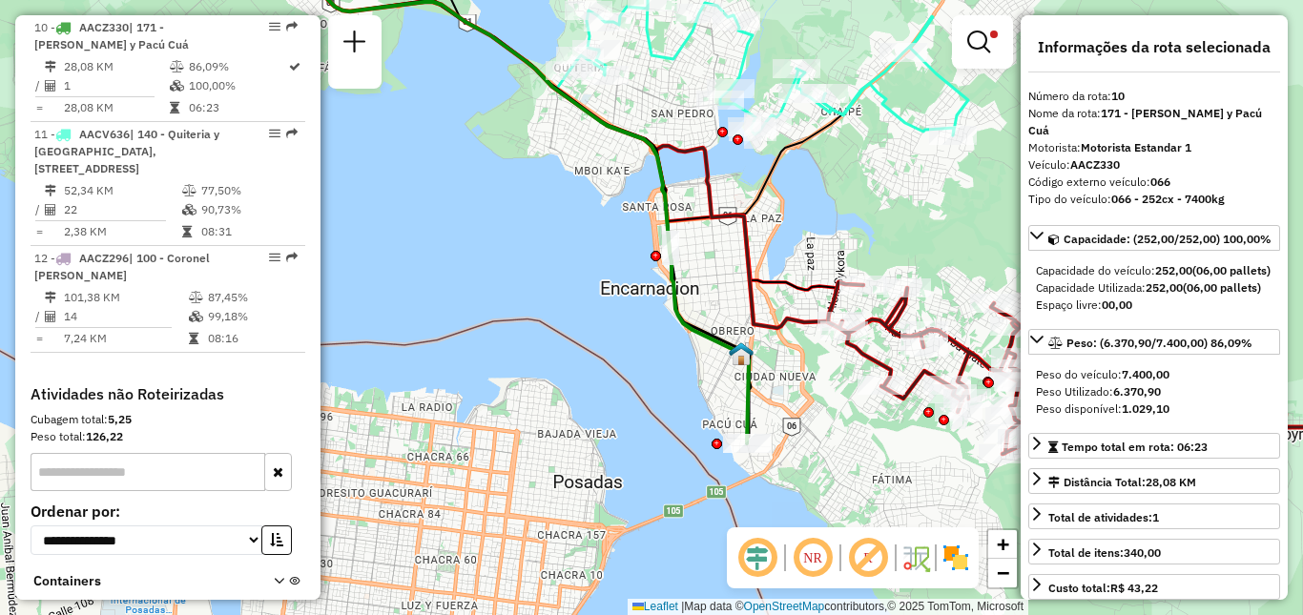
drag, startPoint x: 841, startPoint y: 428, endPoint x: 823, endPoint y: 443, distance: 23.7
click at [823, 443] on div "Limpar filtros Janela de atendimento Grade de atendimento Capacidade Transporta…" at bounding box center [651, 307] width 1303 height 615
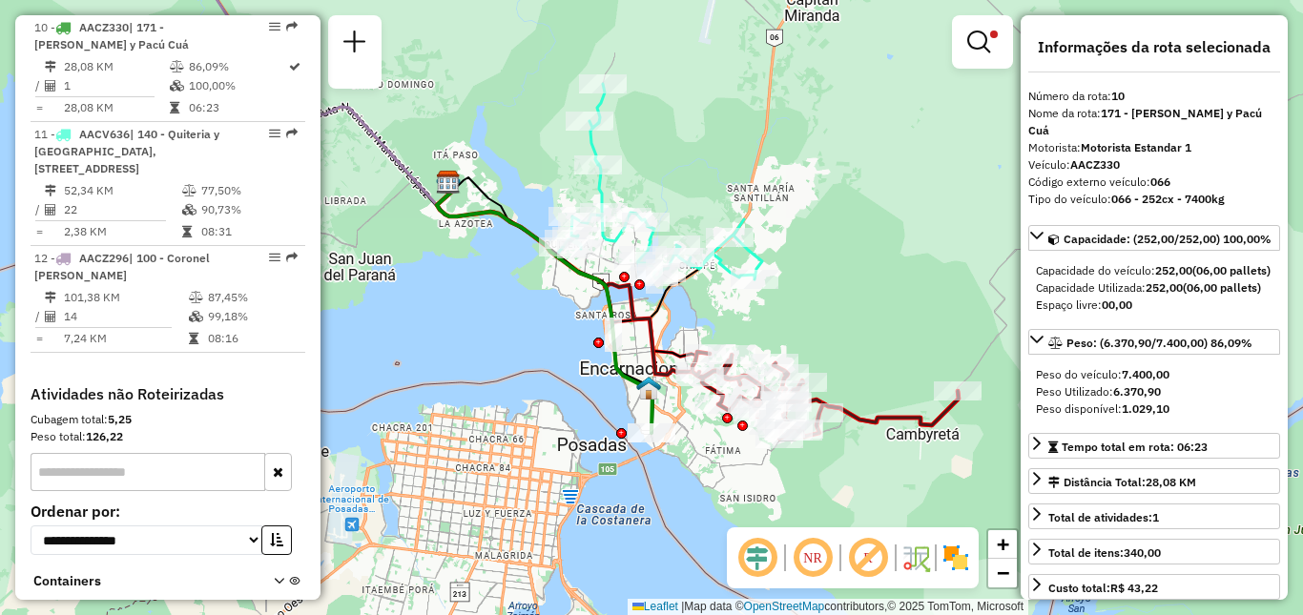
drag, startPoint x: 847, startPoint y: 336, endPoint x: 723, endPoint y: 325, distance: 124.4
click at [723, 325] on div "Limpar filtros Janela de atendimento Grade de atendimento Capacidade Transporta…" at bounding box center [651, 307] width 1303 height 615
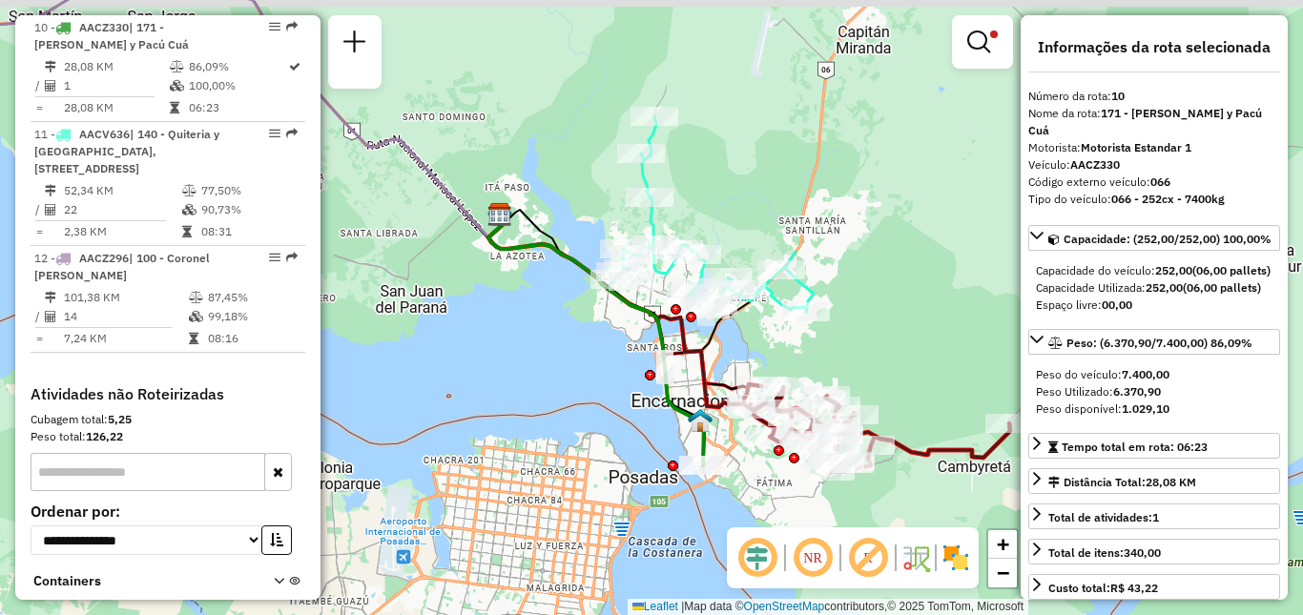
drag, startPoint x: 722, startPoint y: 292, endPoint x: 721, endPoint y: 338, distance: 45.8
click at [721, 338] on icon at bounding box center [619, 286] width 262 height 135
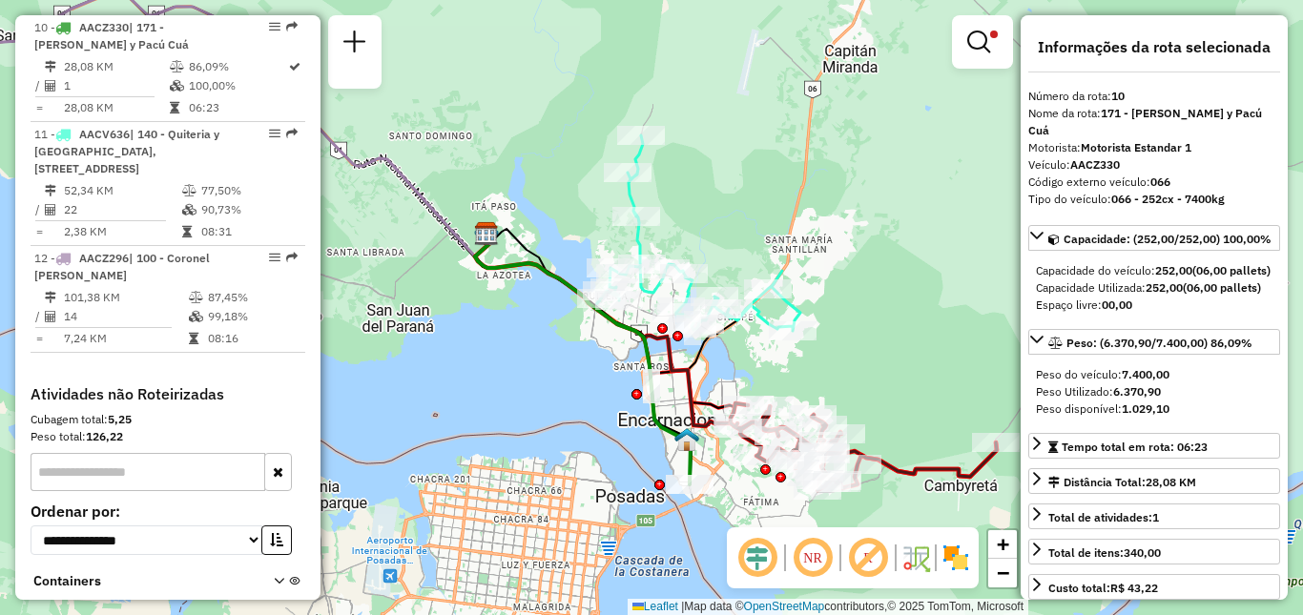
drag, startPoint x: 772, startPoint y: 331, endPoint x: 754, endPoint y: 349, distance: 25.0
click at [754, 349] on div "Limpar filtros Janela de atendimento Grade de atendimento Capacidade Transporta…" at bounding box center [651, 307] width 1303 height 615
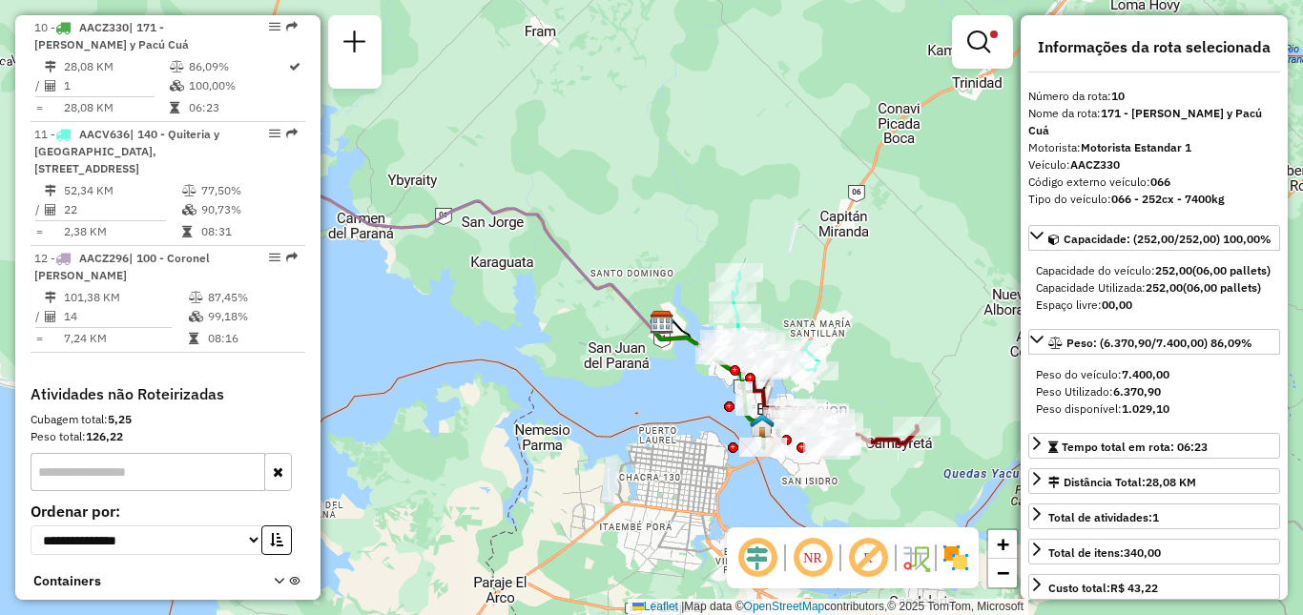
drag, startPoint x: 610, startPoint y: 401, endPoint x: 647, endPoint y: 421, distance: 41.4
click at [646, 421] on div "Limpar filtros Janela de atendimento Grade de atendimento Capacidade Transporta…" at bounding box center [651, 307] width 1303 height 615
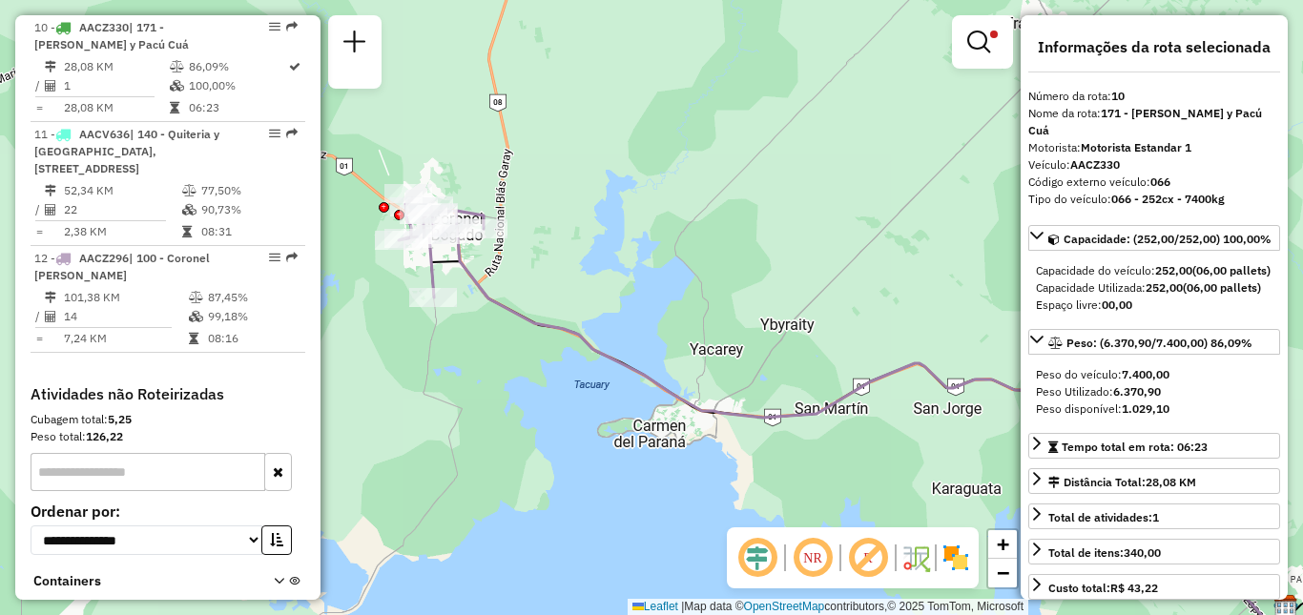
click at [539, 324] on icon at bounding box center [874, 429] width 835 height 402
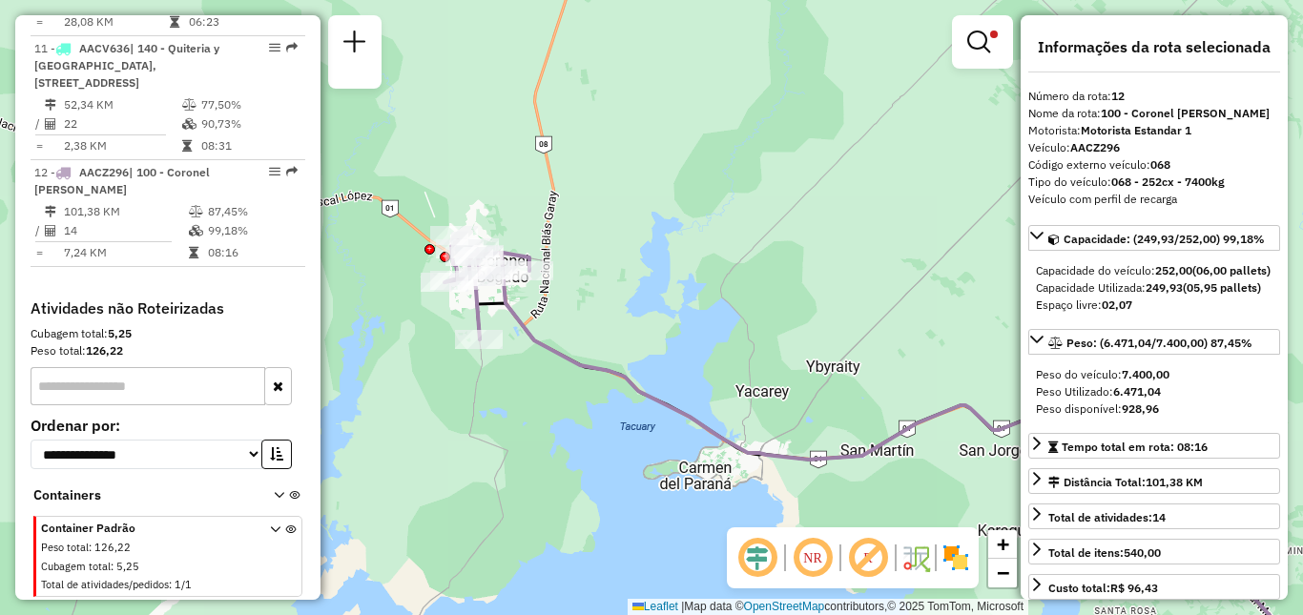
drag, startPoint x: 491, startPoint y: 347, endPoint x: 539, endPoint y: 389, distance: 63.5
click at [538, 389] on div "Limpar filtros Janela de atendimento Grade de atendimento Capacidade Transporta…" at bounding box center [651, 307] width 1303 height 615
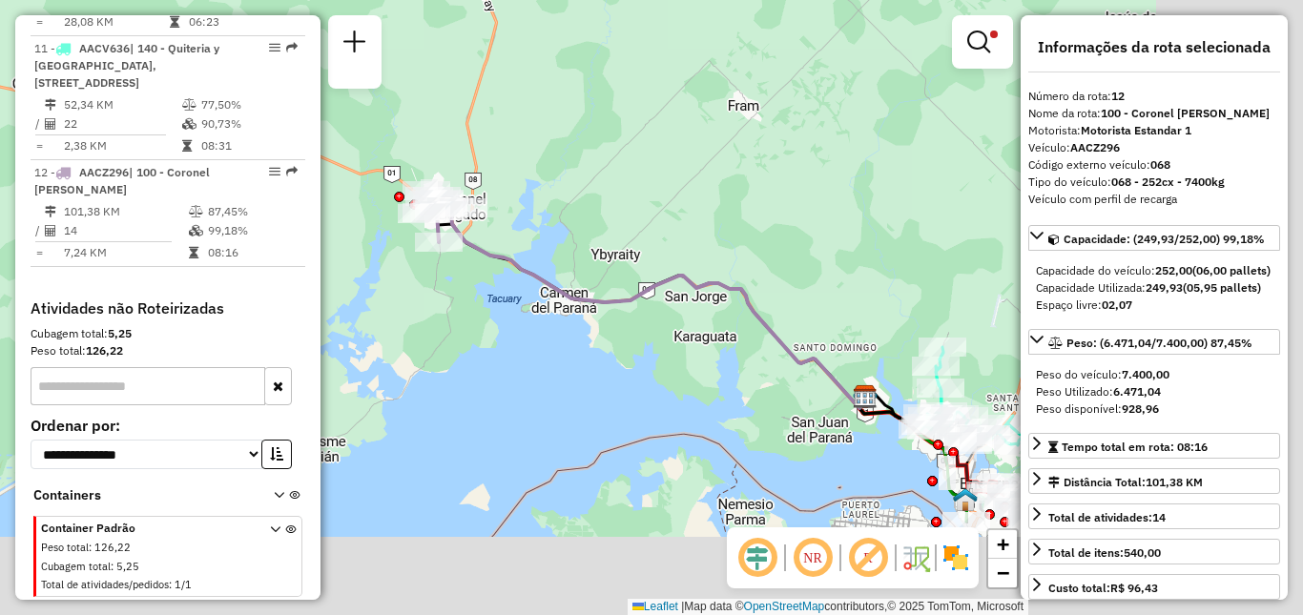
drag, startPoint x: 856, startPoint y: 363, endPoint x: 637, endPoint y: 263, distance: 241.1
click at [637, 267] on div "Limpar filtros Janela de atendimento Grade de atendimento Capacidade Transporta…" at bounding box center [651, 307] width 1303 height 615
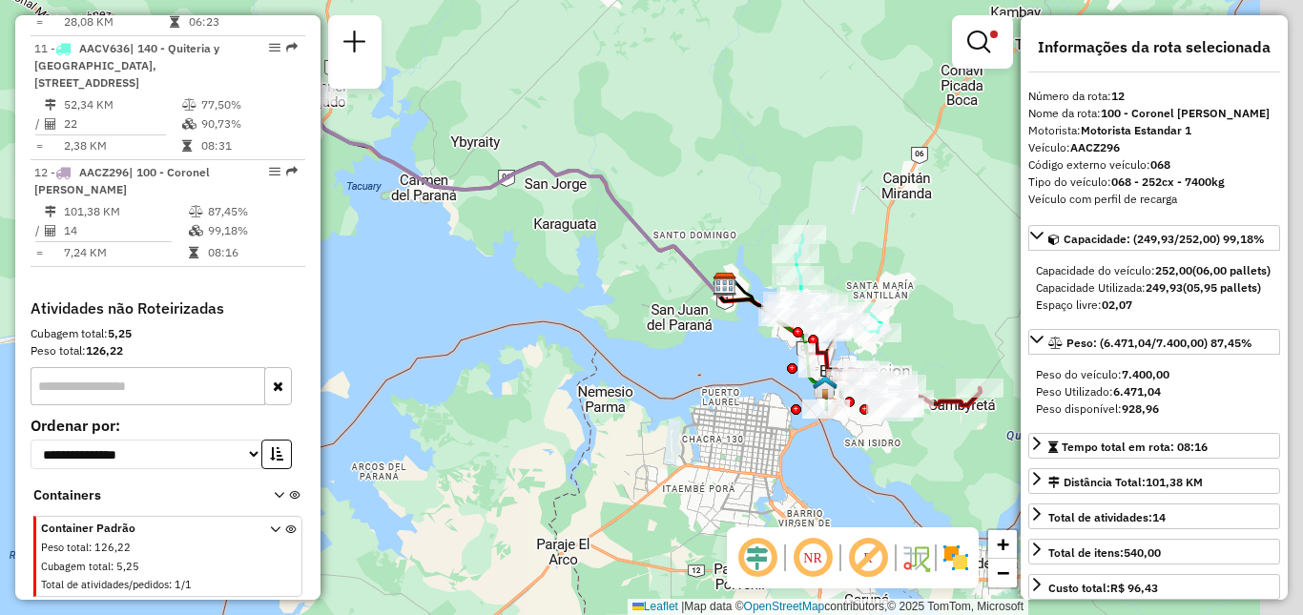
drag, startPoint x: 753, startPoint y: 323, endPoint x: 627, endPoint y: 216, distance: 165.8
click at [627, 216] on icon at bounding box center [519, 194] width 418 height 201
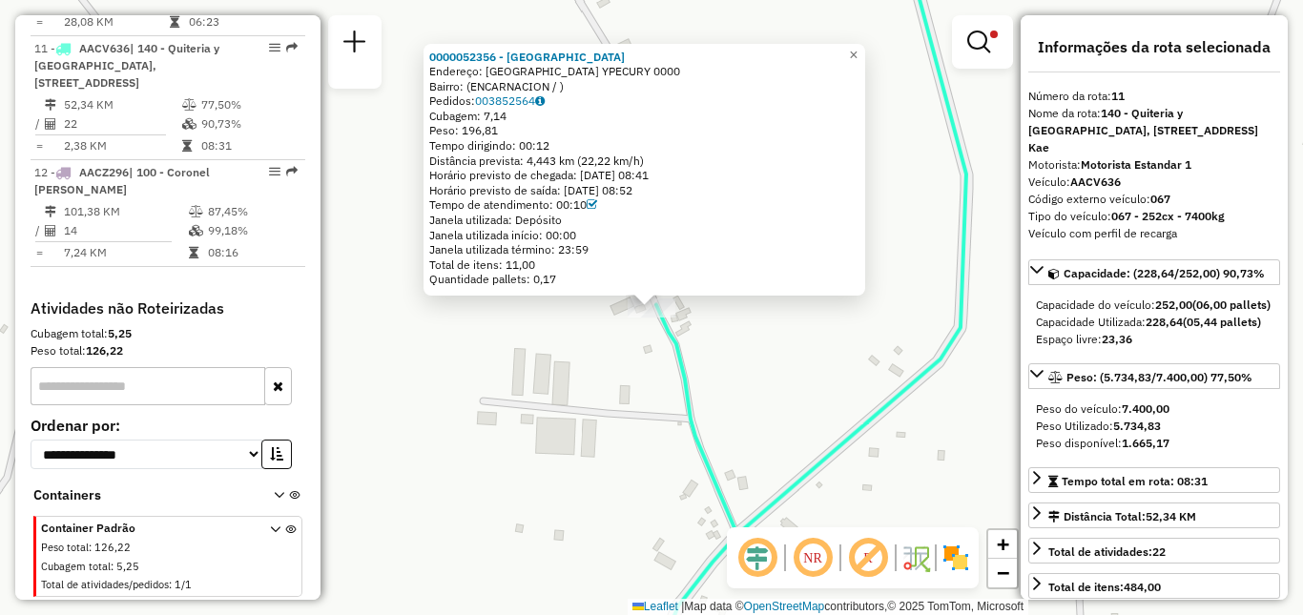
click at [798, 366] on div "0000052356 - DESPENSA SAN ISIDRO Endereço: SAN ANTONIO YPECURY 0000 Bairro: (EN…" at bounding box center [651, 307] width 1303 height 615
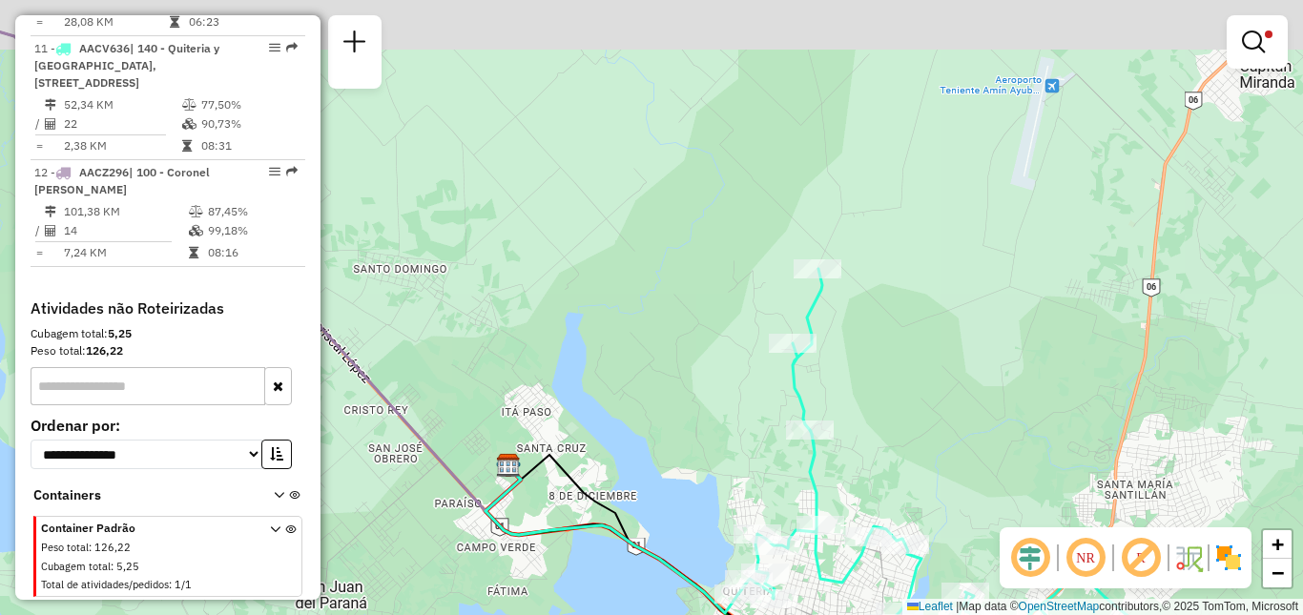
drag, startPoint x: 876, startPoint y: 409, endPoint x: 711, endPoint y: 324, distance: 184.7
click at [729, 338] on div "Limpar filtros Janela de atendimento Grade de atendimento Capacidade Transporta…" at bounding box center [651, 307] width 1303 height 615
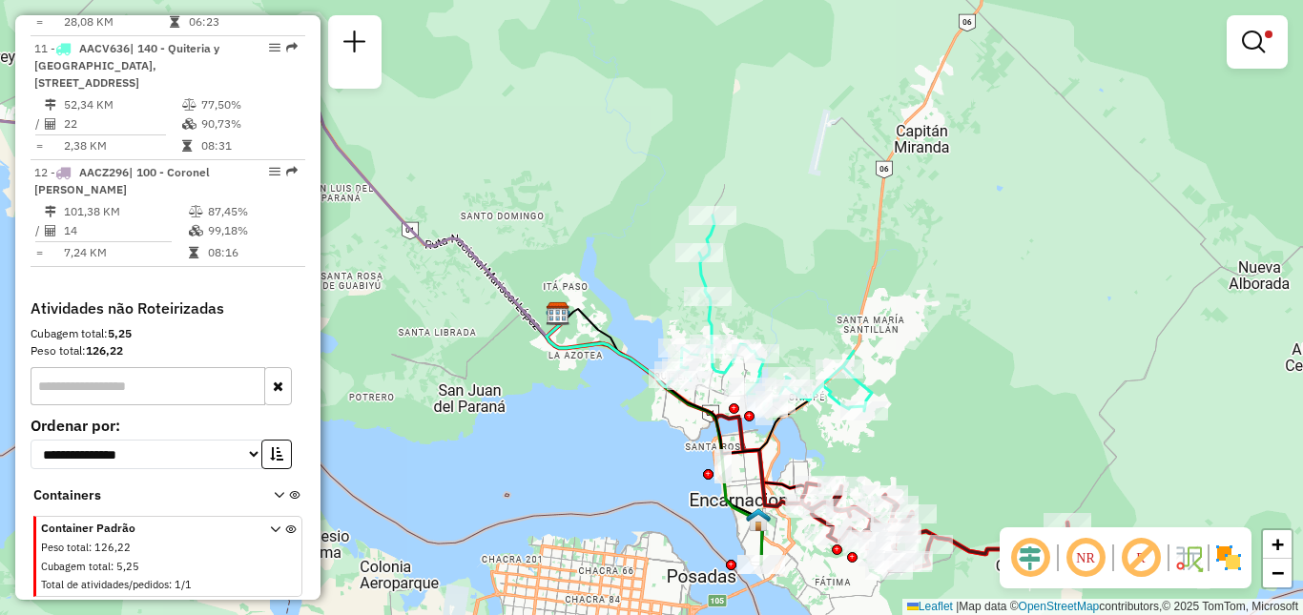
drag, startPoint x: 779, startPoint y: 299, endPoint x: 792, endPoint y: 333, distance: 36.5
click at [792, 333] on div "Limpar filtros Janela de atendimento Grade de atendimento Capacidade Transporta…" at bounding box center [651, 307] width 1303 height 615
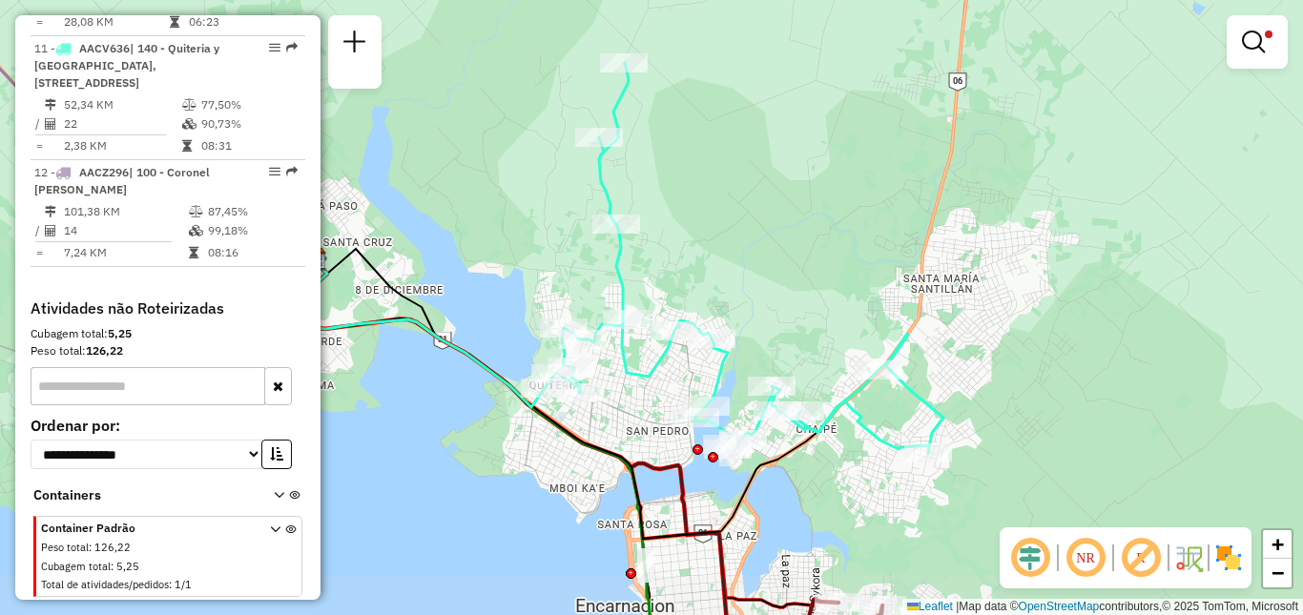
drag, startPoint x: 885, startPoint y: 534, endPoint x: 867, endPoint y: 491, distance: 46.6
click at [867, 491] on div "Limpar filtros Janela de atendimento Grade de atendimento Capacidade Transporta…" at bounding box center [651, 307] width 1303 height 615
drag, startPoint x: 728, startPoint y: 280, endPoint x: 742, endPoint y: 331, distance: 52.5
click at [740, 336] on div "Limpar filtros Janela de atendimento Grade de atendimento Capacidade Transporta…" at bounding box center [651, 307] width 1303 height 615
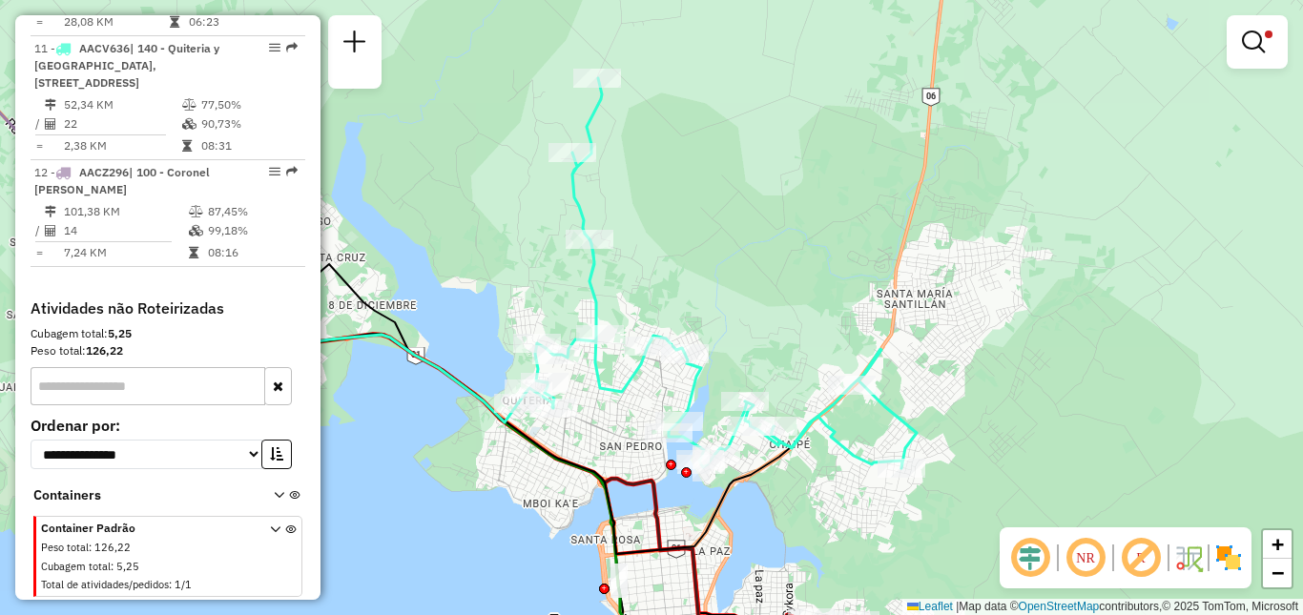
click at [760, 350] on div "Limpar filtros Janela de atendimento Grade de atendimento Capacidade Transporta…" at bounding box center [651, 307] width 1303 height 615
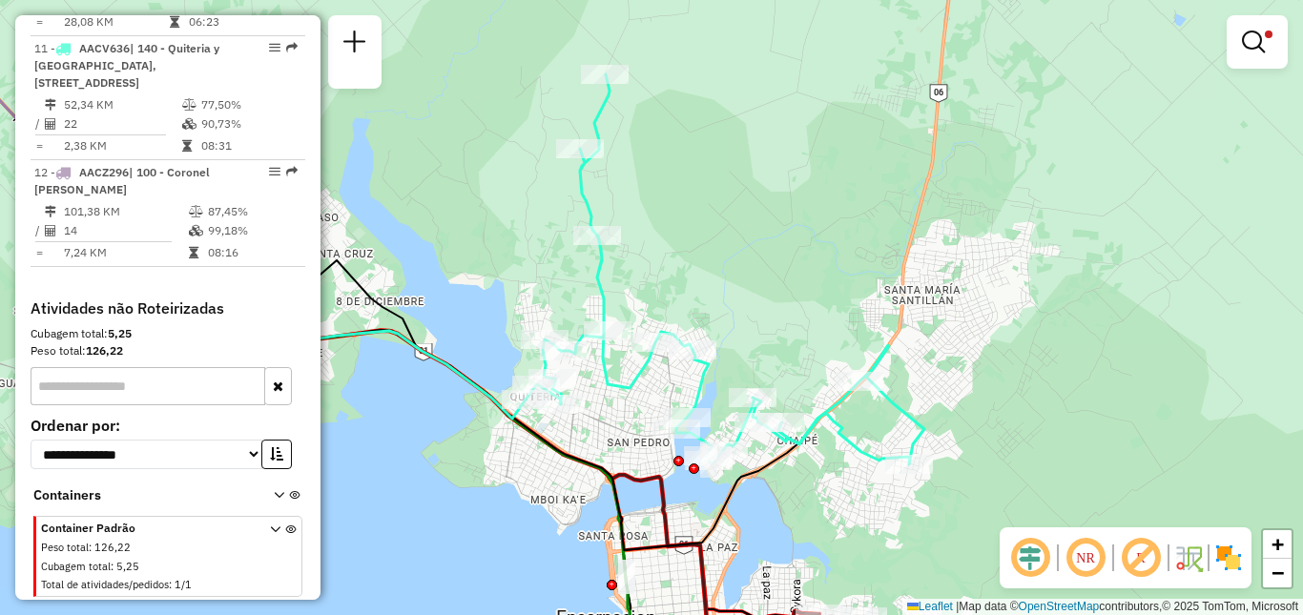
click at [577, 192] on icon at bounding box center [724, 269] width 399 height 390
select select "**********"
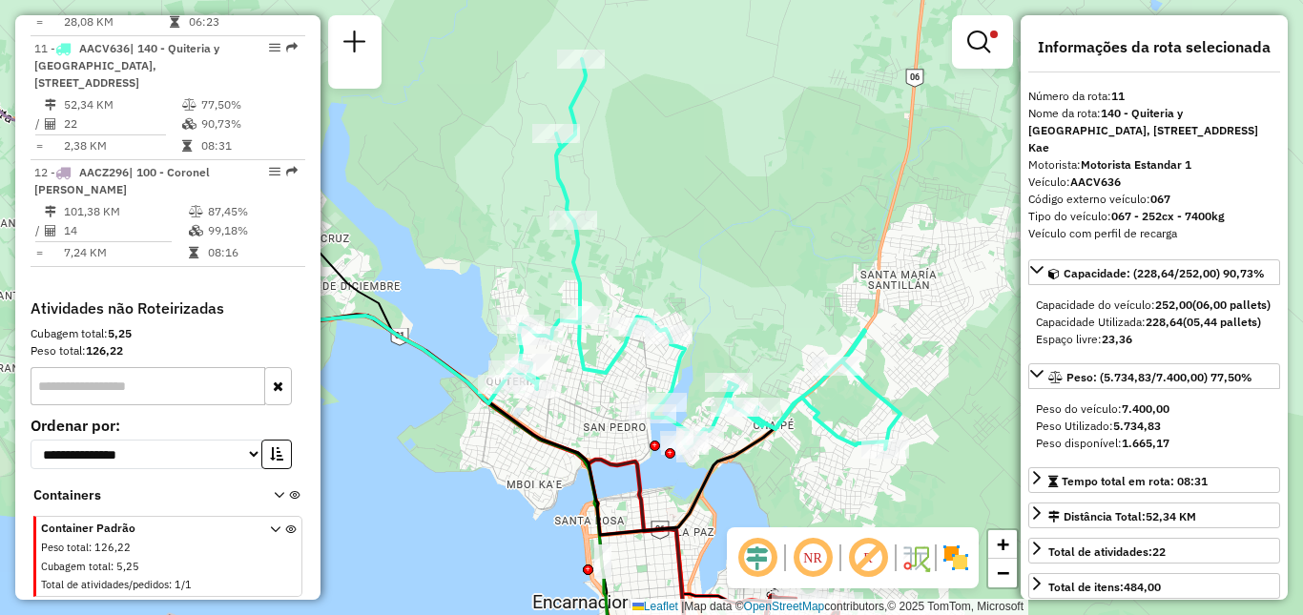
drag, startPoint x: 793, startPoint y: 310, endPoint x: 770, endPoint y: 295, distance: 28.3
click at [770, 295] on div "Limpar filtros Janela de atendimento Grade de atendimento Capacidade Transporta…" at bounding box center [651, 307] width 1303 height 615
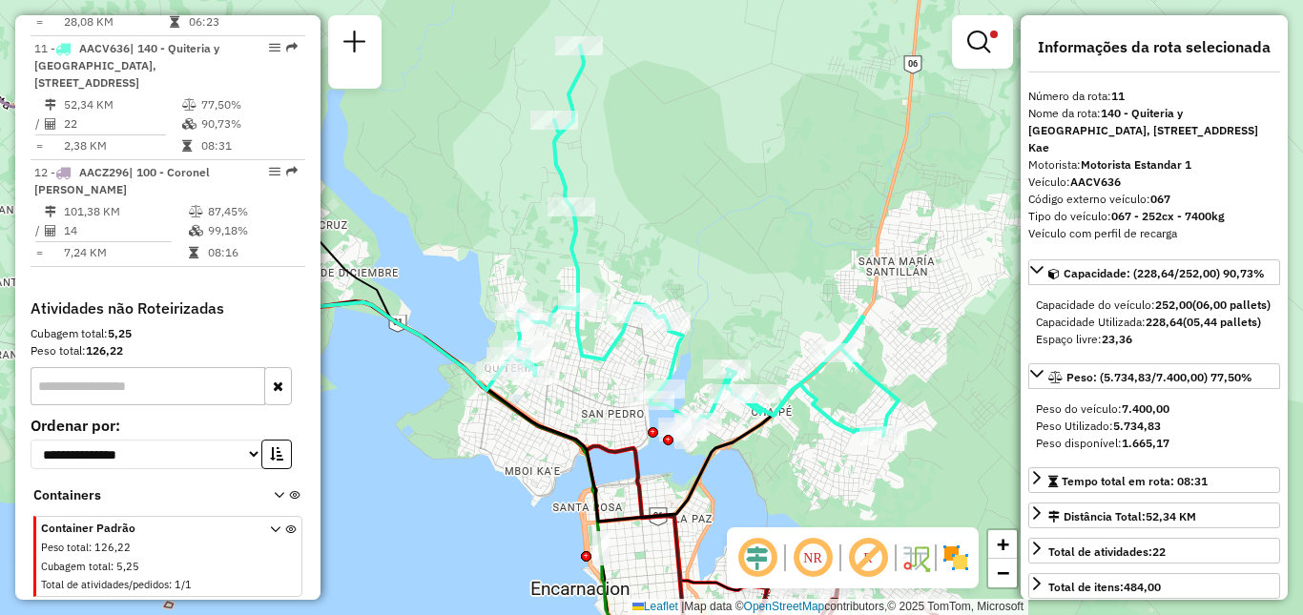
drag, startPoint x: 746, startPoint y: 474, endPoint x: 730, endPoint y: 316, distance: 159.1
click at [728, 319] on div "Limpar filtros Janela de atendimento Grade de atendimento Capacidade Transporta…" at bounding box center [651, 307] width 1303 height 615
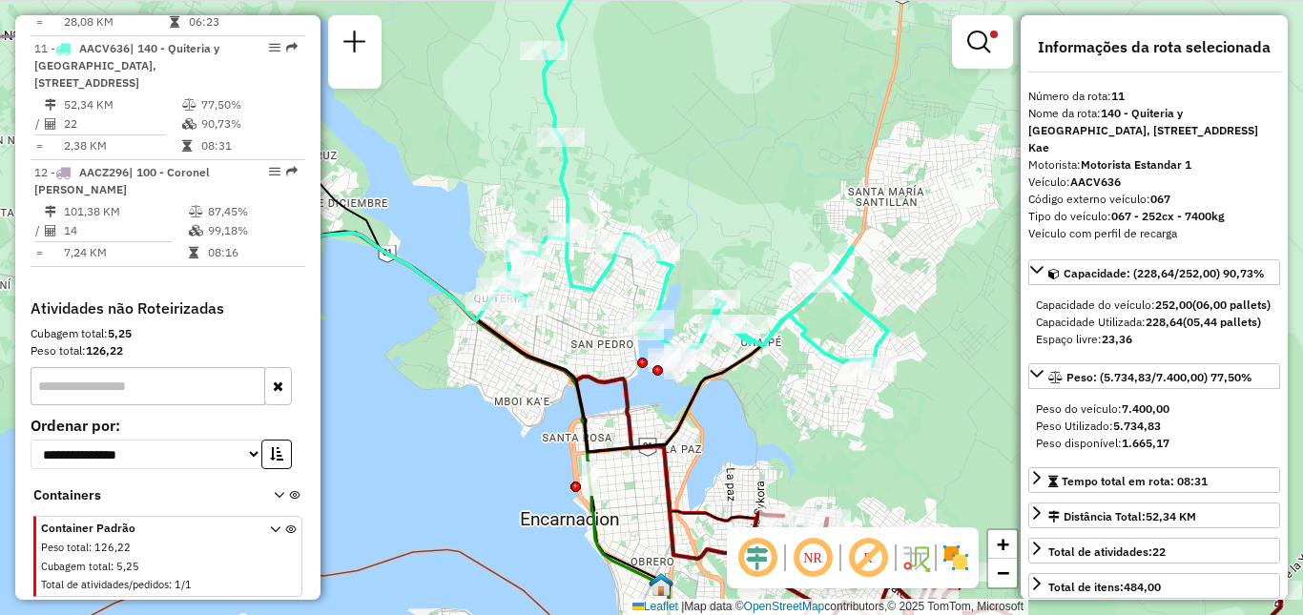
drag, startPoint x: 802, startPoint y: 274, endPoint x: 772, endPoint y: 290, distance: 34.6
click at [772, 290] on div "Limpar filtros Janela de atendimento Grade de atendimento Capacidade Transporta…" at bounding box center [651, 307] width 1303 height 615
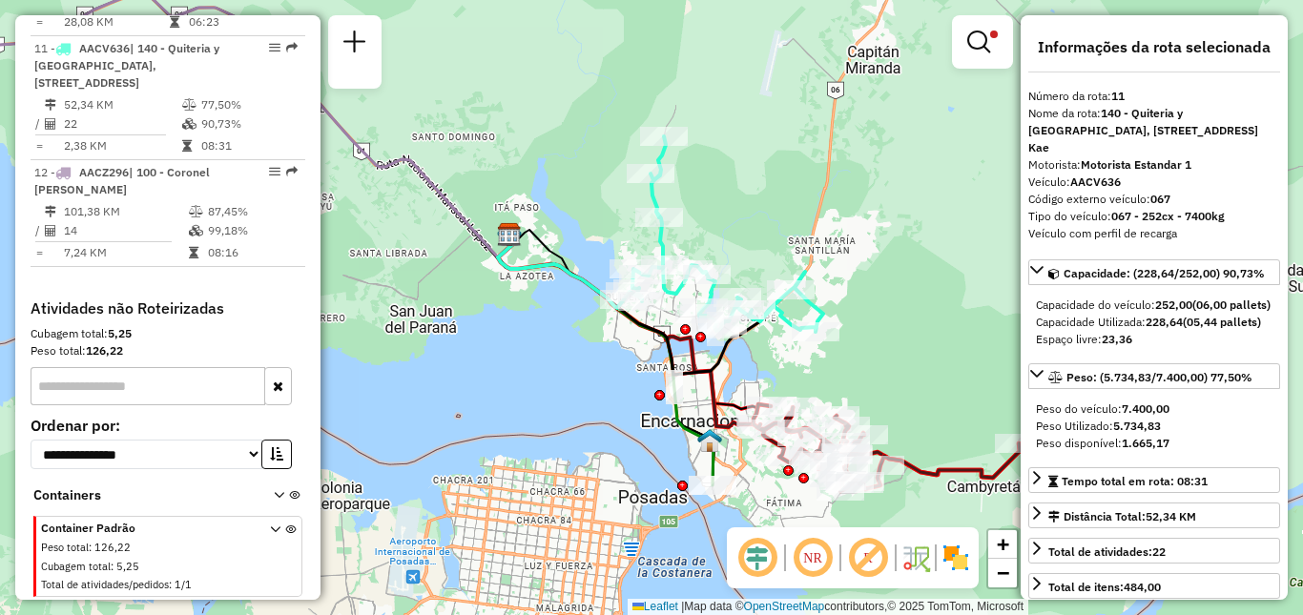
drag, startPoint x: 828, startPoint y: 340, endPoint x: 817, endPoint y: 327, distance: 16.2
click at [817, 327] on div "Rota 8 - Placa AACZ260 0000087075 - JUAN DANIEL ZAYAS Rota 8 - Placa AACZ260 00…" at bounding box center [651, 307] width 1303 height 615
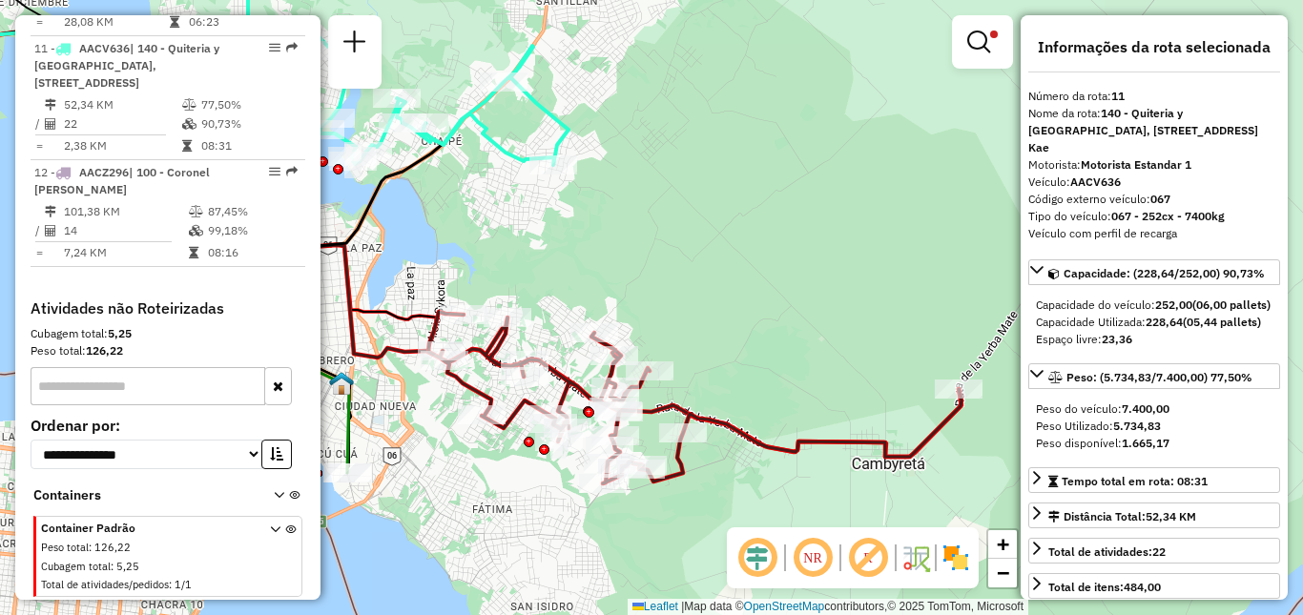
drag, startPoint x: 868, startPoint y: 378, endPoint x: 842, endPoint y: 381, distance: 25.9
click at [842, 381] on div "Limpar filtros Janela de atendimento Grade de atendimento Capacidade Transporta…" at bounding box center [651, 307] width 1303 height 615
